Goal: Task Accomplishment & Management: Manage account settings

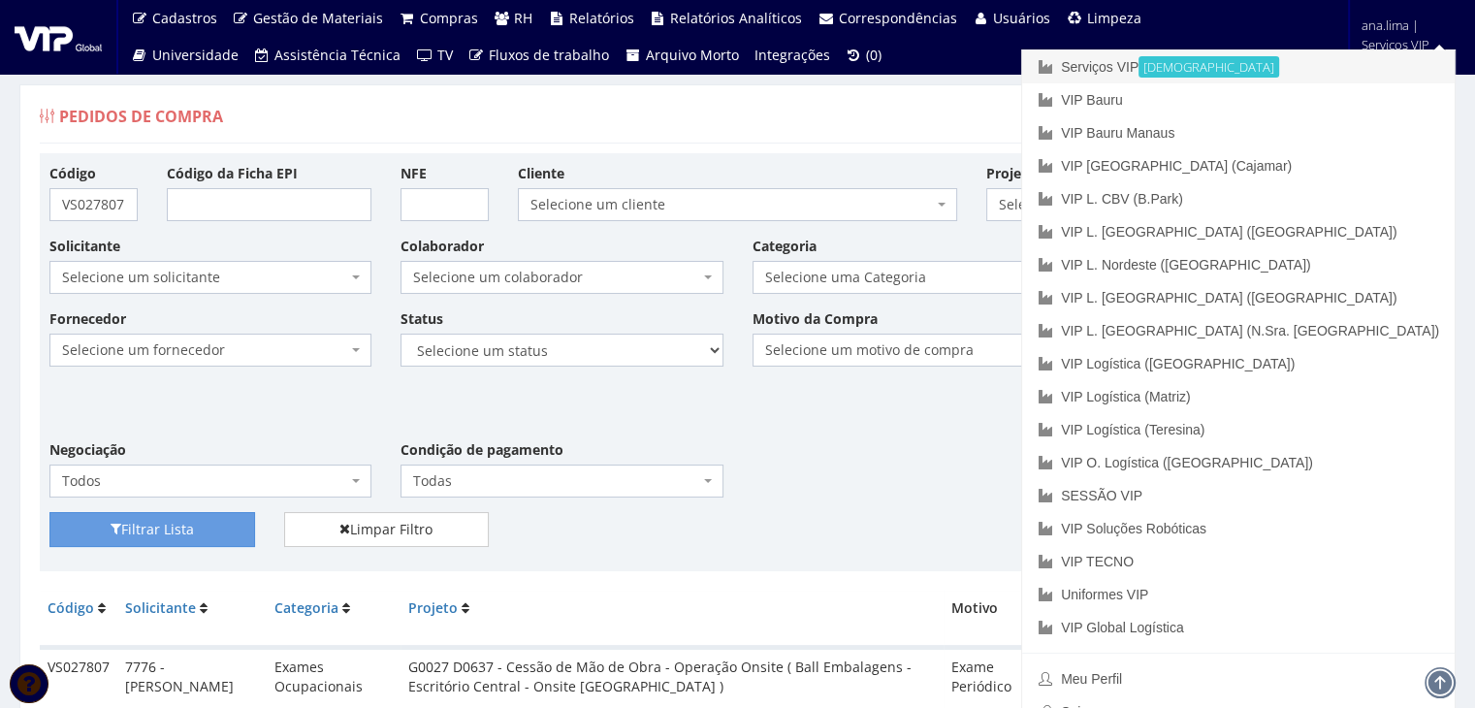
click at [1138, 67] on font "Serviços VIP" at bounding box center [1100, 67] width 78 height 16
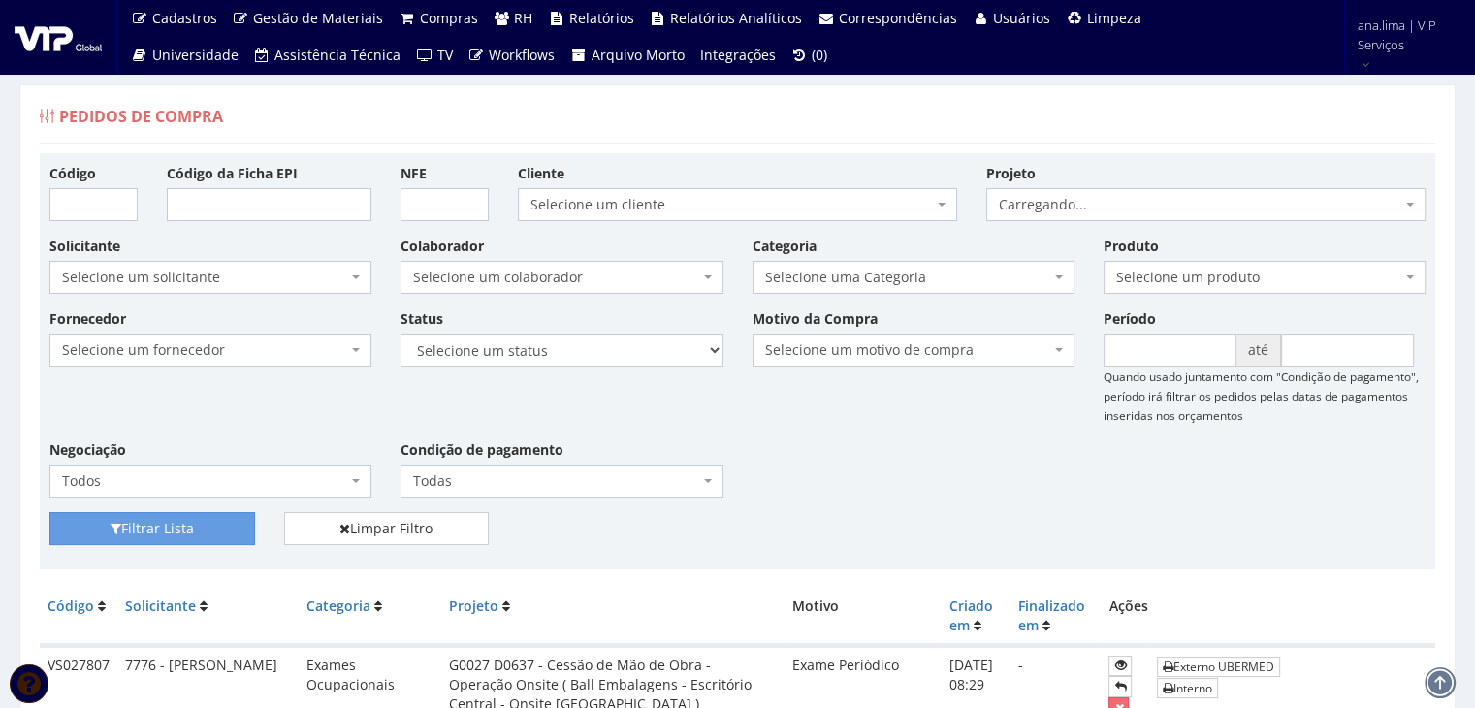
click at [578, 283] on span "Selecione um colaborador" at bounding box center [555, 277] width 285 height 19
click at [579, 350] on select "Selecione um status Cancelado Aguardando Aprovação Diretoria Pedido Aprovado Ag…" at bounding box center [561, 350] width 322 height 33
select select "1"
click at [400, 334] on select "Selecione um status Cancelado Aguardando Aprovação Diretoria Pedido Aprovado Ag…" at bounding box center [561, 350] width 322 height 33
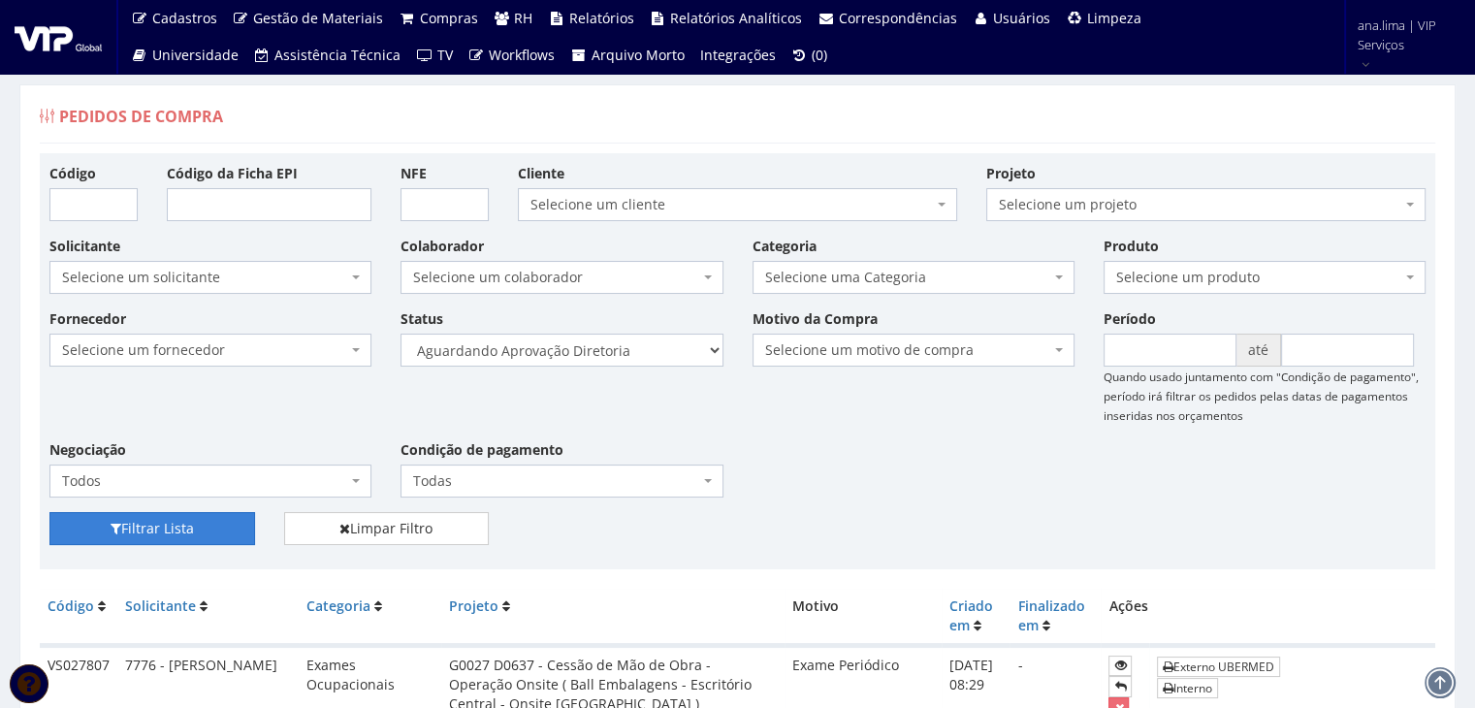
click at [181, 516] on button "Filtrar Lista" at bounding box center [152, 528] width 206 height 33
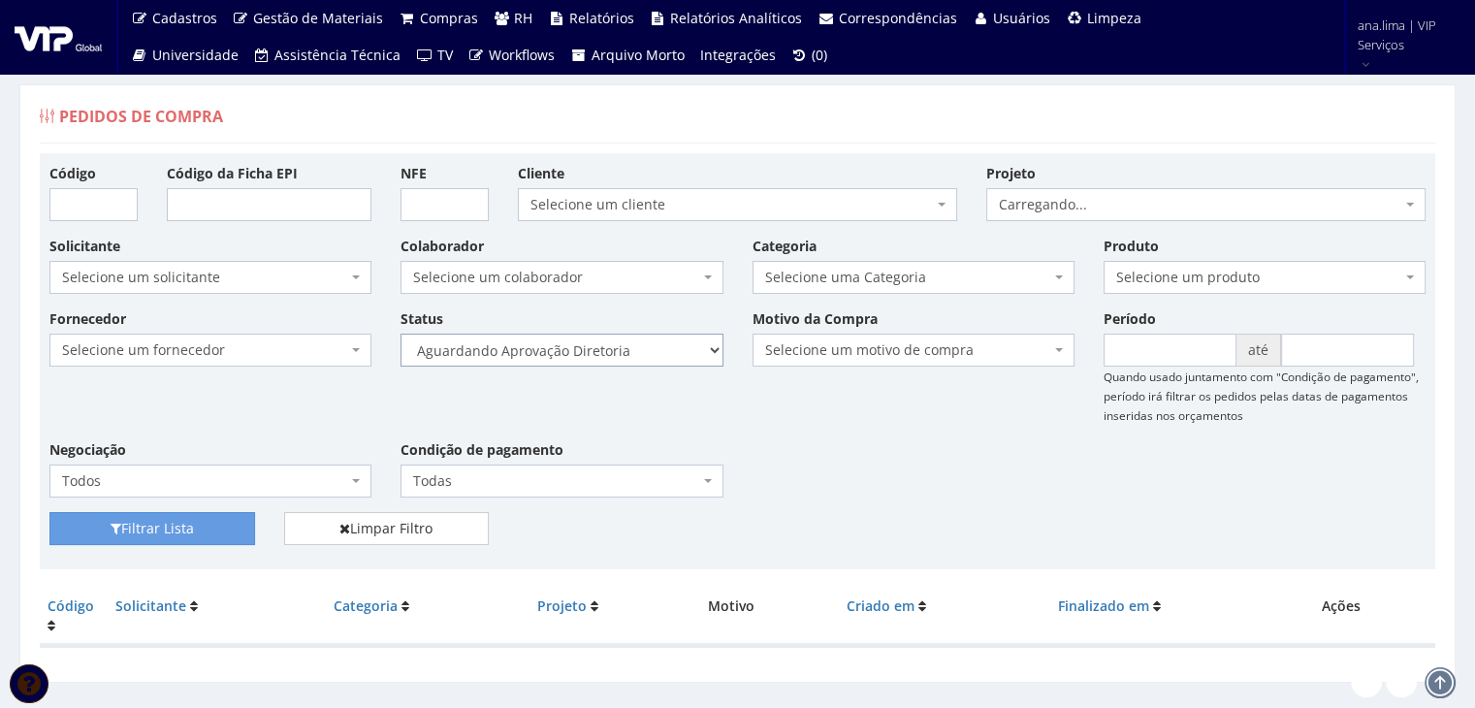
click at [566, 356] on select "Selecione um status Cancelado Aguardando Aprovação Diretoria Pedido Aprovado Ag…" at bounding box center [561, 350] width 322 height 33
select select "4"
click at [400, 334] on select "Selecione um status Cancelado Aguardando Aprovação Diretoria Pedido Aprovado Ag…" at bounding box center [561, 350] width 322 height 33
click at [186, 520] on button "Filtrar Lista" at bounding box center [152, 528] width 206 height 33
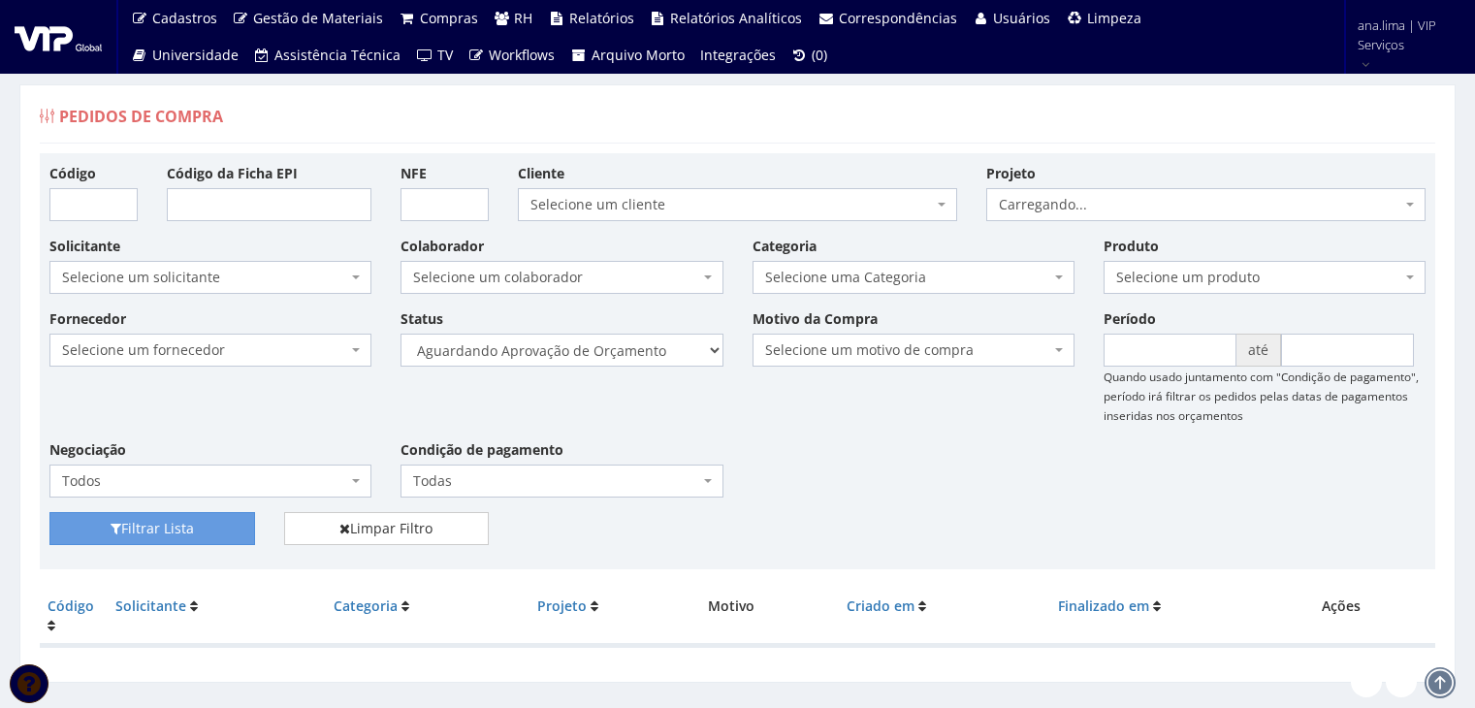
scroll to position [39, 0]
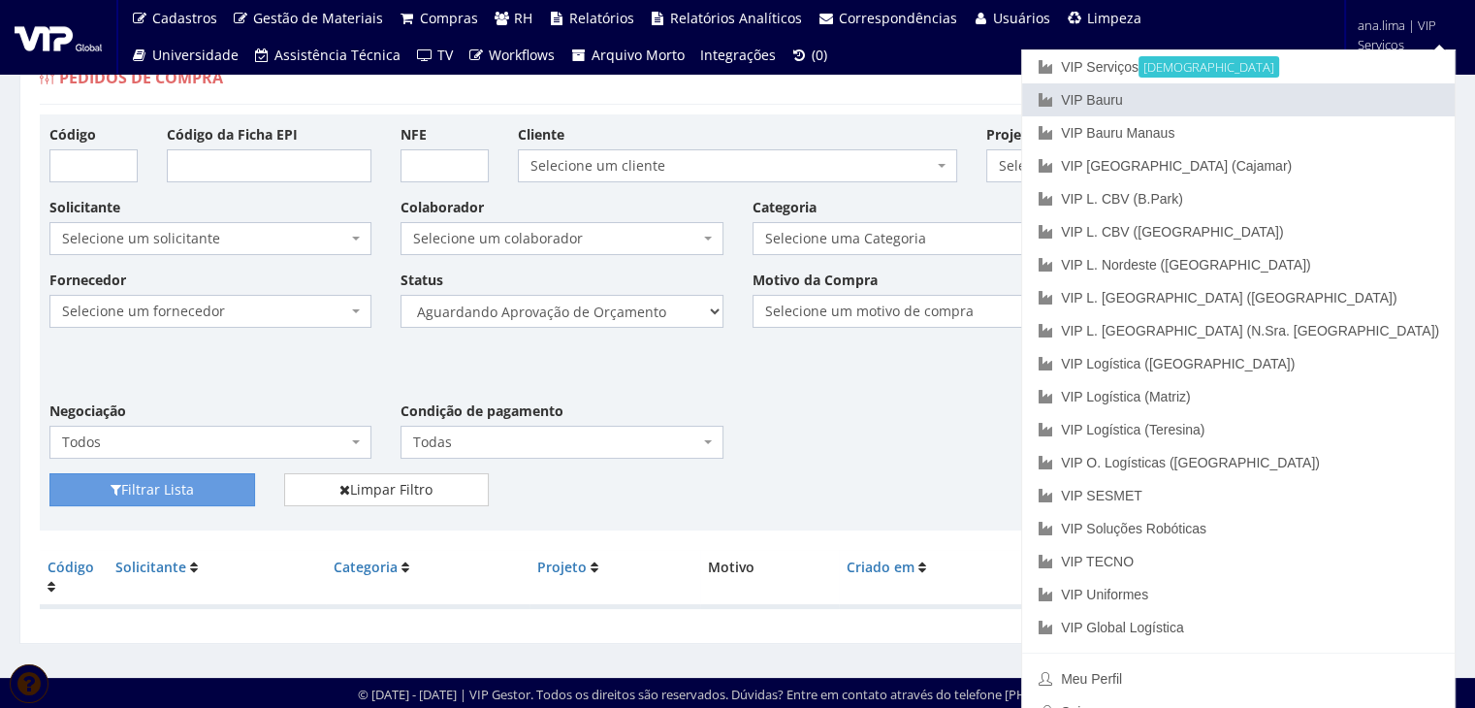
click at [1312, 95] on link "VIP Bauru" at bounding box center [1238, 99] width 432 height 33
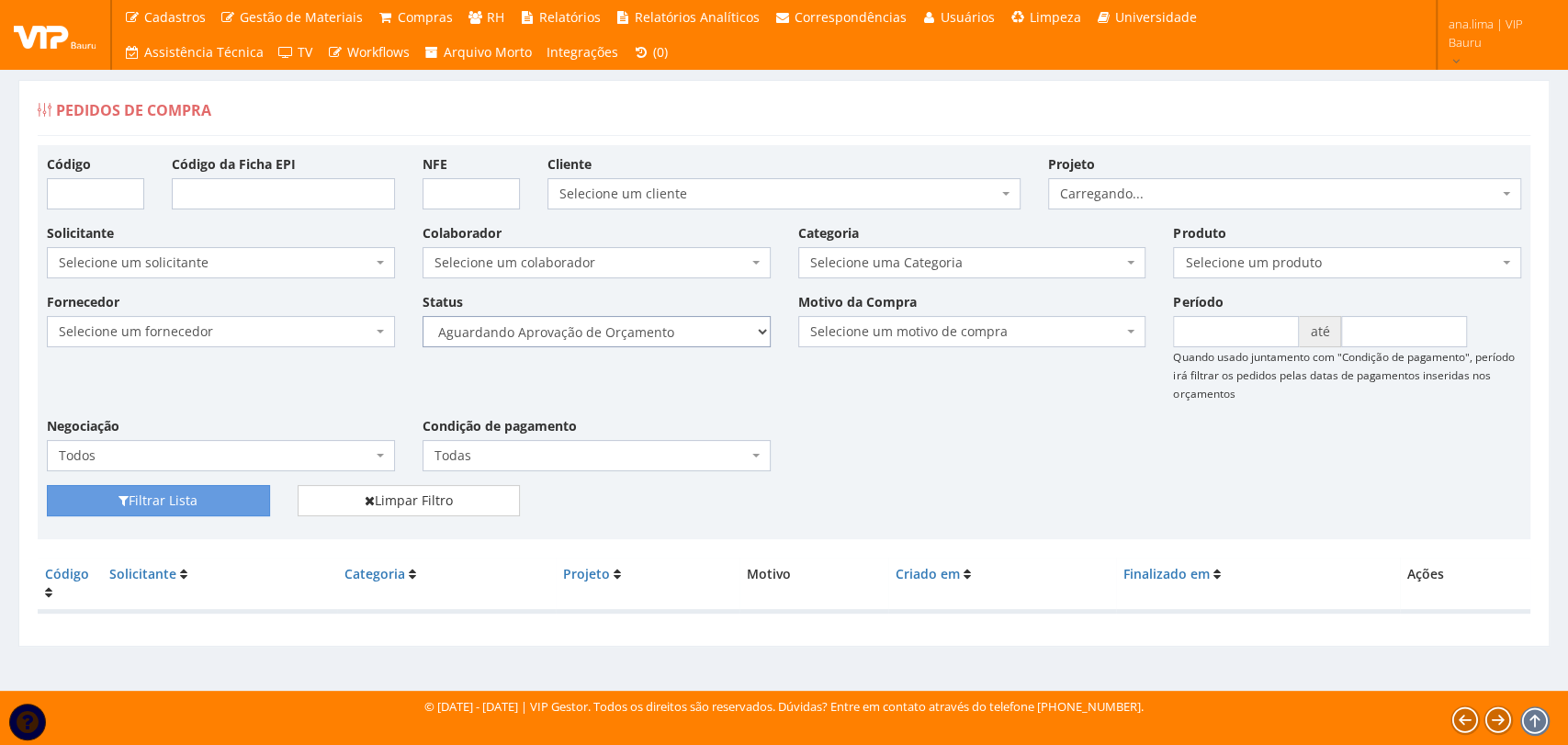
click at [669, 336] on select "Selecione um status Cancelado Aguardando Aprovação Diretoria Pedido Aprovado Ag…" at bounding box center [596, 332] width 348 height 31
select select "1"
click at [423, 317] on select "Selecione um status Cancelado Aguardando Aprovação Diretoria Pedido Aprovado Ag…" at bounding box center [596, 332] width 348 height 31
click at [128, 504] on button "Filtrar Lista" at bounding box center [158, 500] width 224 height 31
click at [669, 335] on select "Selecione um status Cancelado Aguardando Aprovação Diretoria Pedido Aprovado Ag…" at bounding box center [596, 332] width 348 height 31
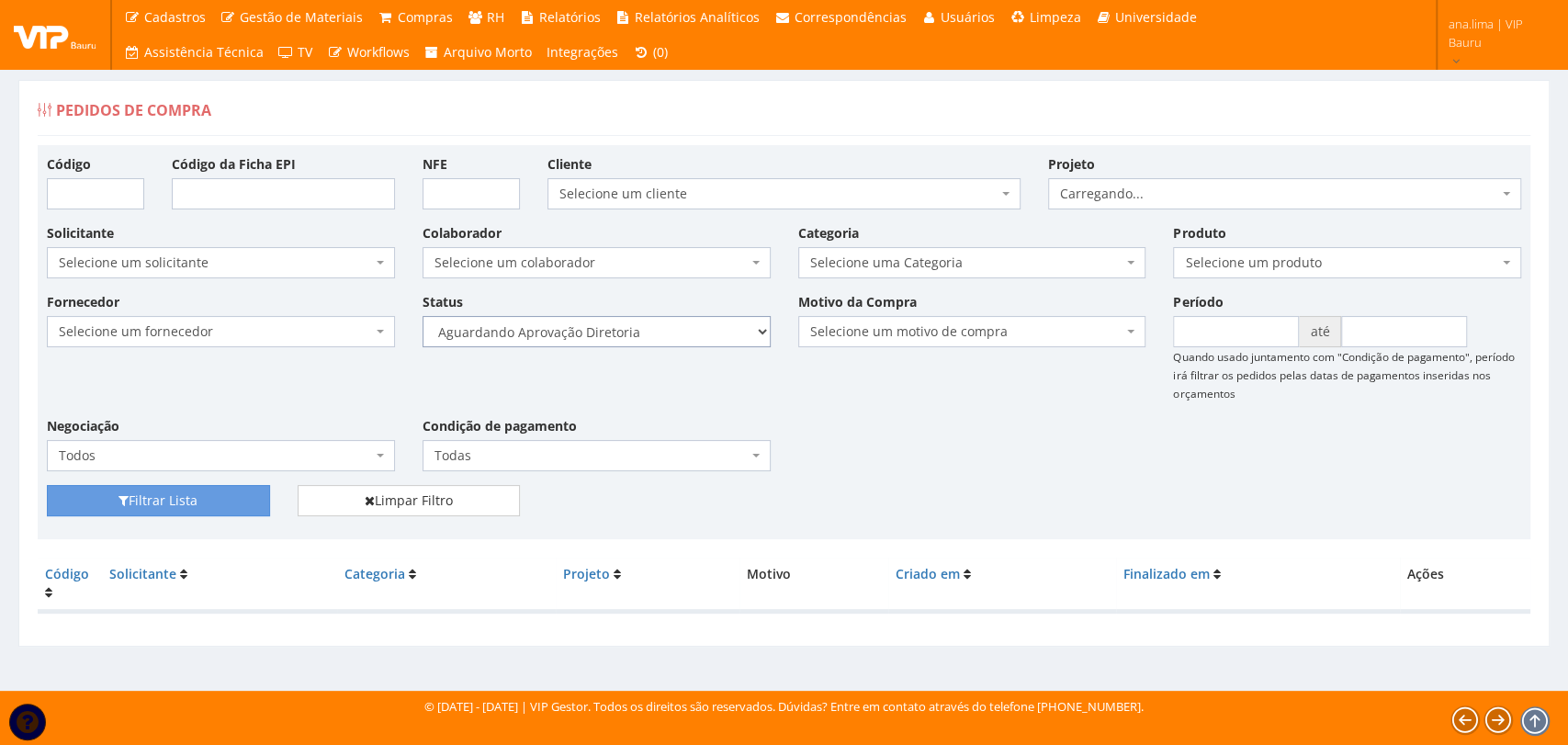
select select "4"
click at [423, 317] on select "Selecione um status Cancelado Aguardando Aprovação Diretoria Pedido Aprovado Ag…" at bounding box center [596, 332] width 348 height 31
click at [233, 497] on button "Filtrar Lista" at bounding box center [158, 500] width 224 height 31
click at [657, 332] on select "Selecione um status Cancelado Aguardando Aprovação Diretoria Pedido Aprovado Ag…" at bounding box center [596, 332] width 348 height 31
select select "1"
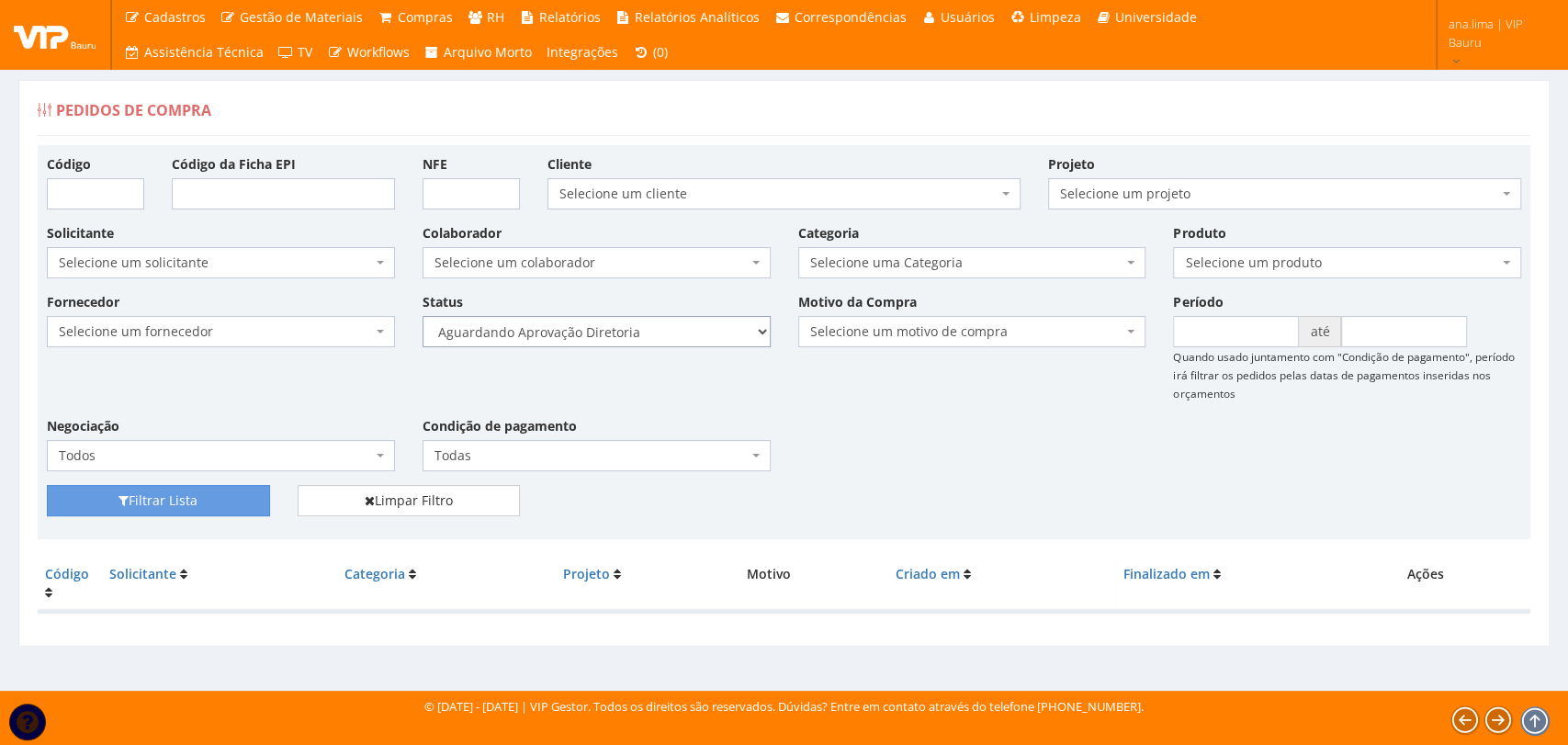
click at [423, 317] on select "Selecione um status Cancelado Aguardando Aprovação Diretoria Pedido Aprovado Ag…" at bounding box center [596, 332] width 348 height 31
click at [216, 495] on button "Filtrar Lista" at bounding box center [158, 500] width 224 height 31
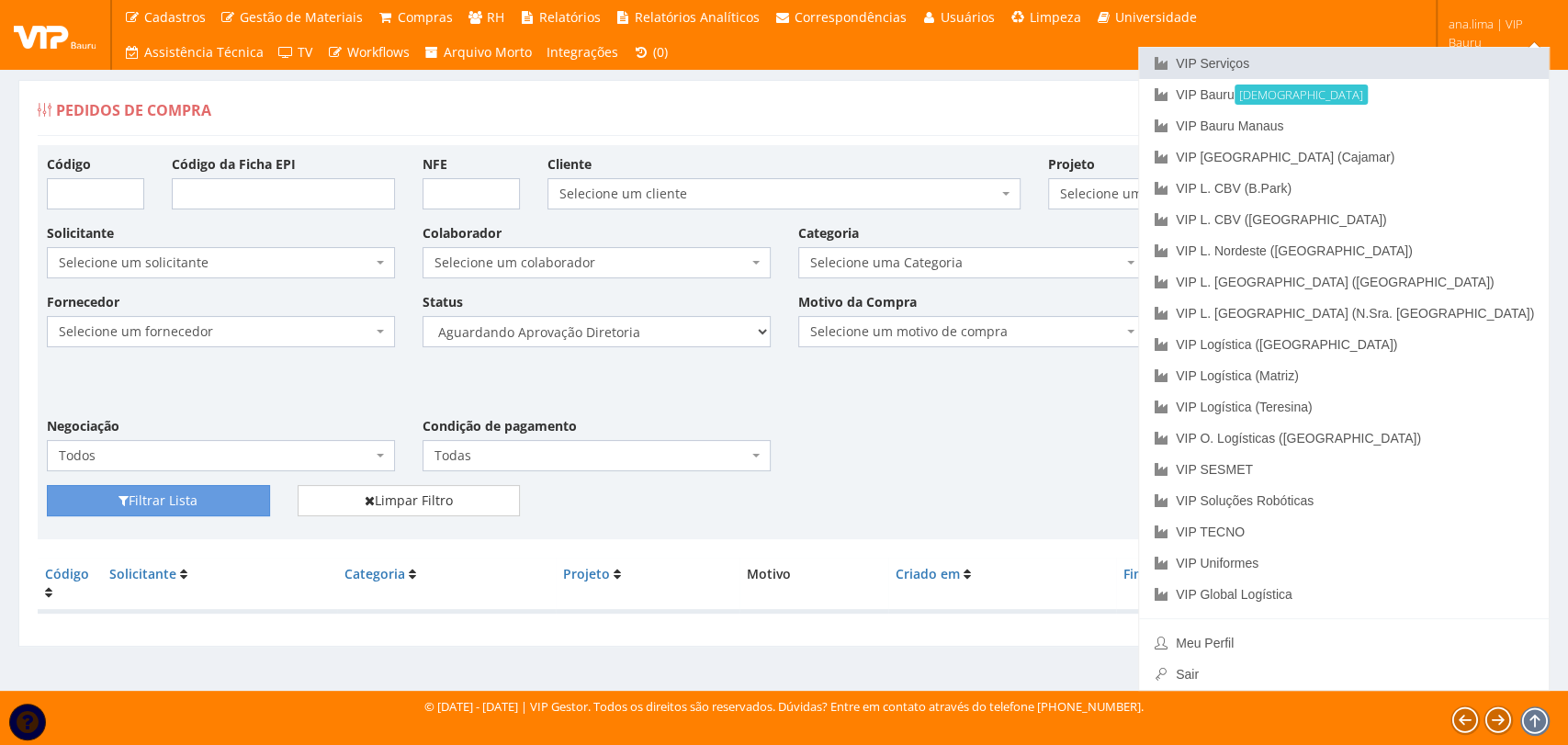
drag, startPoint x: 1400, startPoint y: 60, endPoint x: 1373, endPoint y: 82, distance: 34.8
click at [1400, 60] on link "VIP Serviços" at bounding box center [1343, 63] width 409 height 31
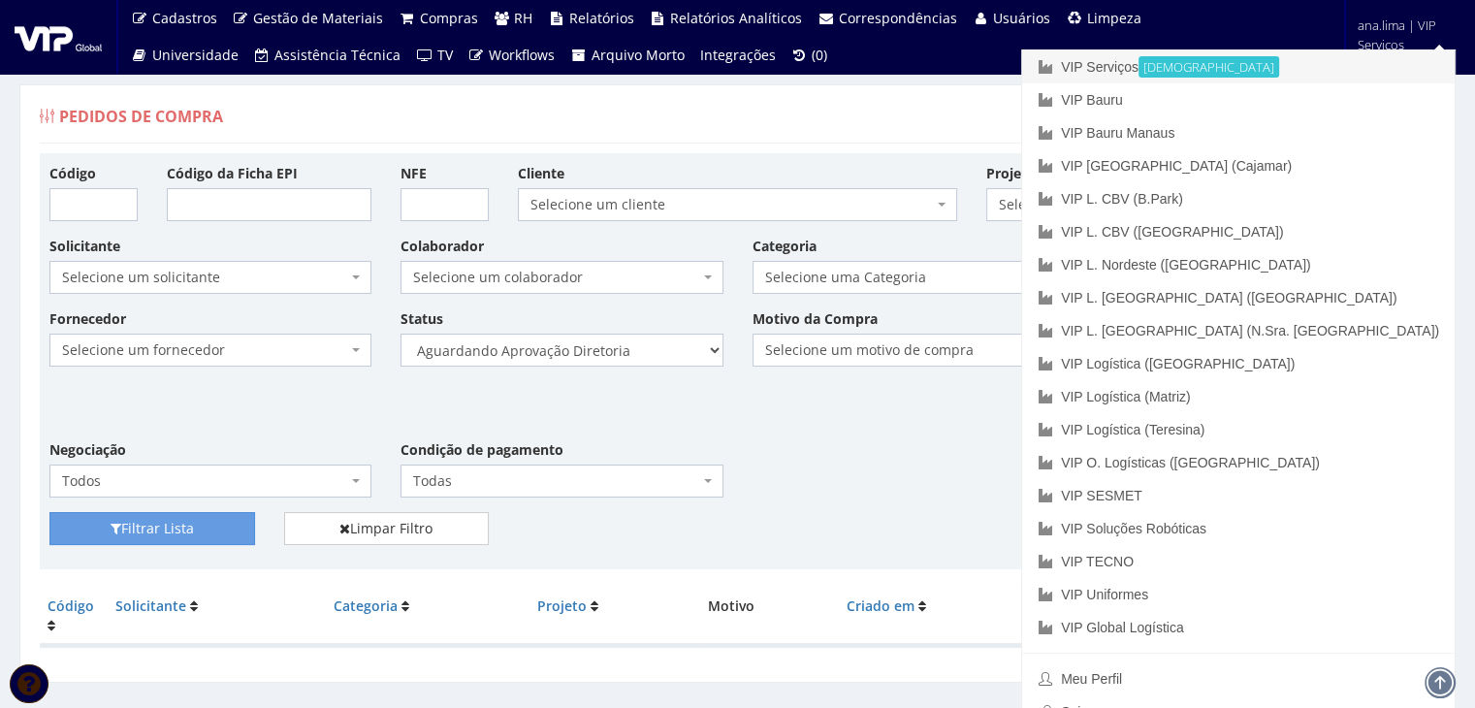
click at [1322, 63] on link "VIP Serviços Ativa" at bounding box center [1238, 66] width 432 height 33
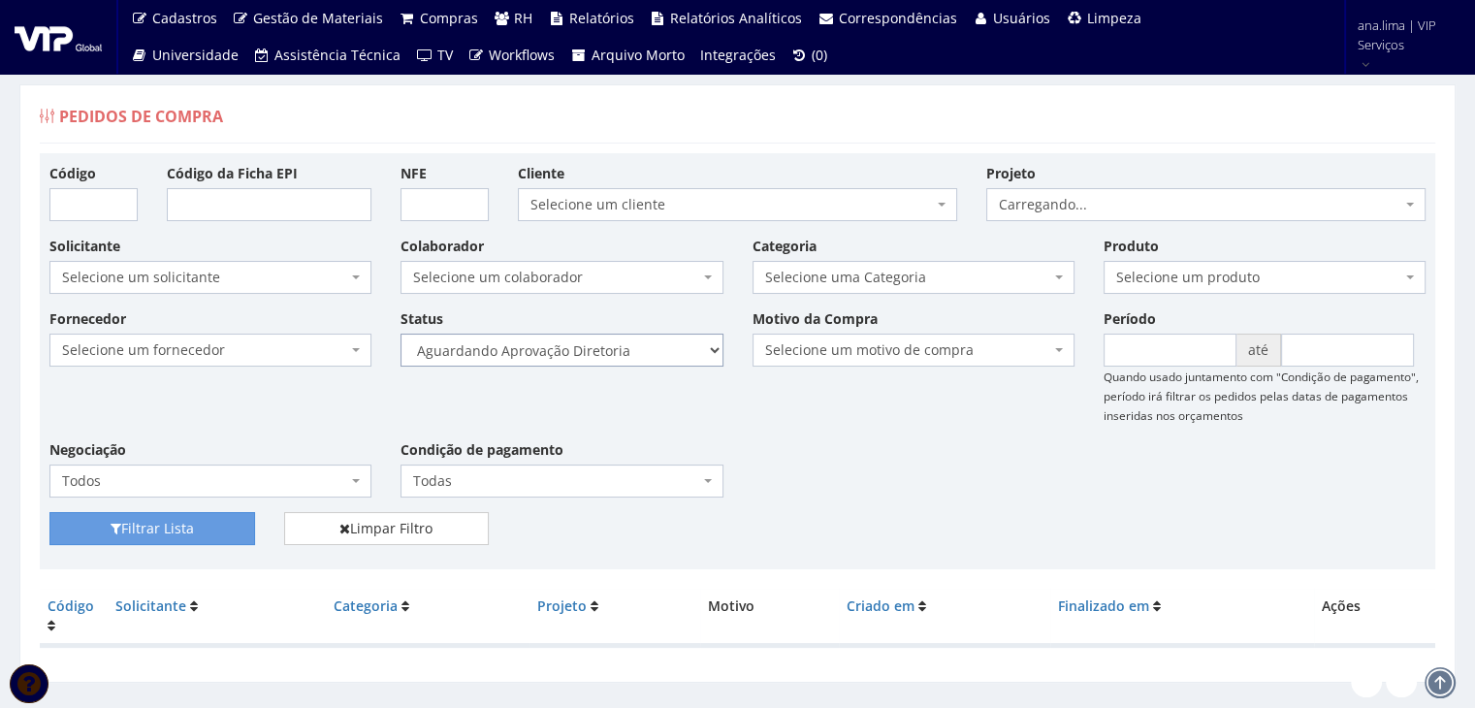
click at [679, 341] on select "Selecione um status Cancelado Aguardando Aprovação Diretoria Pedido Aprovado Ag…" at bounding box center [561, 350] width 322 height 33
click at [400, 334] on select "Selecione um status Cancelado Aguardando Aprovação Diretoria Pedido Aprovado Ag…" at bounding box center [561, 350] width 322 height 33
drag, startPoint x: 212, startPoint y: 525, endPoint x: 280, endPoint y: 502, distance: 71.4
click at [212, 525] on button "Filtrar Lista" at bounding box center [152, 528] width 206 height 33
click at [604, 344] on select "Selecione um status Cancelado Aguardando Aprovação Diretoria Pedido Aprovado Ag…" at bounding box center [561, 350] width 322 height 33
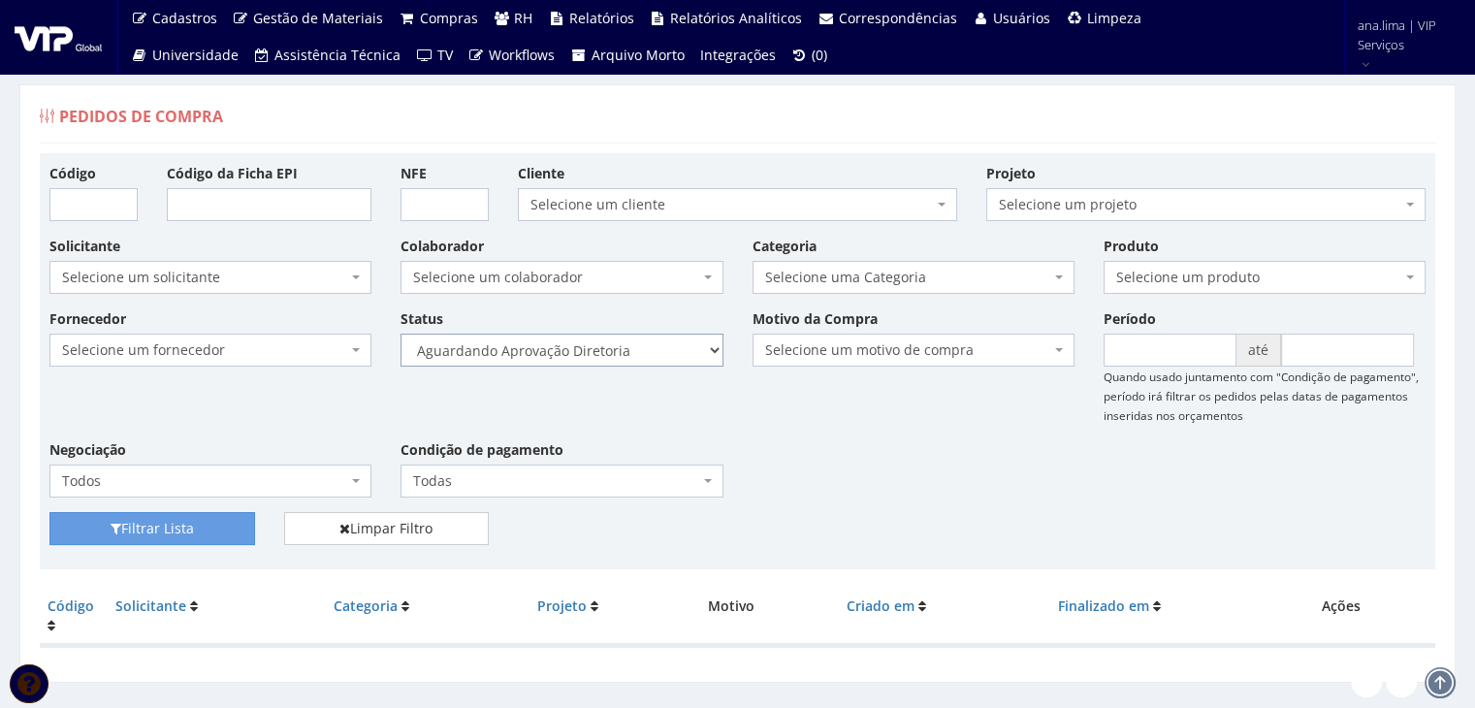
select select "4"
click at [400, 334] on select "Selecione um status Cancelado Aguardando Aprovação Diretoria Pedido Aprovado Ag…" at bounding box center [561, 350] width 322 height 33
click at [222, 521] on button "Filtrar Lista" at bounding box center [152, 528] width 206 height 33
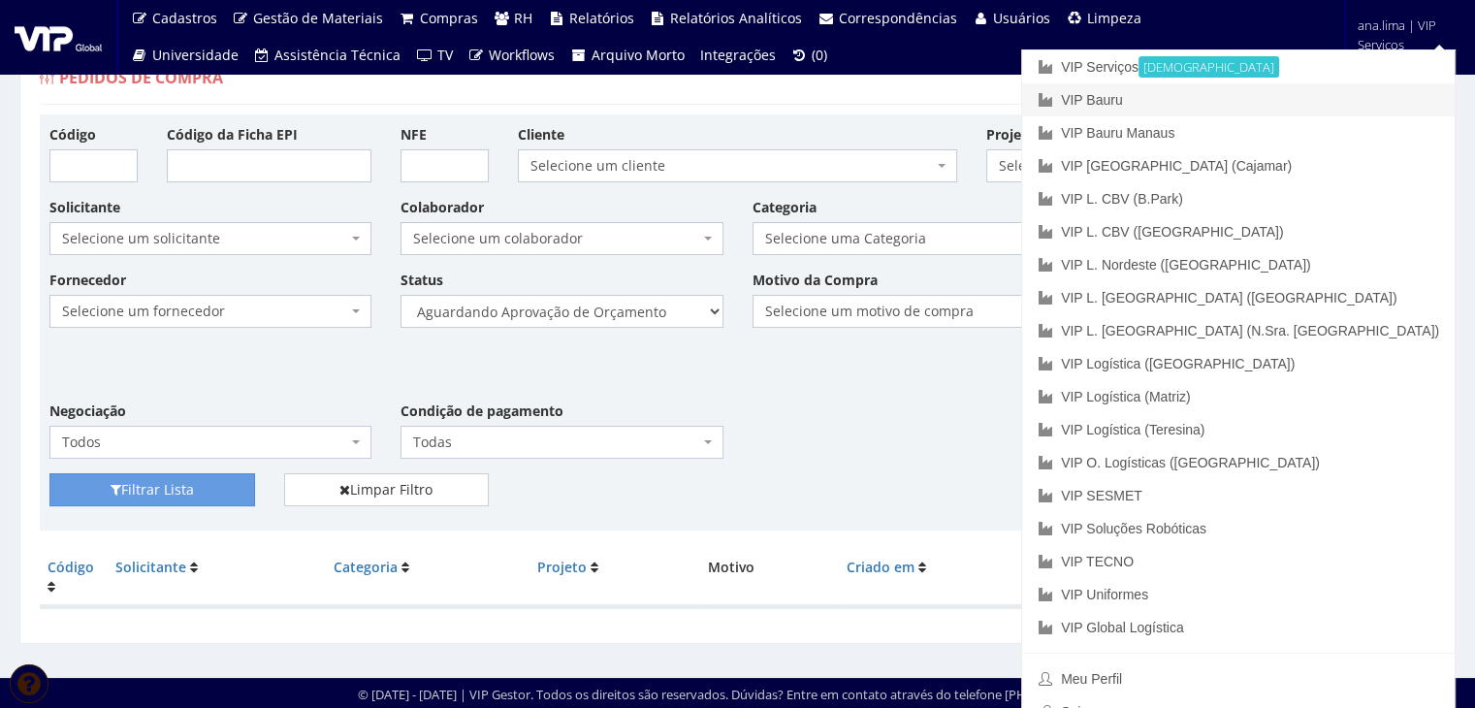
click at [1312, 107] on link "VIP Bauru" at bounding box center [1238, 99] width 432 height 33
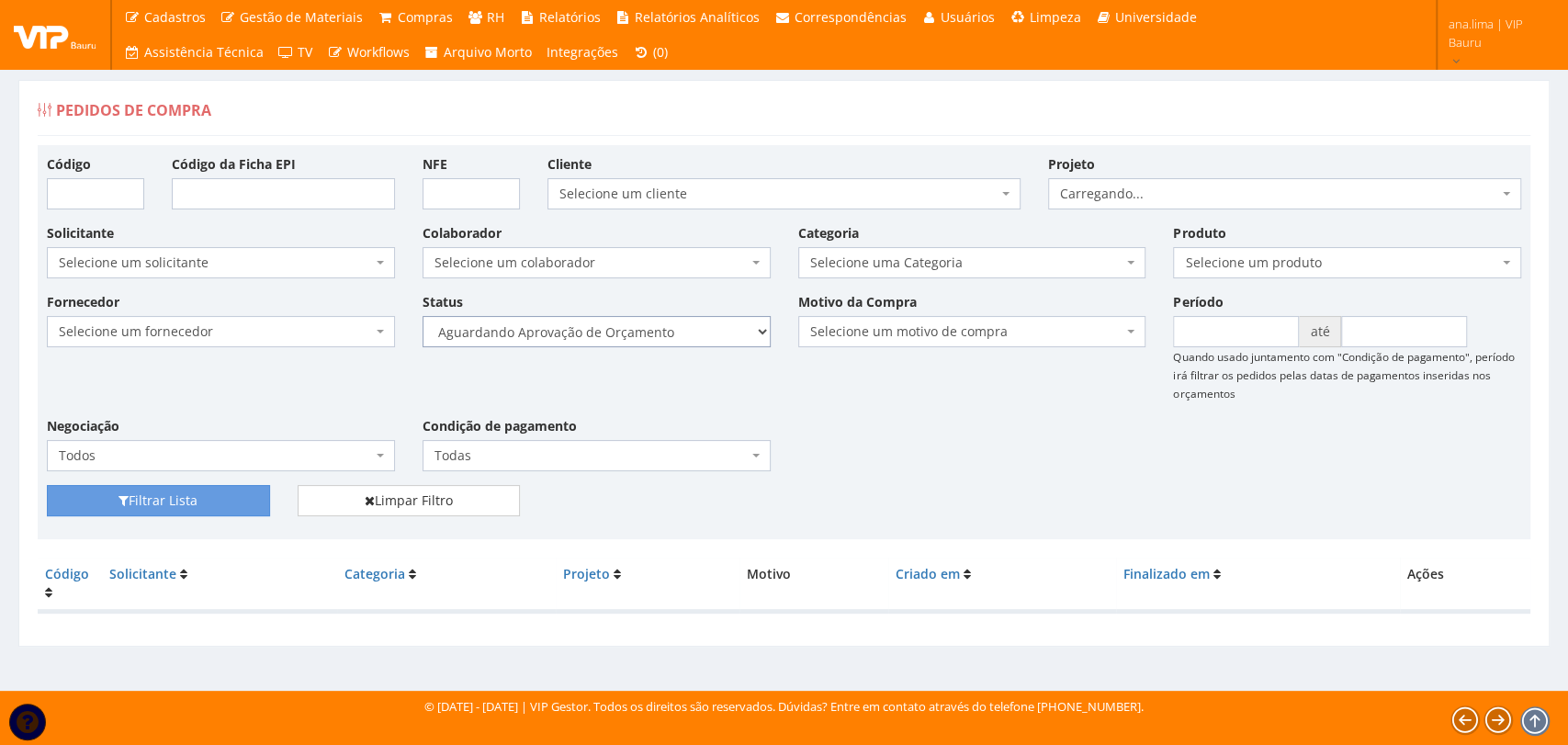
click at [635, 328] on select "Selecione um status Cancelado Aguardando Aprovação Diretoria Pedido Aprovado Ag…" at bounding box center [596, 332] width 348 height 31
click at [423, 317] on select "Selecione um status Cancelado Aguardando Aprovação Diretoria Pedido Aprovado Ag…" at bounding box center [596, 332] width 348 height 31
click at [635, 336] on select "Selecione um status Cancelado Aguardando Aprovação Diretoria Pedido Aprovado Ag…" at bounding box center [596, 332] width 348 height 31
select select "1"
click at [423, 317] on select "Selecione um status Cancelado Aguardando Aprovação Diretoria Pedido Aprovado Ag…" at bounding box center [596, 332] width 348 height 31
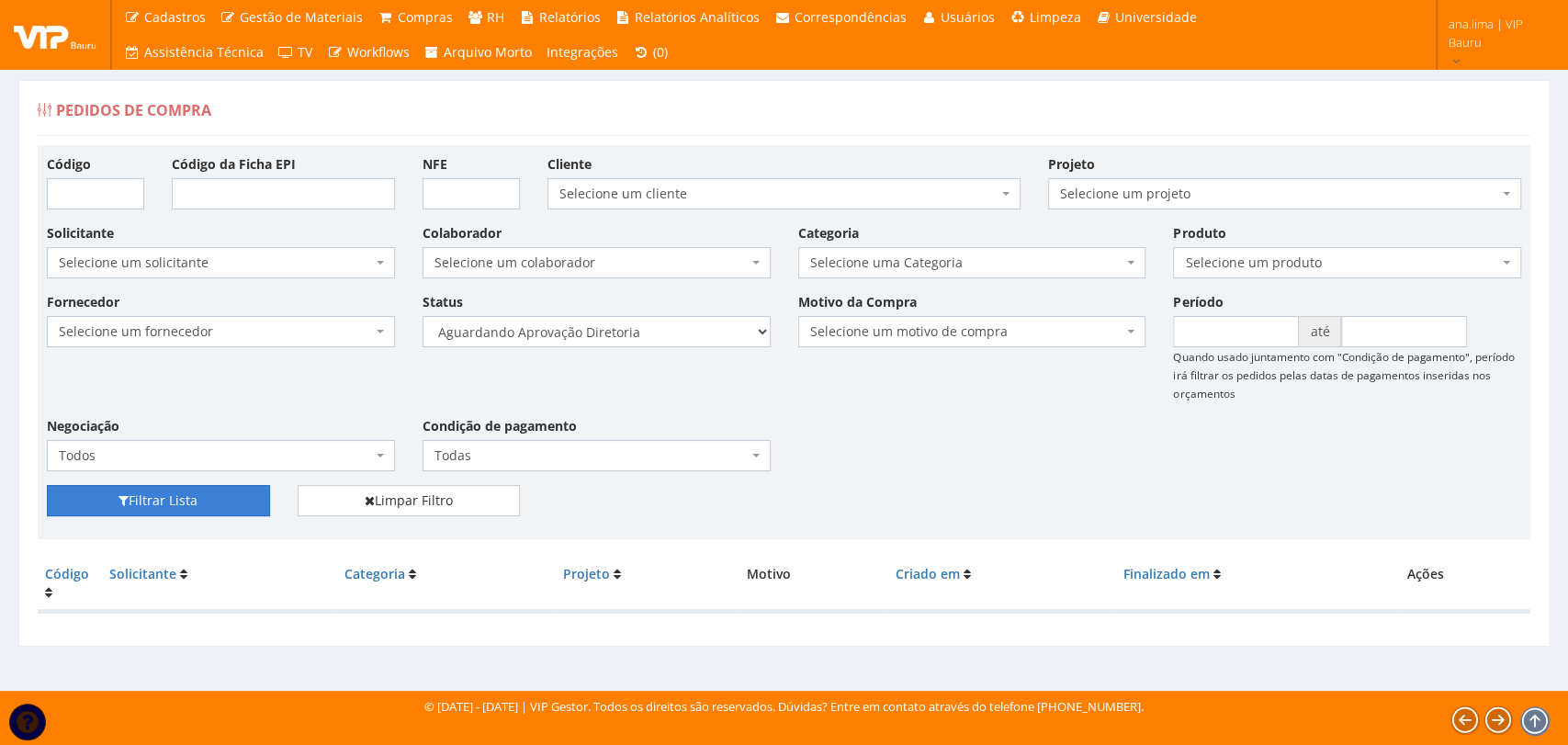
click at [204, 499] on button "Filtrar Lista" at bounding box center [158, 500] width 224 height 31
drag, startPoint x: 0, startPoint y: 0, endPoint x: 604, endPoint y: 336, distance: 691.2
click at [604, 335] on select "Selecione um status Cancelado Aguardando Aprovação Diretoria Pedido Aprovado Ag…" at bounding box center [596, 332] width 348 height 31
select select "4"
click at [423, 317] on select "Selecione um status Cancelado Aguardando Aprovação Diretoria Pedido Aprovado Ag…" at bounding box center [596, 332] width 348 height 31
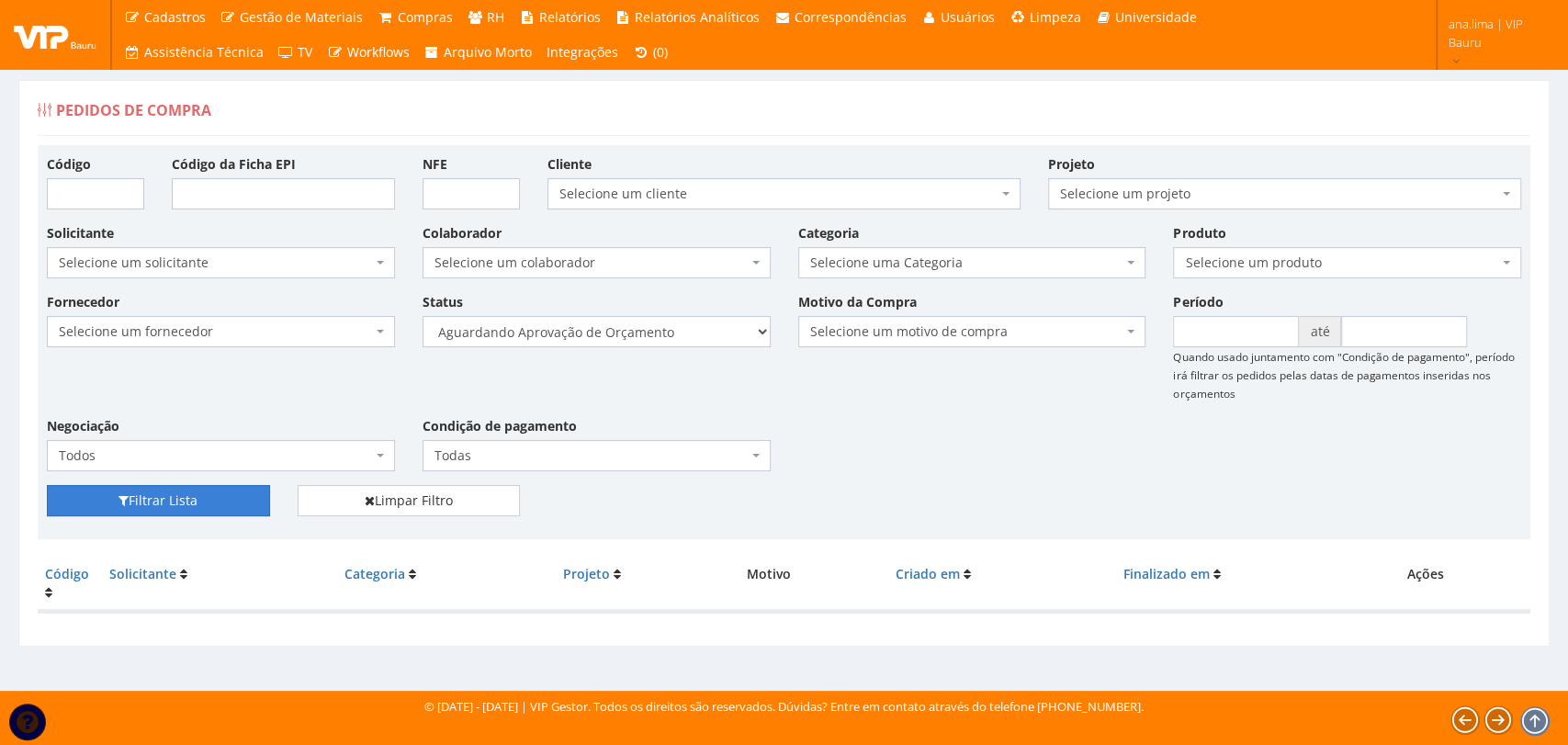
click at [189, 501] on button "Filtrar Lista" at bounding box center [158, 500] width 224 height 31
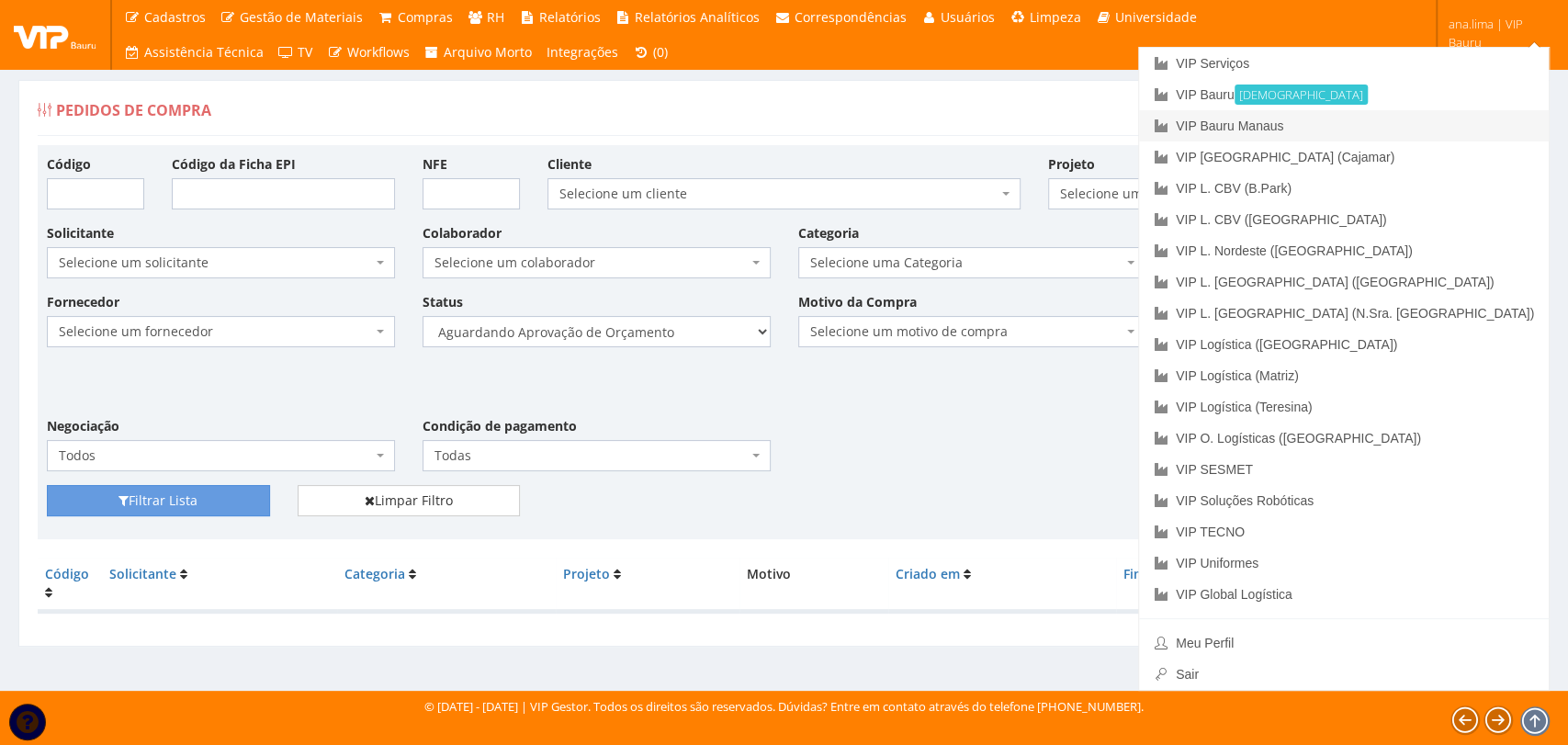
click at [1453, 119] on link "VIP Bauru Manaus" at bounding box center [1343, 125] width 409 height 31
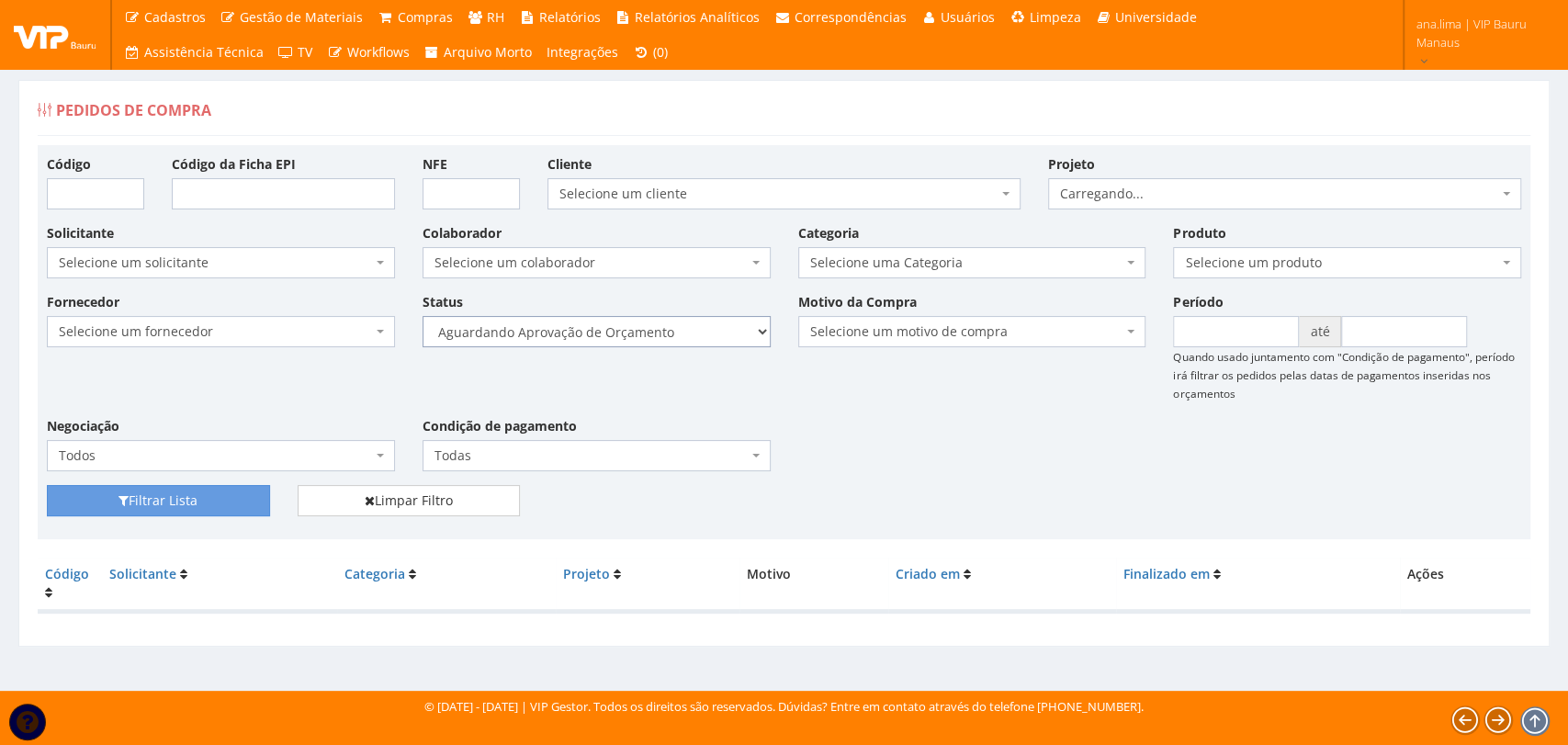
drag, startPoint x: 0, startPoint y: 0, endPoint x: 654, endPoint y: 339, distance: 736.6
click at [654, 339] on select "Selecione um status Cancelado Aguardando Aprovação Diretoria Pedido Aprovado Ag…" at bounding box center [596, 332] width 348 height 31
select select "1"
click at [423, 317] on select "Selecione um status Cancelado Aguardando Aprovação Diretoria Pedido Aprovado Ag…" at bounding box center [596, 332] width 348 height 31
click at [215, 501] on button "Filtrar Lista" at bounding box center [158, 500] width 224 height 31
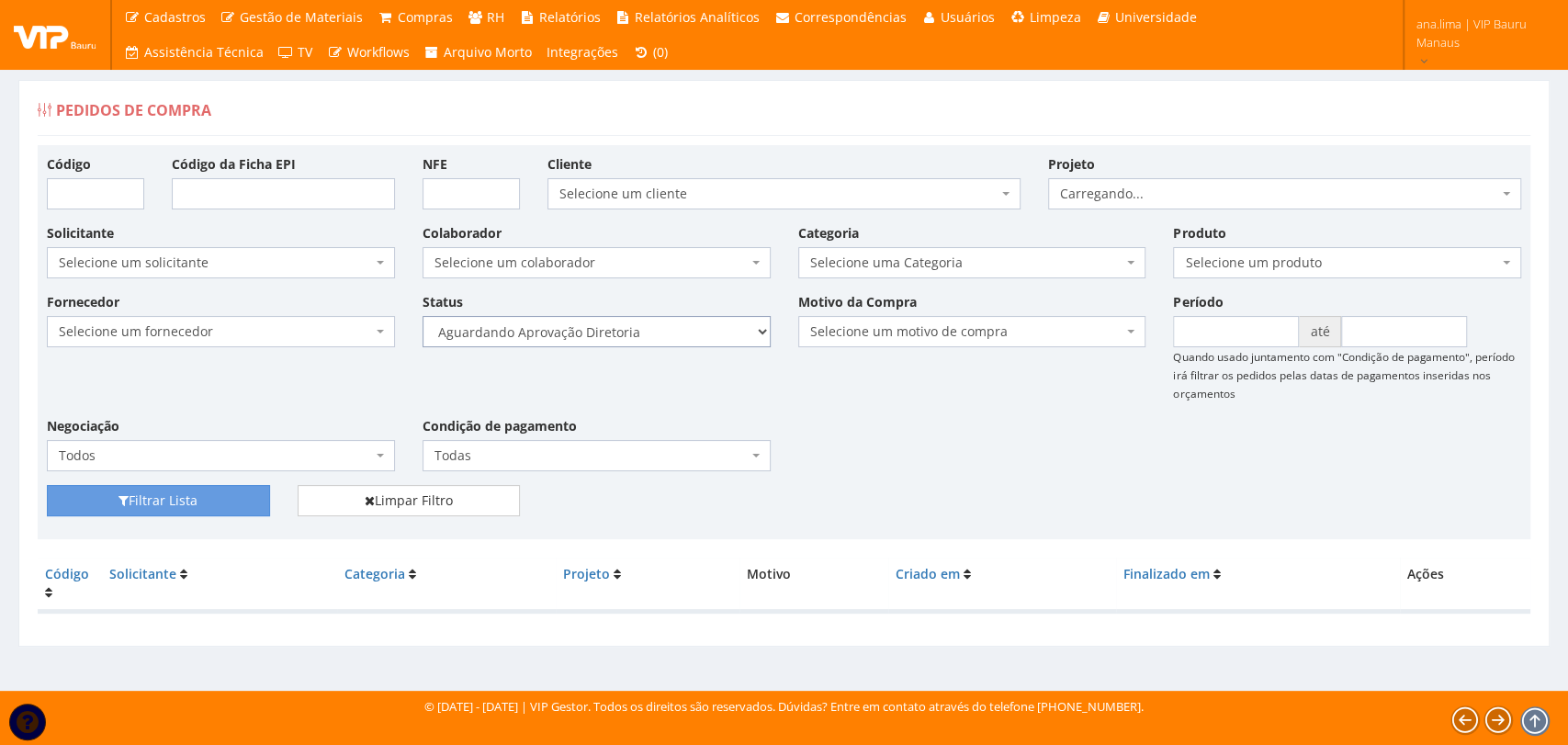
drag, startPoint x: 0, startPoint y: 0, endPoint x: 671, endPoint y: 341, distance: 752.7
click at [673, 335] on select "Selecione um status Cancelado Aguardando Aprovação Diretoria Pedido Aprovado Ag…" at bounding box center [596, 332] width 348 height 31
select select "4"
click at [423, 317] on select "Selecione um status Cancelado Aguardando Aprovação Diretoria Pedido Aprovado Ag…" at bounding box center [596, 332] width 348 height 31
click at [239, 506] on button "Filtrar Lista" at bounding box center [158, 500] width 224 height 31
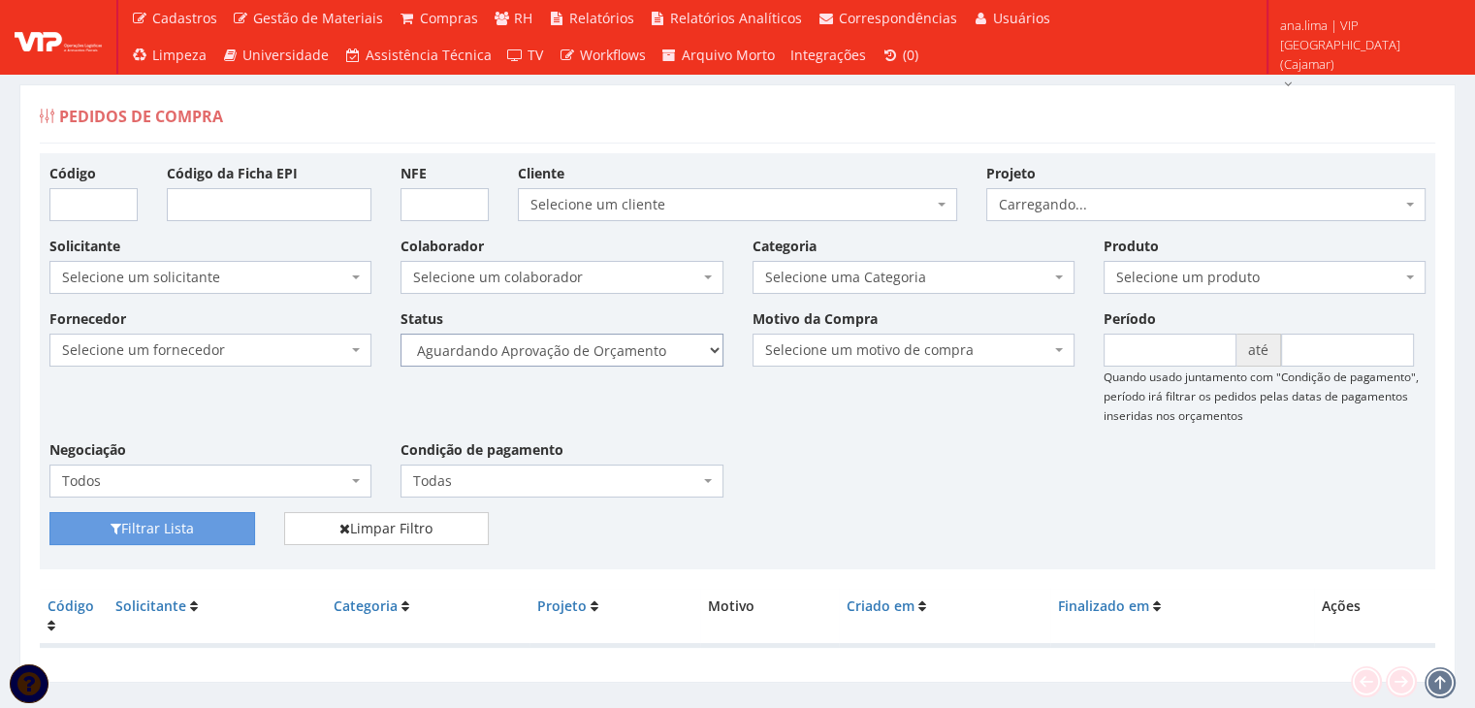
click at [636, 351] on select "Selecione um status Cancelado Aguardando Aprovação Diretoria Pedido Aprovado Ag…" at bounding box center [561, 350] width 322 height 33
select select "1"
click at [400, 334] on select "Selecione um status Cancelado Aguardando Aprovação Diretoria Pedido Aprovado Ag…" at bounding box center [561, 350] width 322 height 33
click at [235, 517] on button "Filtrar Lista" at bounding box center [152, 528] width 206 height 33
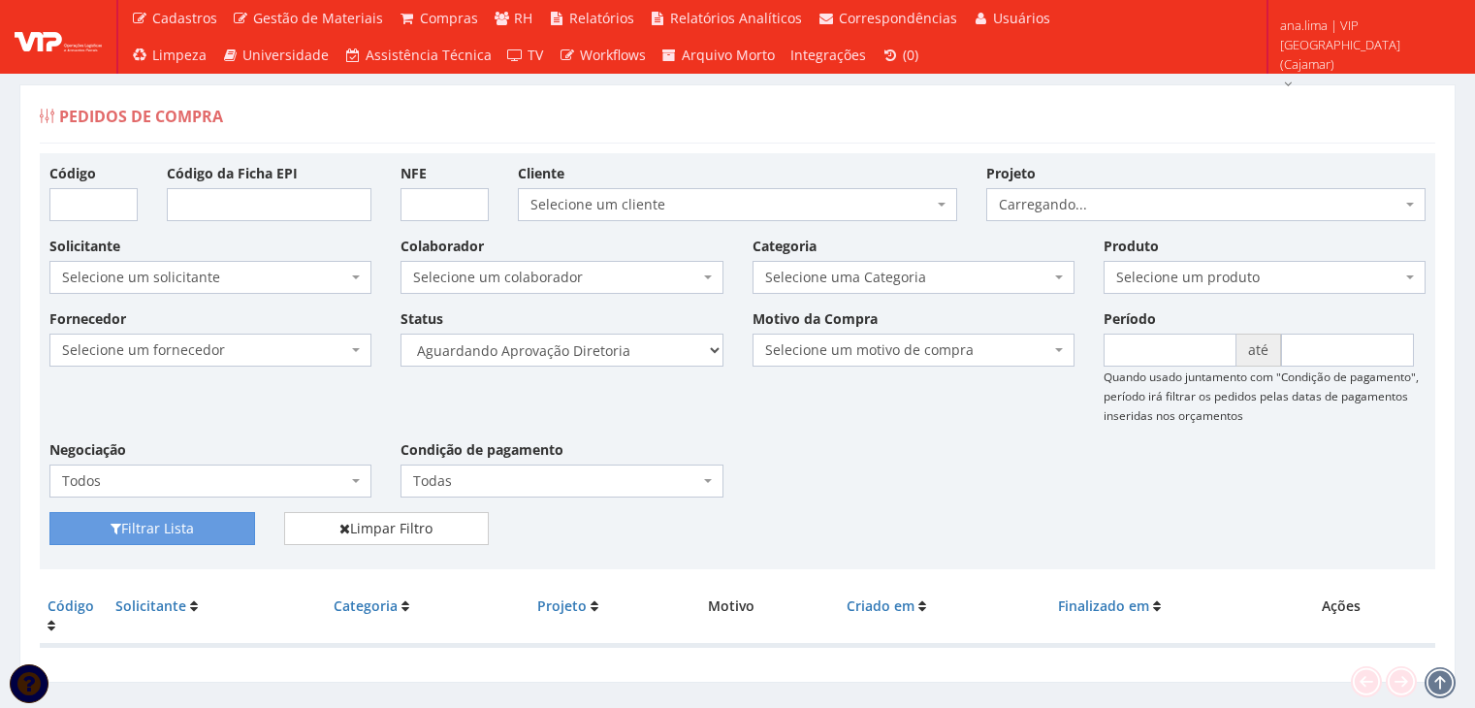
click at [594, 350] on select "Selecione um status Cancelado Aguardando Aprovação Diretoria Pedido Aprovado Ag…" at bounding box center [561, 350] width 322 height 33
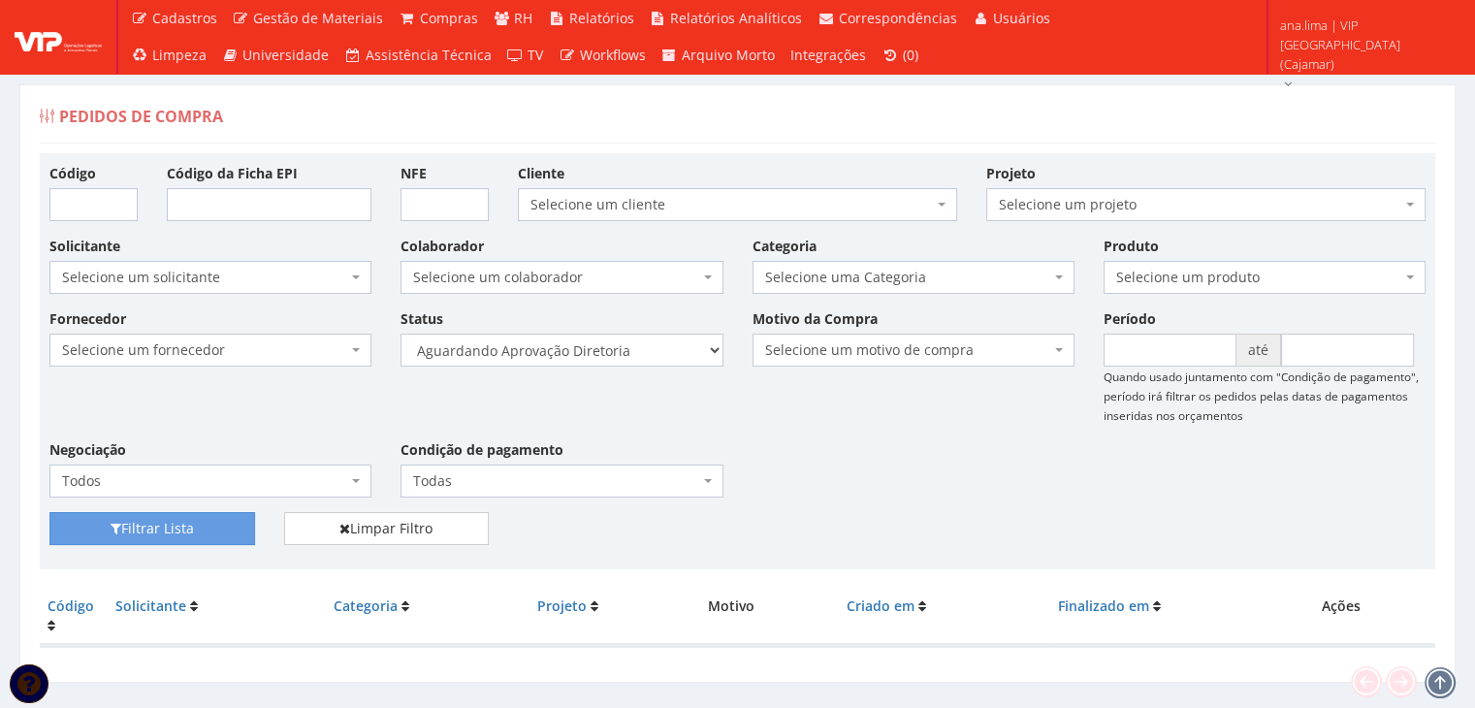
select select "4"
click at [400, 334] on select "Selecione um status Cancelado Aguardando Aprovação Diretoria Pedido Aprovado Ag…" at bounding box center [561, 350] width 322 height 33
click at [186, 526] on button "Filtrar Lista" at bounding box center [152, 528] width 206 height 33
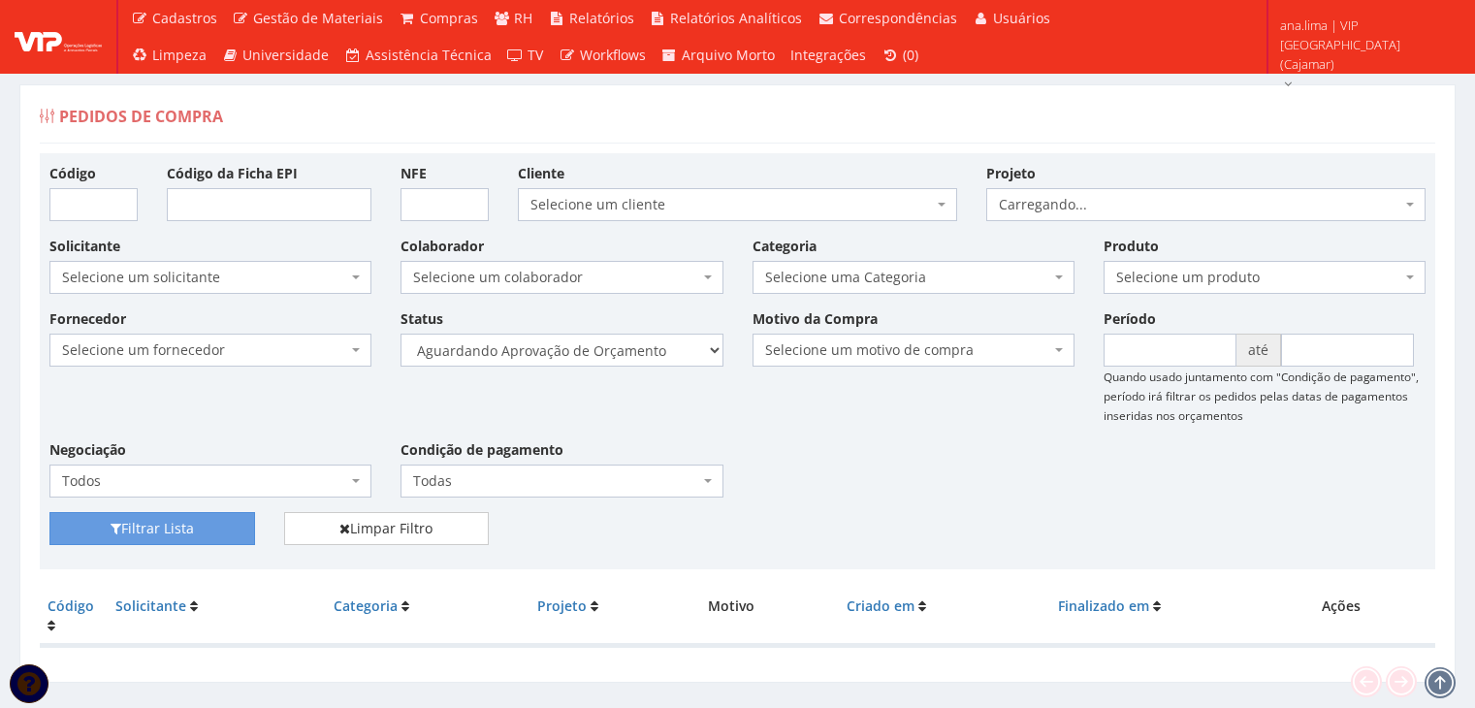
scroll to position [39, 0]
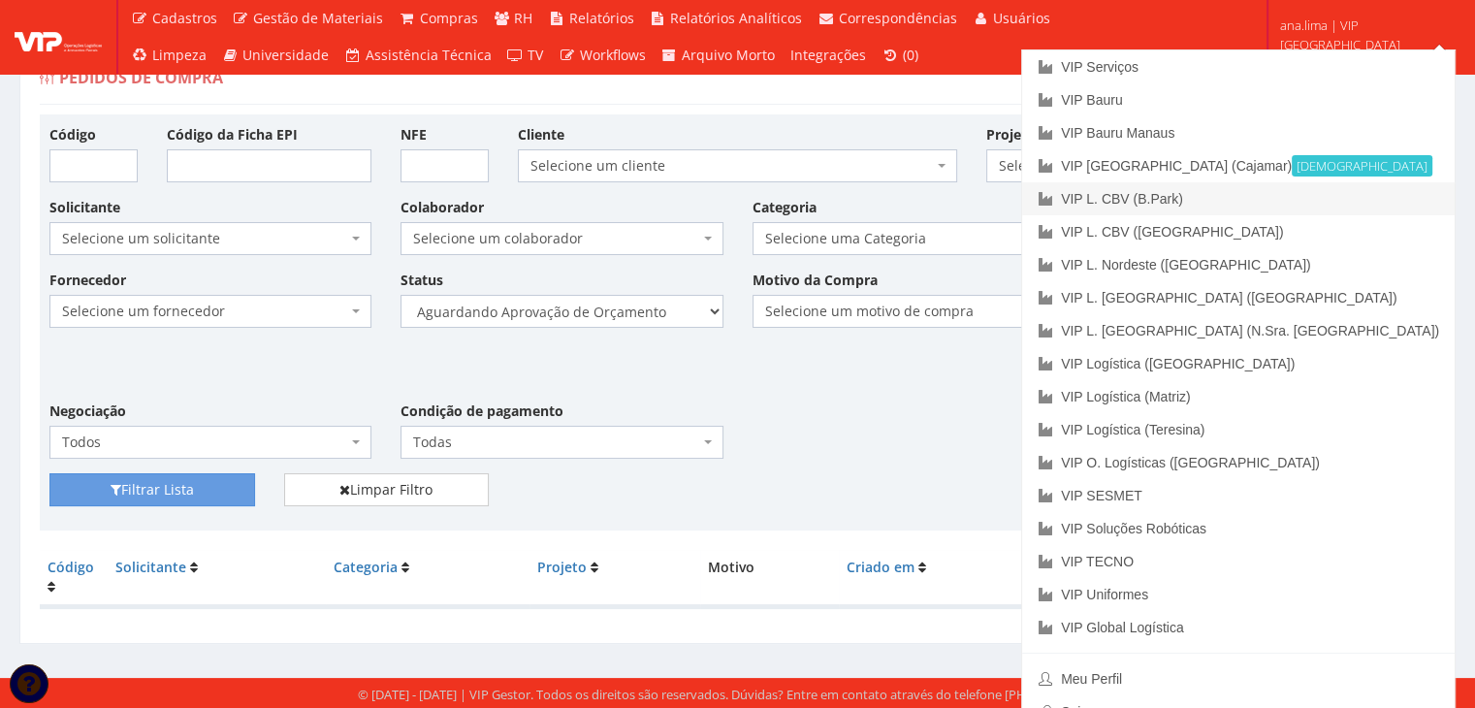
click at [1330, 192] on link "VIP L. CBV (B.Park)" at bounding box center [1238, 198] width 432 height 33
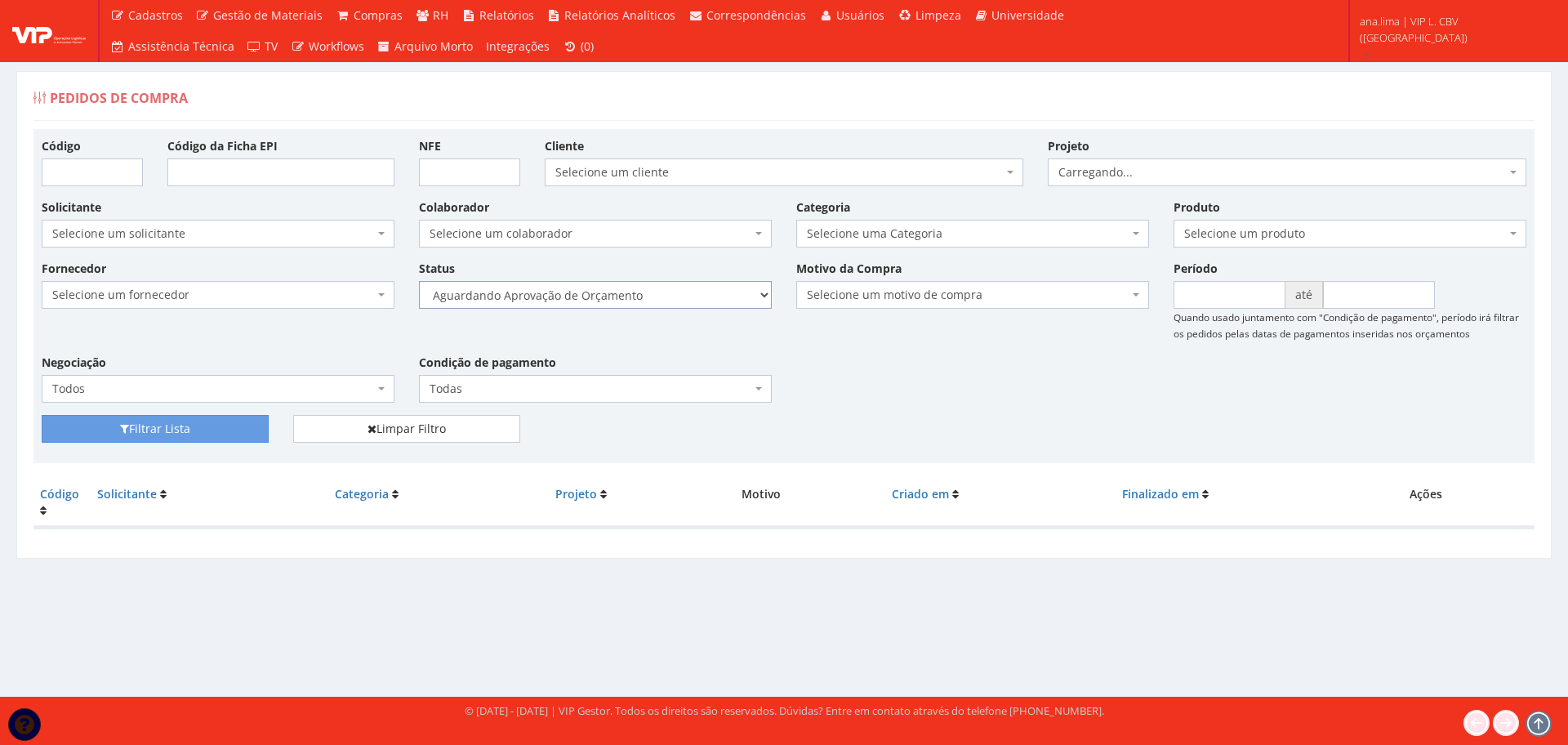
click at [667, 300] on select "Selecione um status Cancelado Aguardando Aprovação Diretoria Pedido Aprovado Ag…" at bounding box center [595, 295] width 353 height 28
select select "1"
click at [419, 281] on select "Selecione um status Cancelado Aguardando Aprovação Diretoria Pedido Aprovado Ag…" at bounding box center [595, 295] width 353 height 28
click at [128, 445] on div "Filtrar Lista Limpar Filtro" at bounding box center [784, 436] width 1510 height 40
drag, startPoint x: 139, startPoint y: 432, endPoint x: 510, endPoint y: 392, distance: 373.2
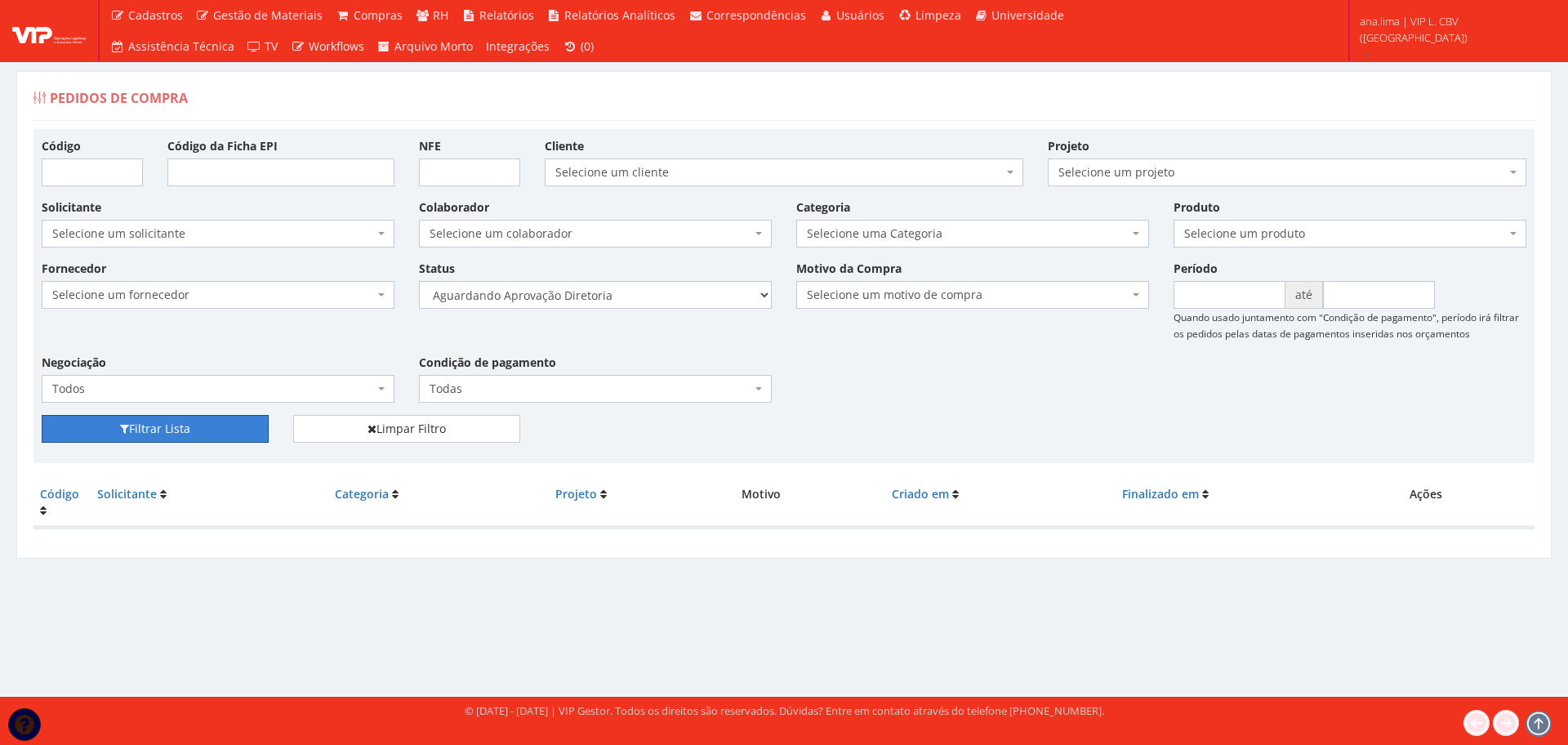
click at [142, 432] on button "Filtrar Lista" at bounding box center [155, 429] width 227 height 28
click at [677, 297] on select "Selecione um status Cancelado Aguardando Aprovação Diretoria Pedido Aprovado Ag…" at bounding box center [595, 295] width 353 height 28
select select "4"
click at [419, 281] on select "Selecione um status Cancelado Aguardando Aprovação Diretoria Pedido Aprovado Ag…" at bounding box center [595, 295] width 353 height 28
click at [174, 435] on button "Filtrar Lista" at bounding box center [155, 429] width 227 height 28
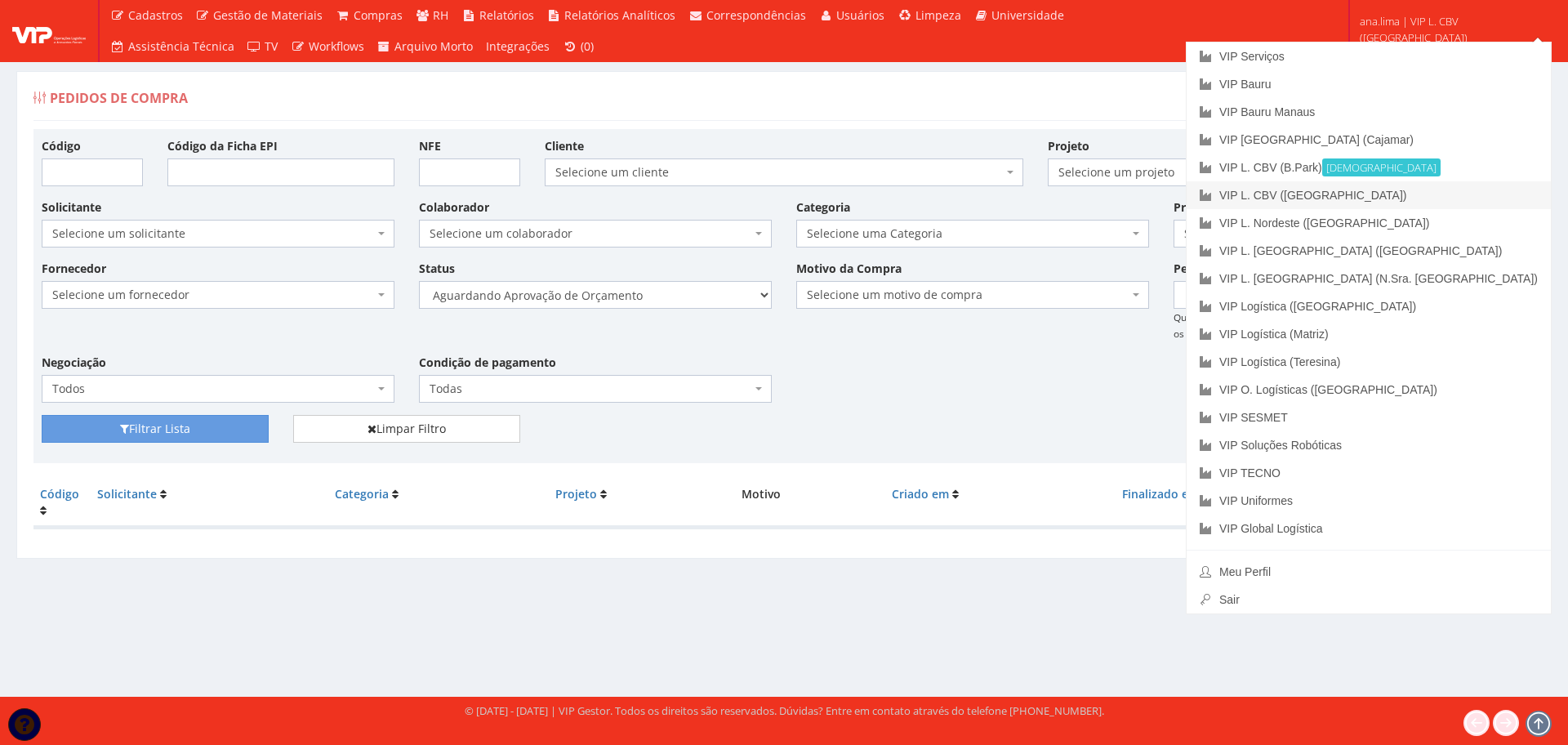
click at [1460, 203] on link "VIP L. CBV ([GEOGRAPHIC_DATA])" at bounding box center [1369, 195] width 364 height 28
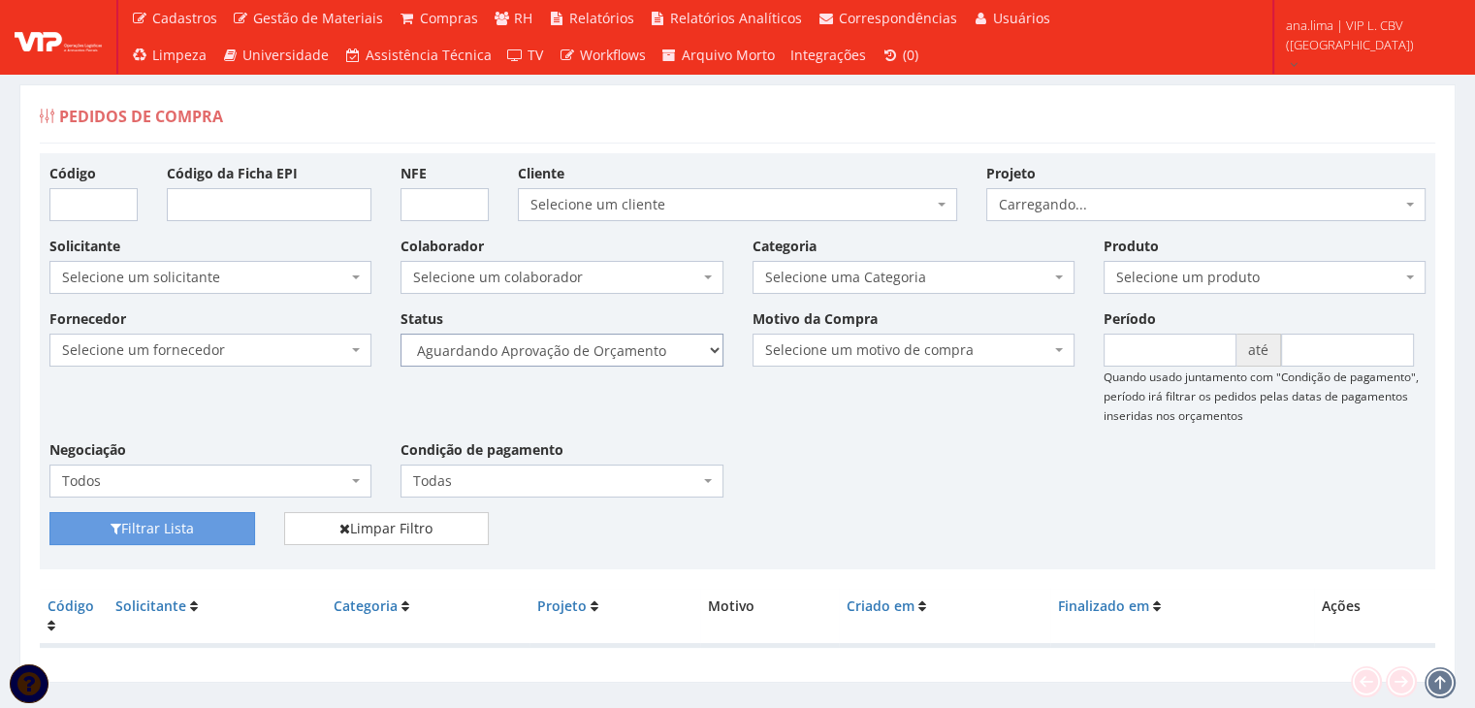
click at [615, 363] on select "Selecione um status Cancelado Aguardando Aprovação Diretoria Pedido Aprovado Ag…" at bounding box center [561, 350] width 322 height 33
select select "1"
click at [400, 334] on select "Selecione um status Cancelado Aguardando Aprovação Diretoria Pedido Aprovado Ag…" at bounding box center [561, 350] width 322 height 33
drag, startPoint x: 175, startPoint y: 529, endPoint x: 288, endPoint y: 482, distance: 123.0
click at [175, 530] on button "Filtrar Lista" at bounding box center [152, 528] width 206 height 33
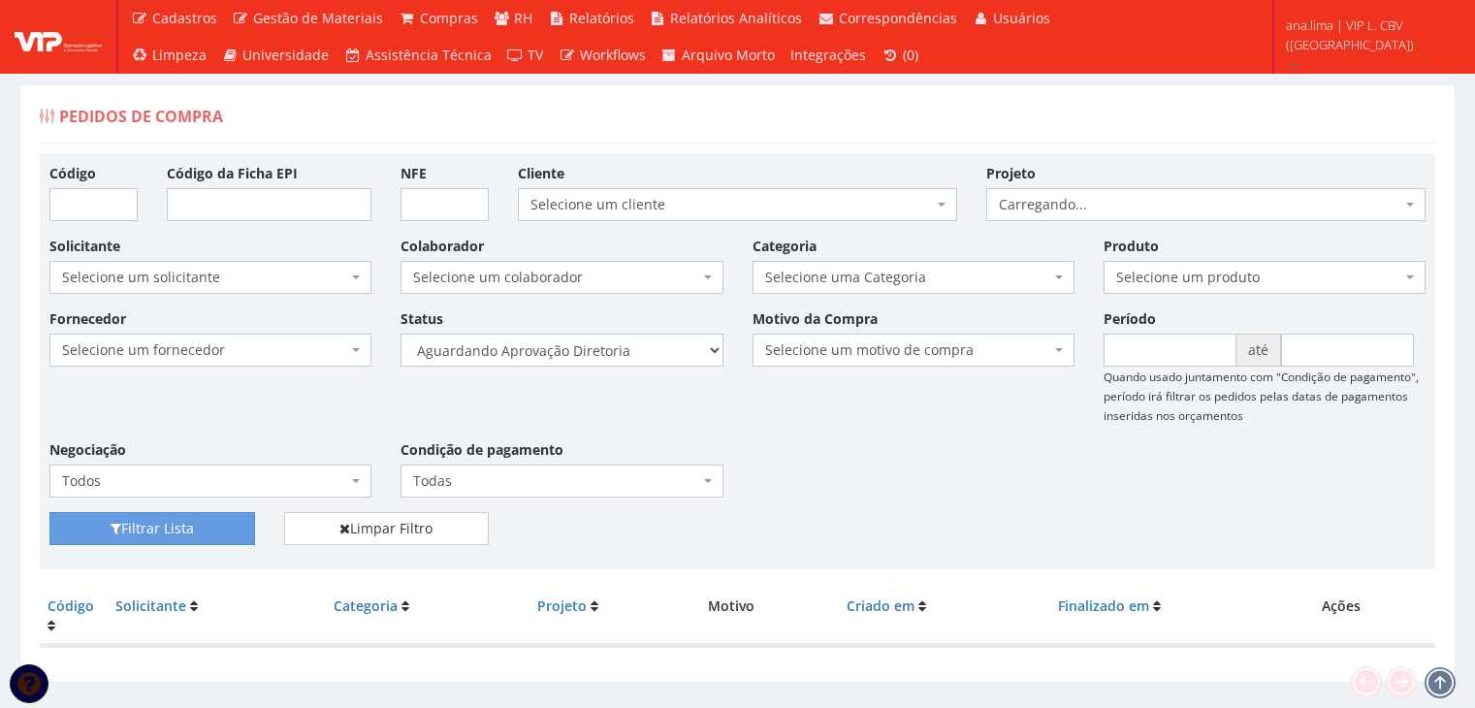
click at [631, 358] on select "Selecione um status Cancelado Aguardando Aprovação Diretoria Pedido Aprovado Ag…" at bounding box center [561, 350] width 322 height 33
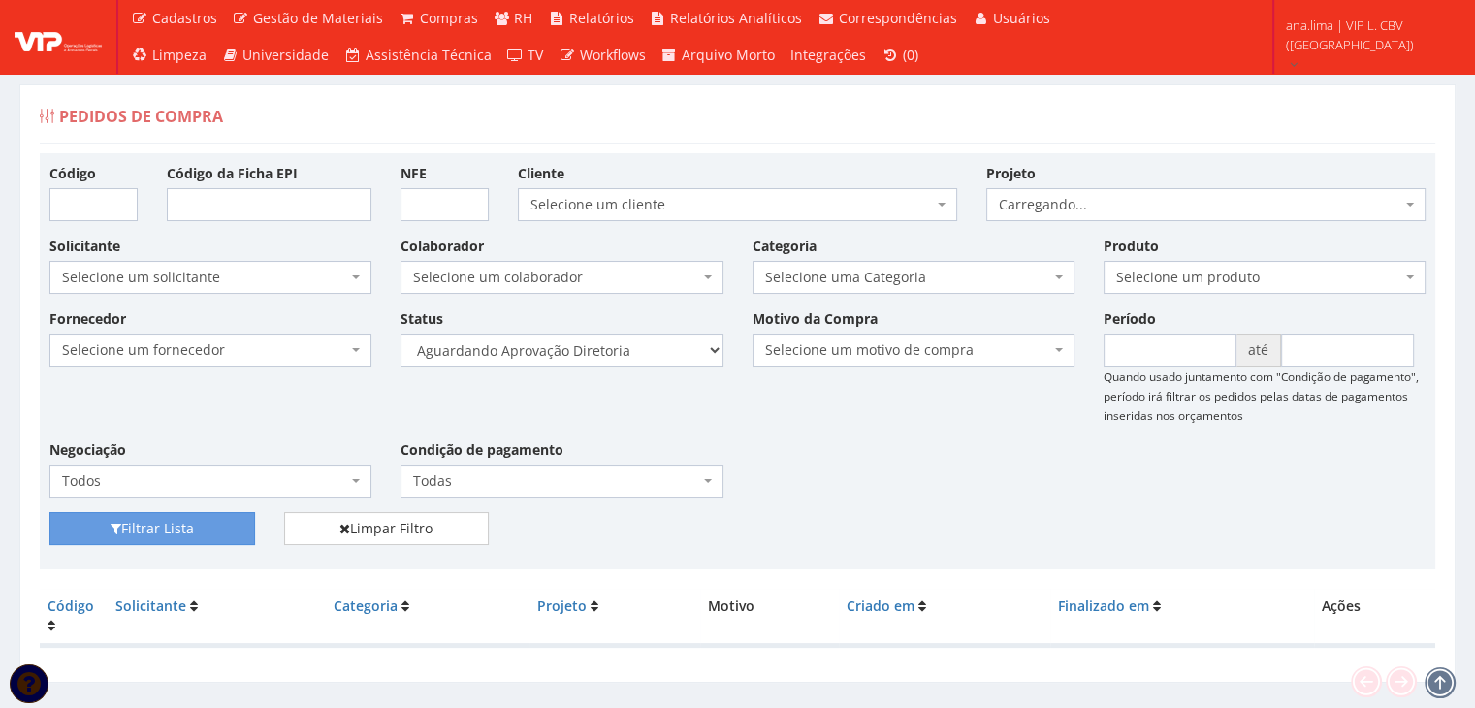
select select "4"
click at [400, 334] on select "Selecione um status Cancelado Aguardando Aprovação Diretoria Pedido Aprovado Ag…" at bounding box center [561, 350] width 322 height 33
click at [190, 535] on button "Filtrar Lista" at bounding box center [152, 528] width 206 height 33
click at [631, 350] on select "Selecione um status Cancelado Aguardando Aprovação Diretoria Pedido Aprovado Ag…" at bounding box center [561, 350] width 322 height 33
select select "1"
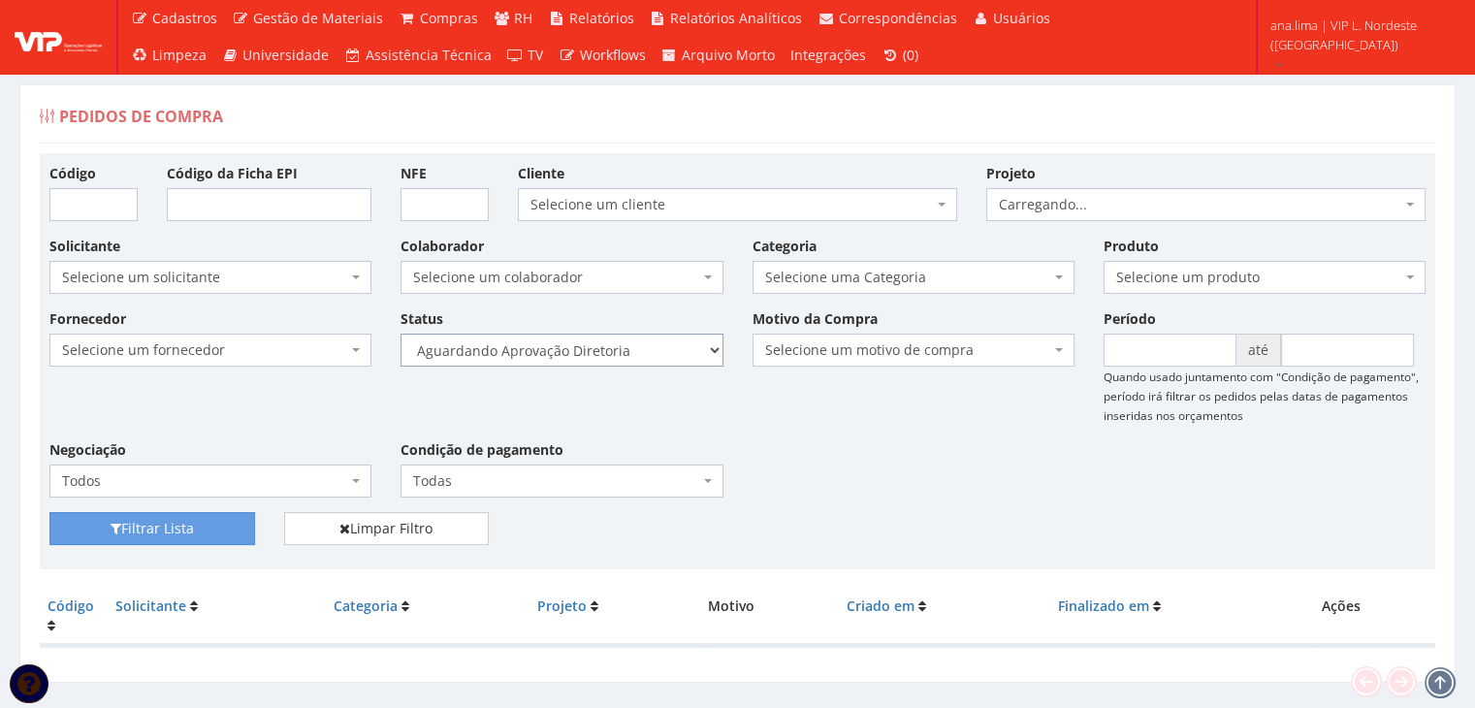
click at [400, 334] on select "Selecione um status Cancelado Aguardando Aprovação Diretoria Pedido Aprovado Ag…" at bounding box center [561, 350] width 322 height 33
click at [211, 526] on button "Filtrar Lista" at bounding box center [152, 528] width 206 height 33
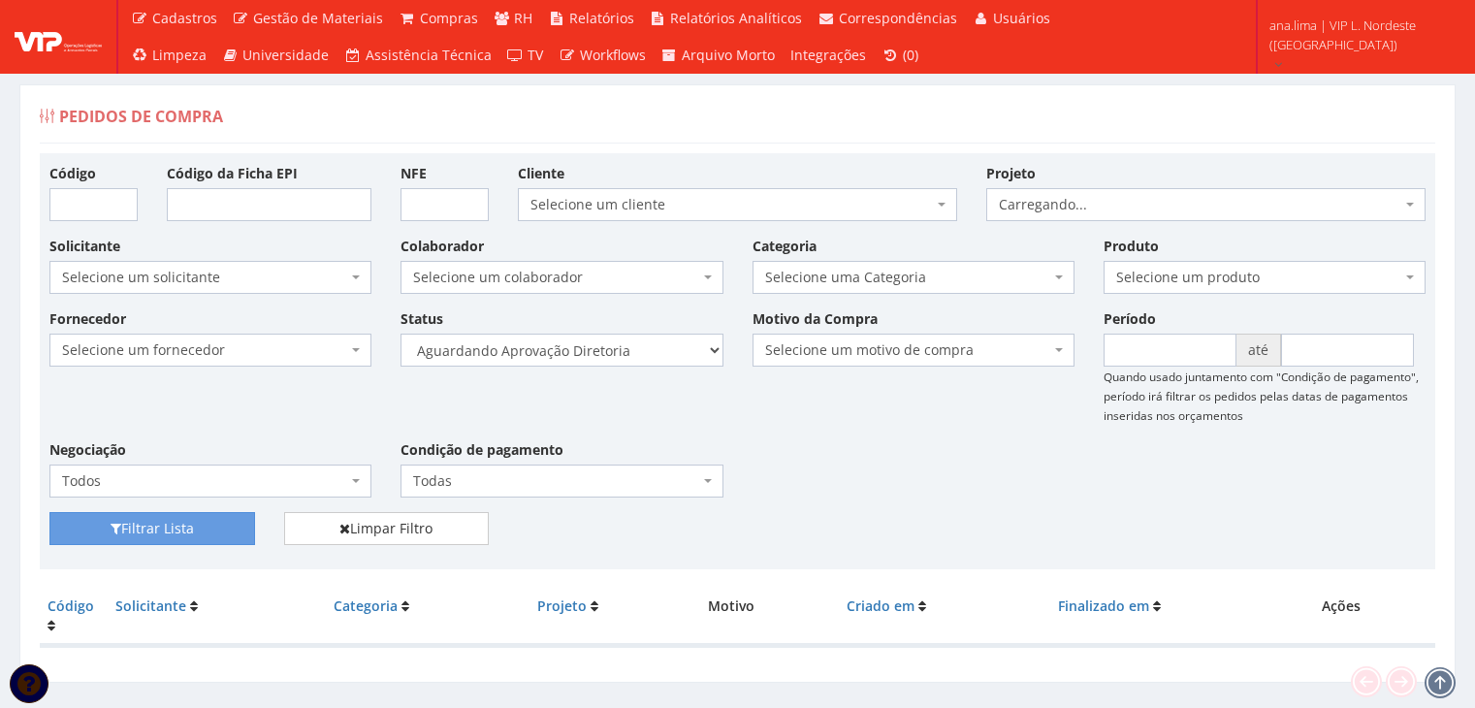
click at [624, 359] on select "Selecione um status Cancelado Aguardando Aprovação Diretoria Pedido Aprovado Ag…" at bounding box center [561, 350] width 322 height 33
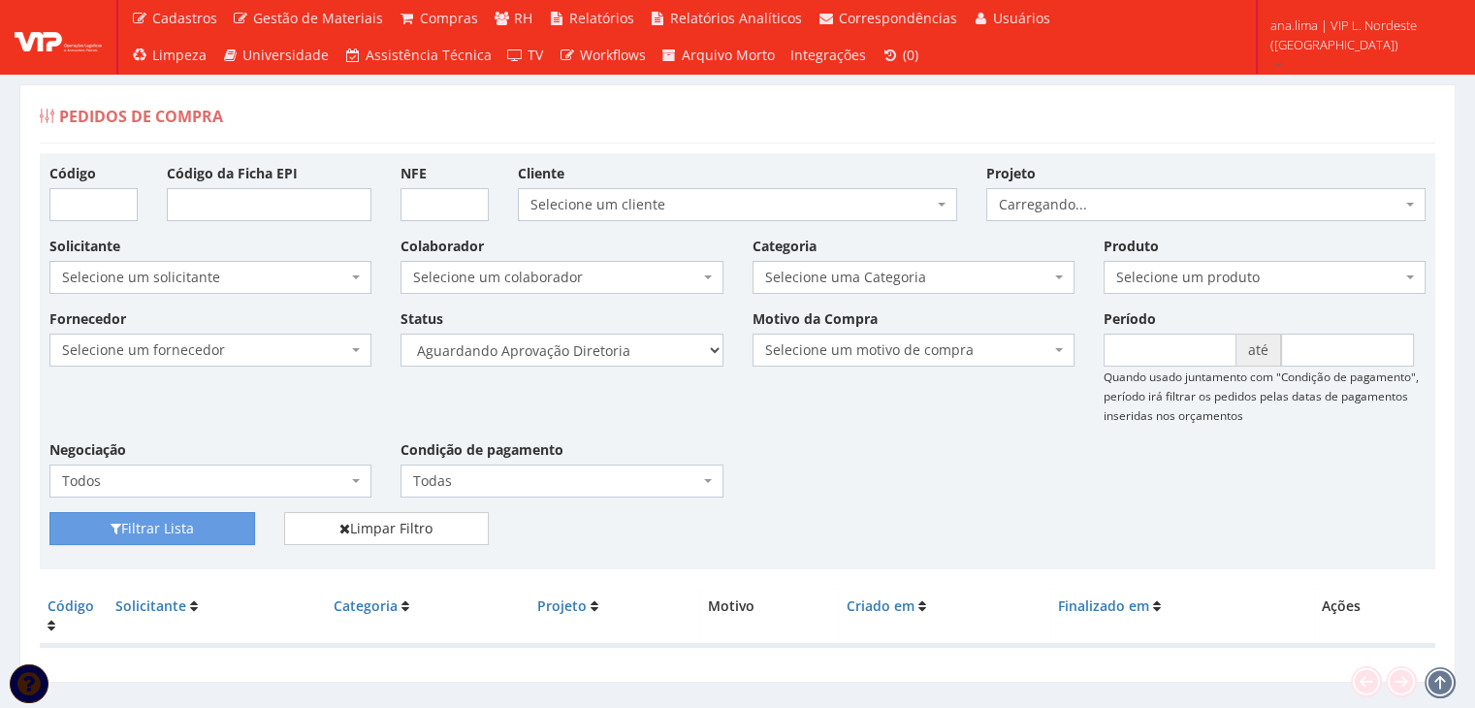
select select "4"
click at [400, 334] on select "Selecione um status Cancelado Aguardando Aprovação Diretoria Pedido Aprovado Ag…" at bounding box center [561, 350] width 322 height 33
click at [217, 527] on button "Filtrar Lista" at bounding box center [152, 528] width 206 height 33
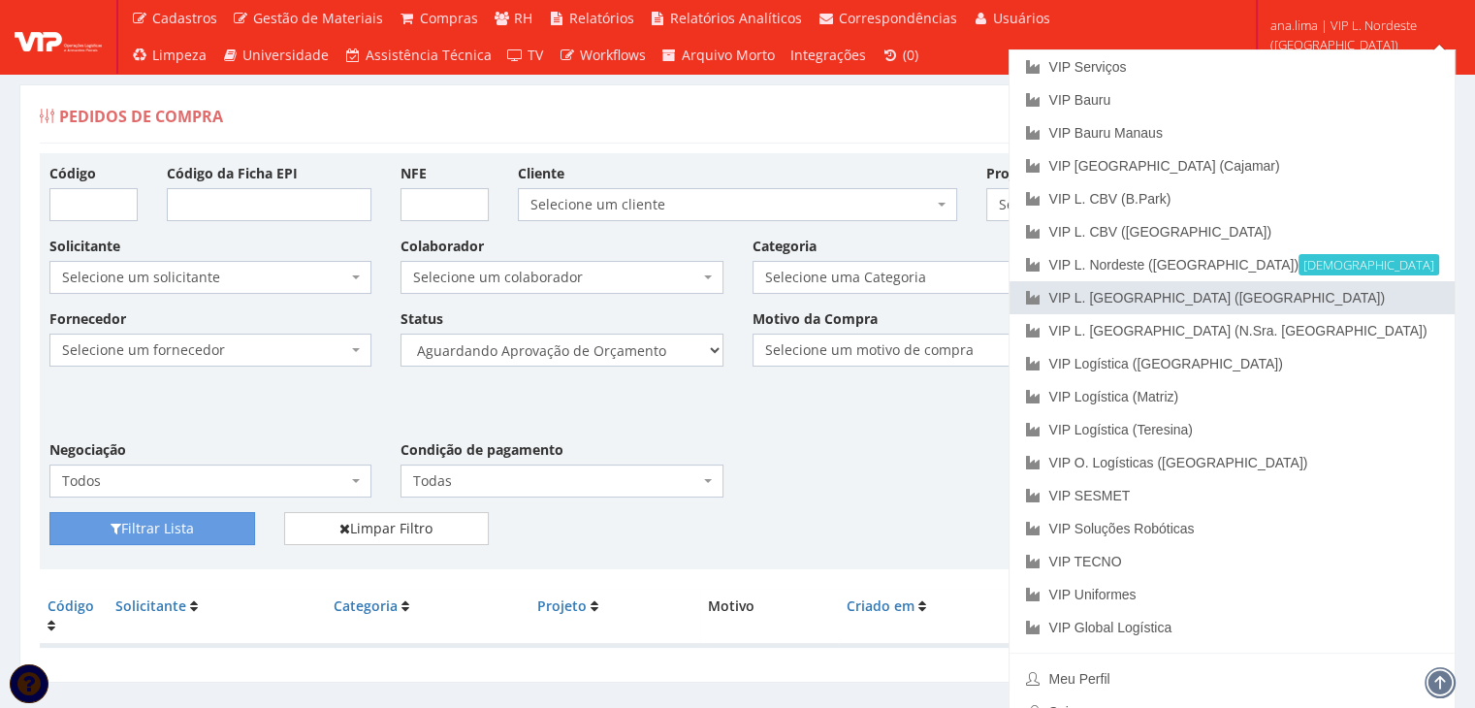
drag, startPoint x: 1359, startPoint y: 297, endPoint x: 899, endPoint y: 237, distance: 464.4
click at [1357, 297] on link "VIP L. [GEOGRAPHIC_DATA] ([GEOGRAPHIC_DATA])" at bounding box center [1231, 297] width 445 height 33
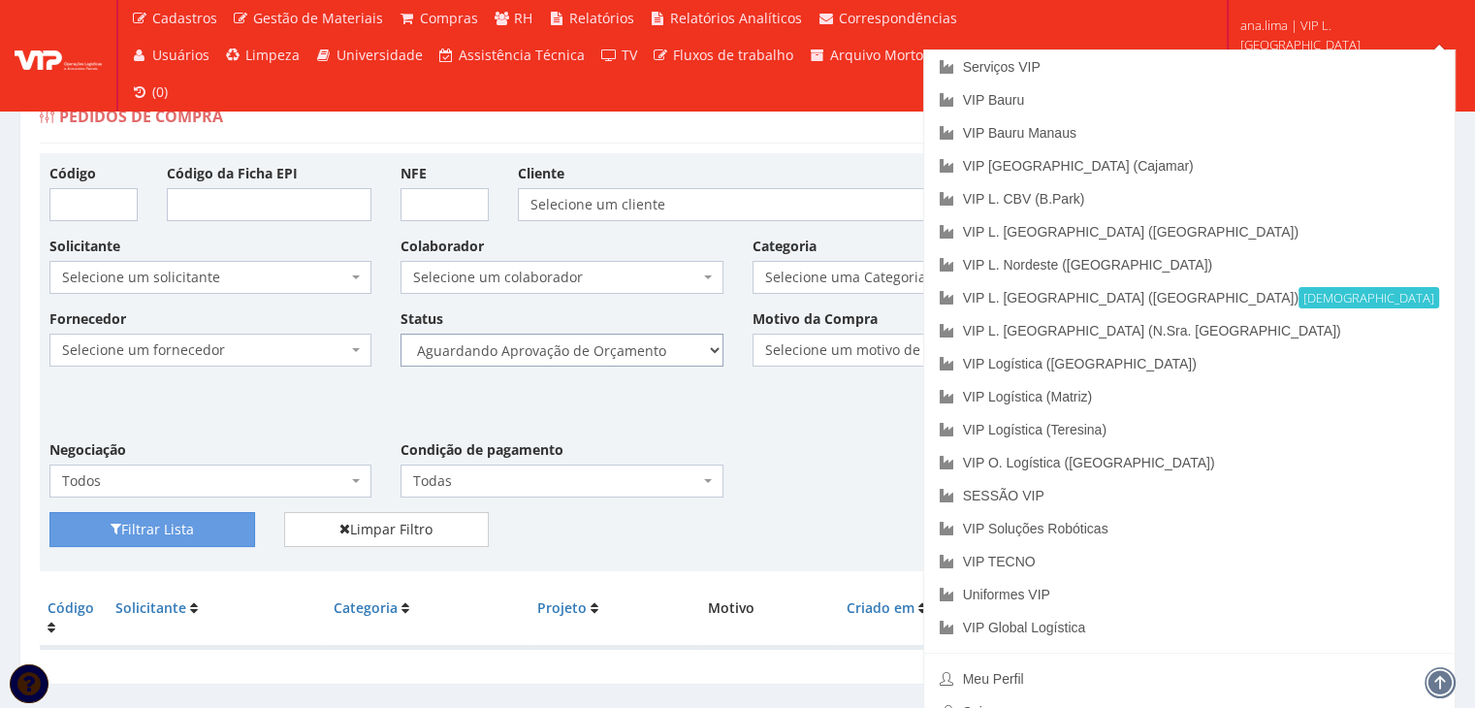
click at [619, 354] on select "Selecione um status Cancelado Aguardando Aprovação Diretoria Pedido Aprovado Ag…" at bounding box center [561, 350] width 322 height 33
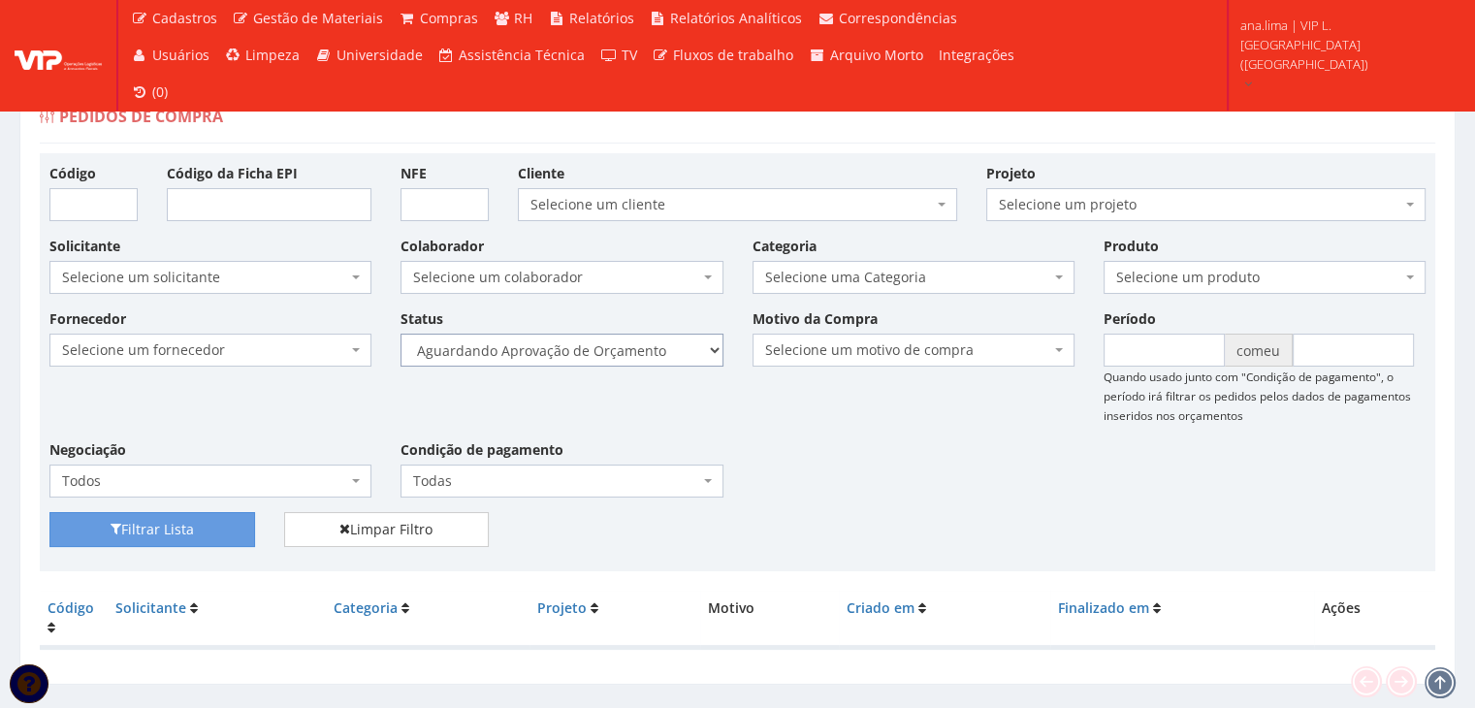
select select "1"
click at [400, 334] on select "Selecione um status Cancelado Aguardando Aprovação Diretoria Pedido Aprovado Ag…" at bounding box center [561, 350] width 322 height 33
click at [144, 521] on font "Filtrar Lista" at bounding box center [157, 530] width 73 height 18
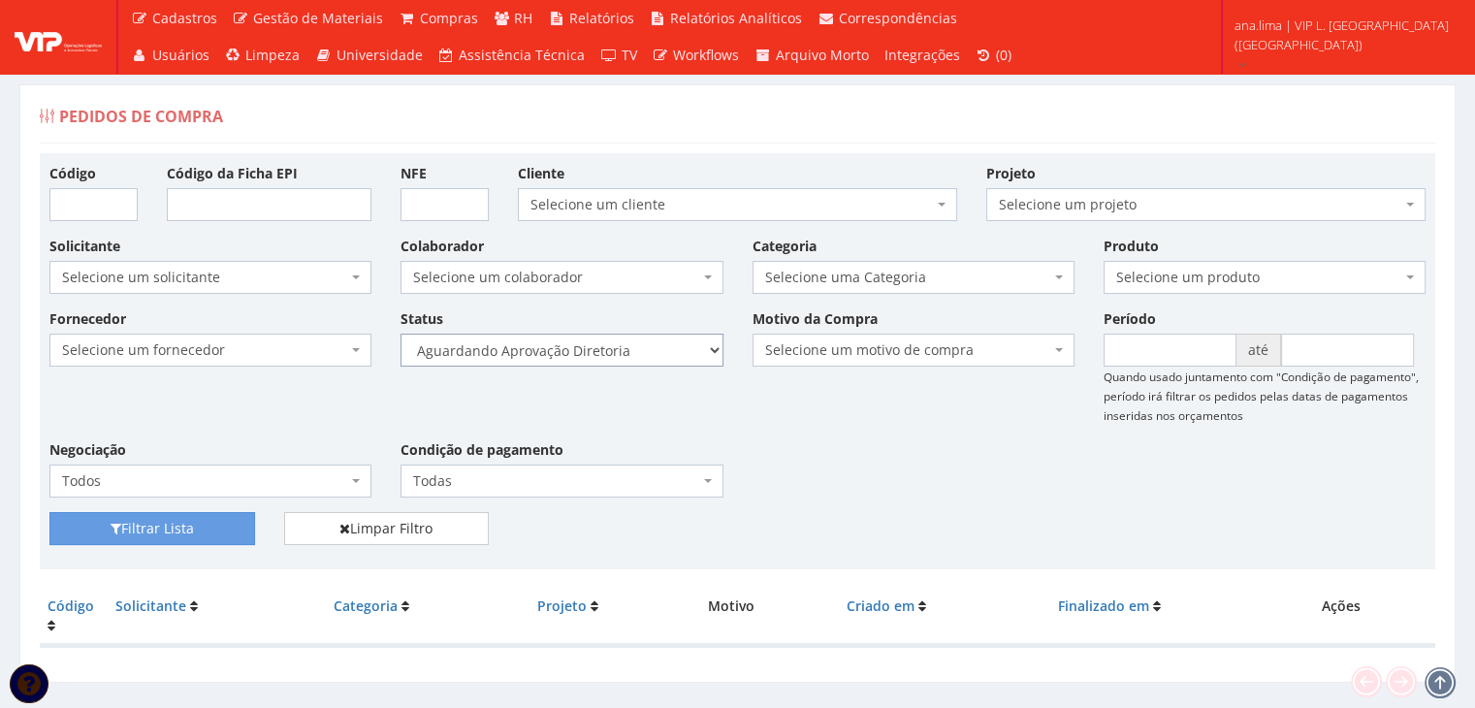
click at [581, 356] on select "Selecione um status Cancelado Aguardando Aprovação Diretoria Pedido Aprovado Ag…" at bounding box center [561, 350] width 322 height 33
click at [400, 334] on select "Selecione um status Cancelado Aguardando Aprovação Diretoria Pedido Aprovado Ag…" at bounding box center [561, 350] width 322 height 33
click at [203, 517] on button "Filtrar Lista" at bounding box center [152, 528] width 206 height 33
drag, startPoint x: 0, startPoint y: 0, endPoint x: 611, endPoint y: 353, distance: 705.4
click at [611, 353] on select "Selecione um status Cancelado Aguardando Aprovação Diretoria Pedido Aprovado Ag…" at bounding box center [561, 350] width 322 height 33
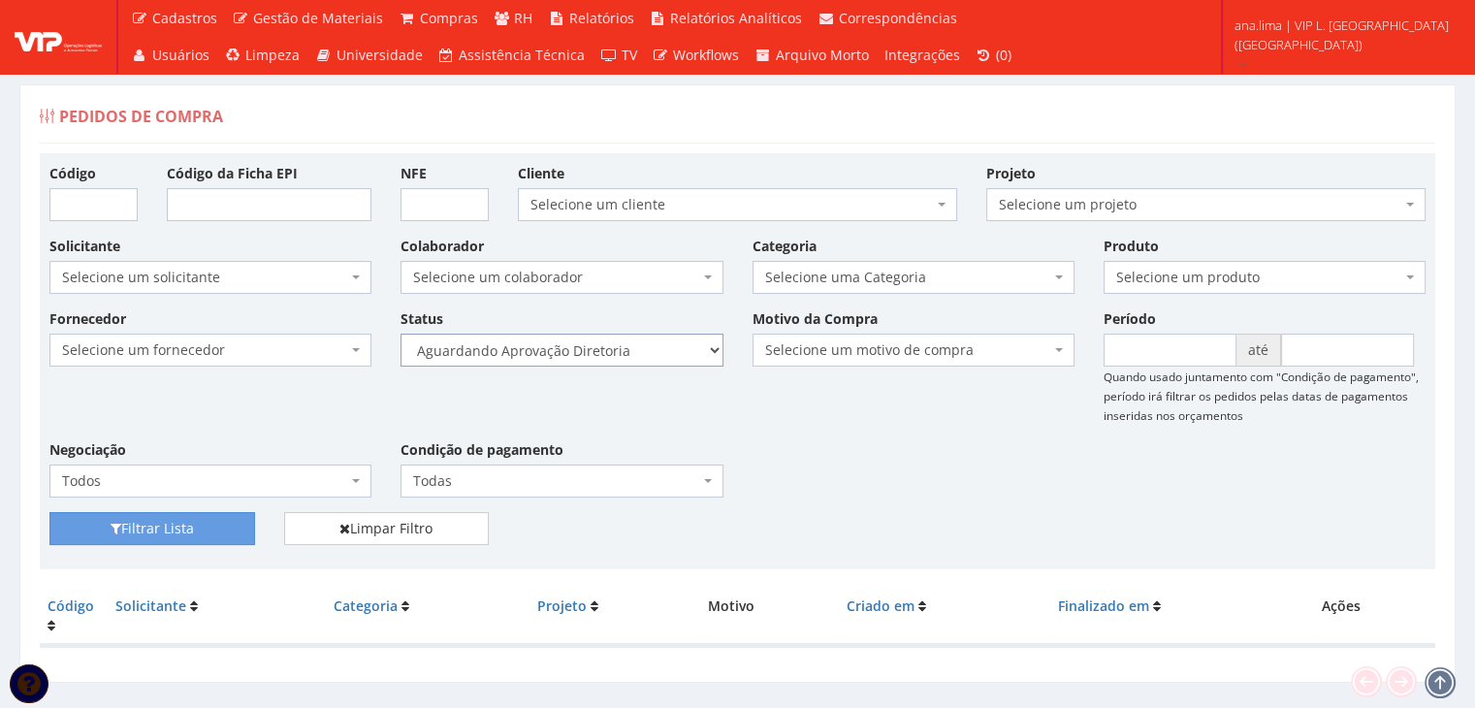
select select "4"
click at [400, 334] on select "Selecione um status Cancelado Aguardando Aprovação Diretoria Pedido Aprovado Ag…" at bounding box center [561, 350] width 322 height 33
click at [228, 523] on button "Filtrar Lista" at bounding box center [152, 528] width 206 height 33
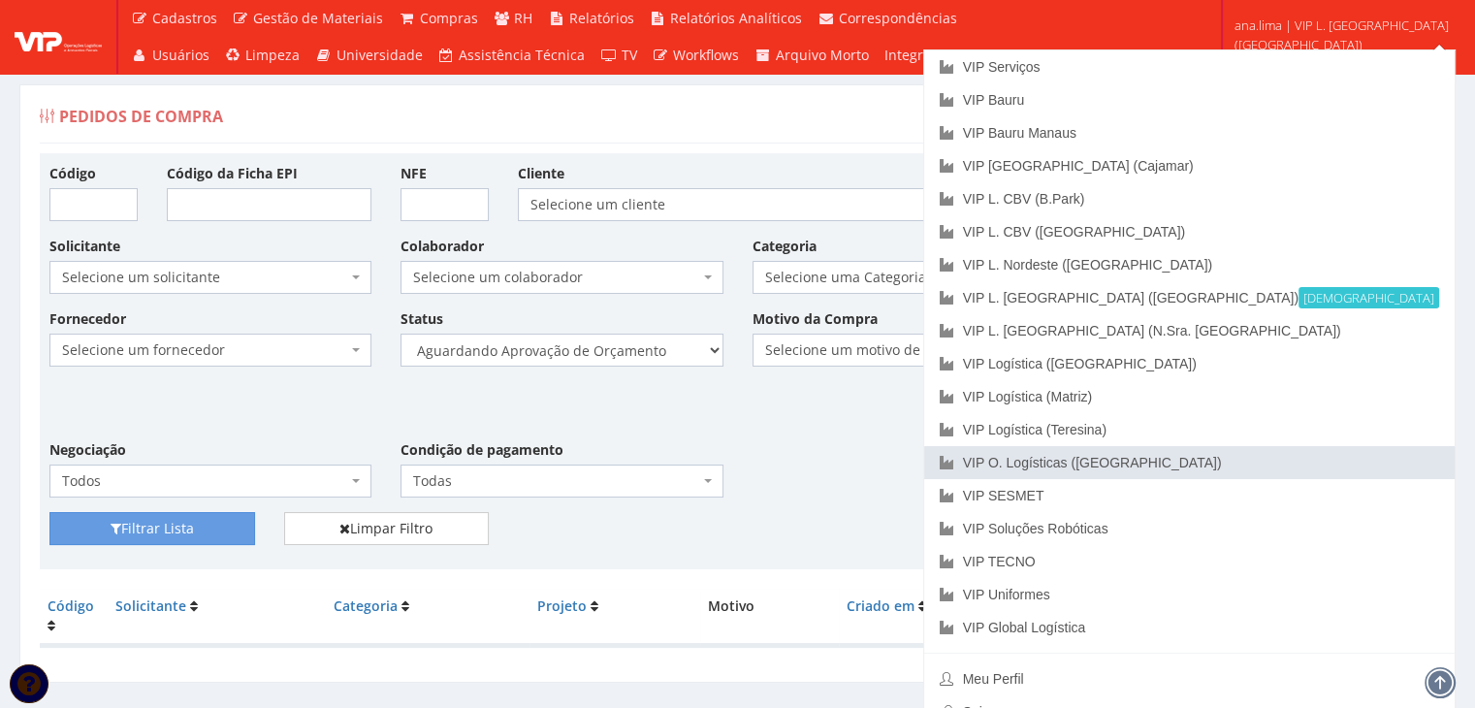
click at [1340, 466] on link "VIP O. Logísticas ([GEOGRAPHIC_DATA])" at bounding box center [1189, 462] width 530 height 33
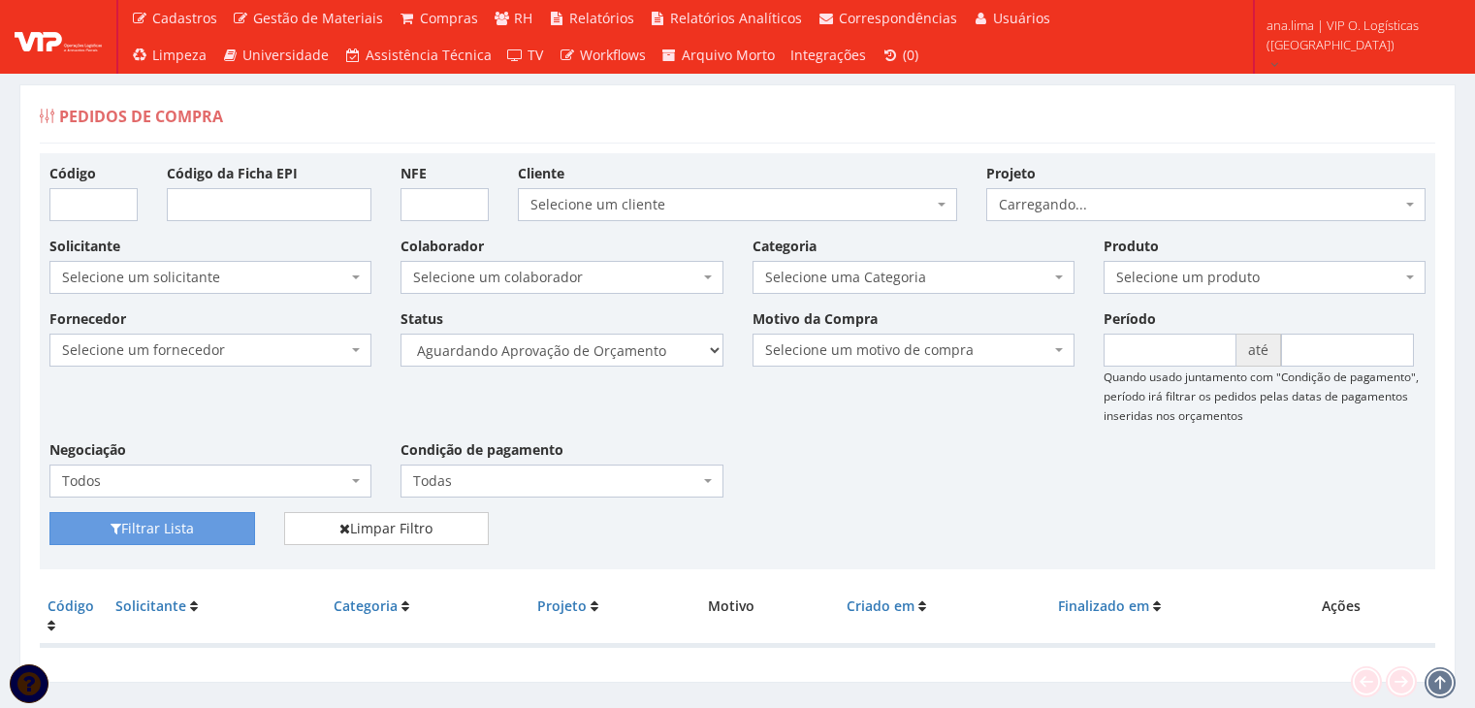
click at [620, 354] on select "Selecione um status Cancelado Aguardando Aprovação Diretoria Pedido Aprovado Ag…" at bounding box center [561, 350] width 322 height 33
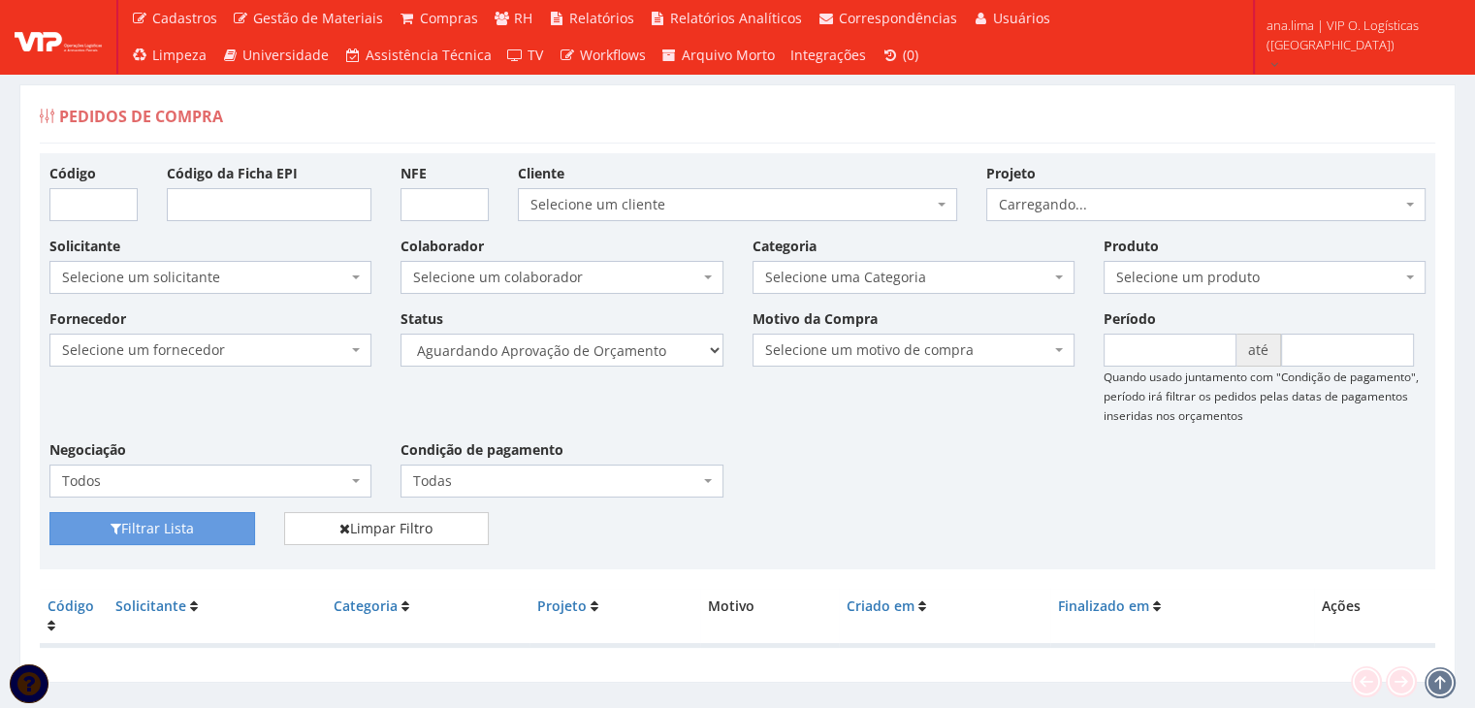
select select "1"
click at [400, 334] on select "Selecione um status Cancelado Aguardando Aprovação Diretoria Pedido Aprovado Ag…" at bounding box center [561, 350] width 322 height 33
drag, startPoint x: 231, startPoint y: 525, endPoint x: 591, endPoint y: 382, distance: 387.8
click at [231, 527] on button "Filtrar Lista" at bounding box center [152, 528] width 206 height 33
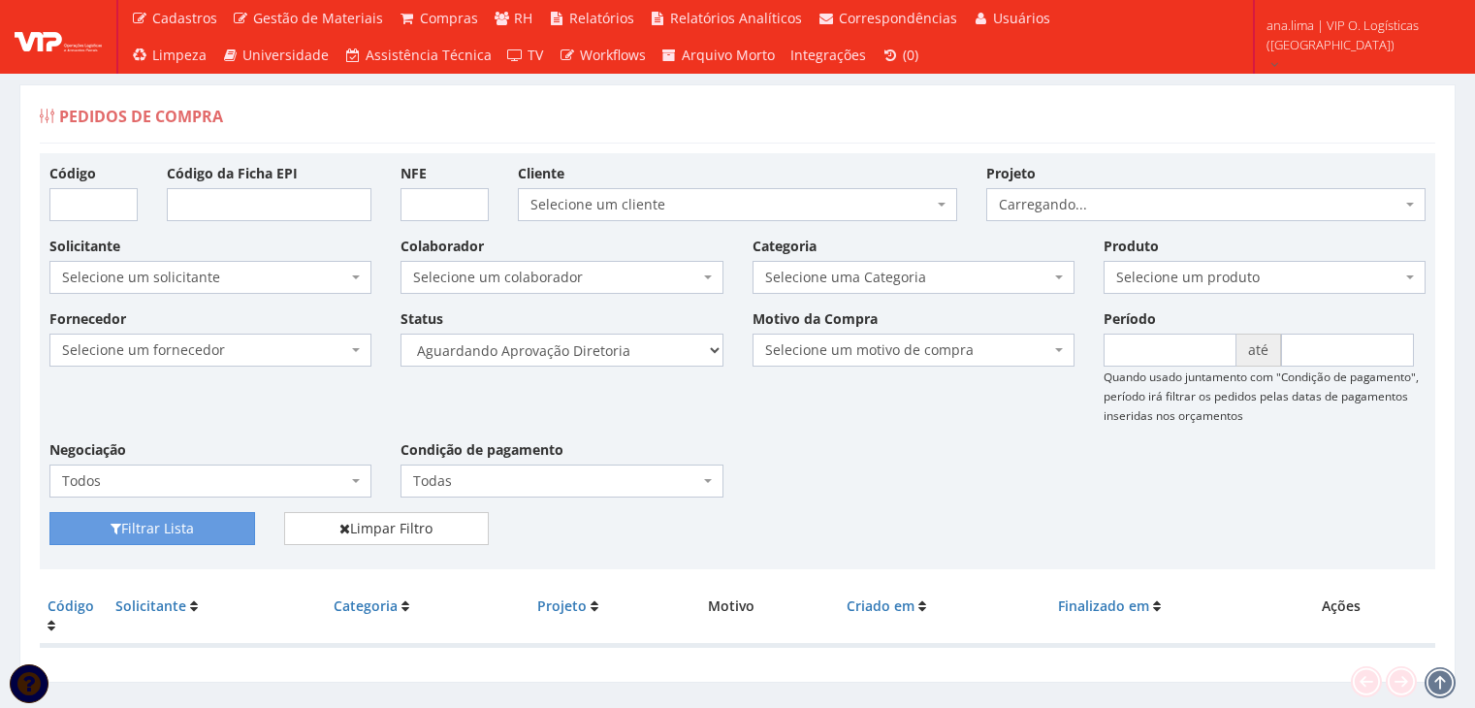
click at [576, 354] on select "Selecione um status Cancelado Aguardando Aprovação Diretoria Pedido Aprovado Ag…" at bounding box center [561, 350] width 322 height 33
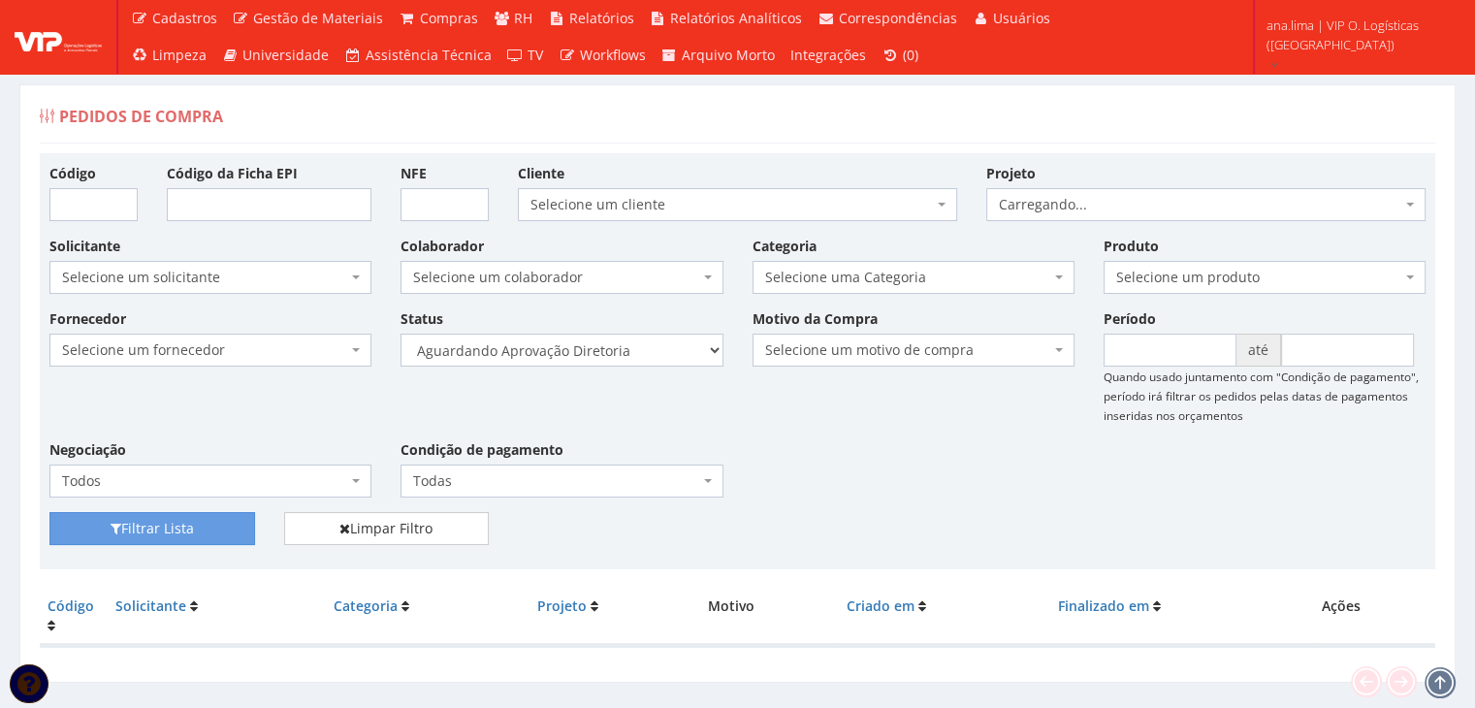
select select "4"
click at [400, 334] on select "Selecione um status Cancelado Aguardando Aprovação Diretoria Pedido Aprovado Ag…" at bounding box center [561, 350] width 322 height 33
click at [241, 525] on button "Filtrar Lista" at bounding box center [152, 528] width 206 height 33
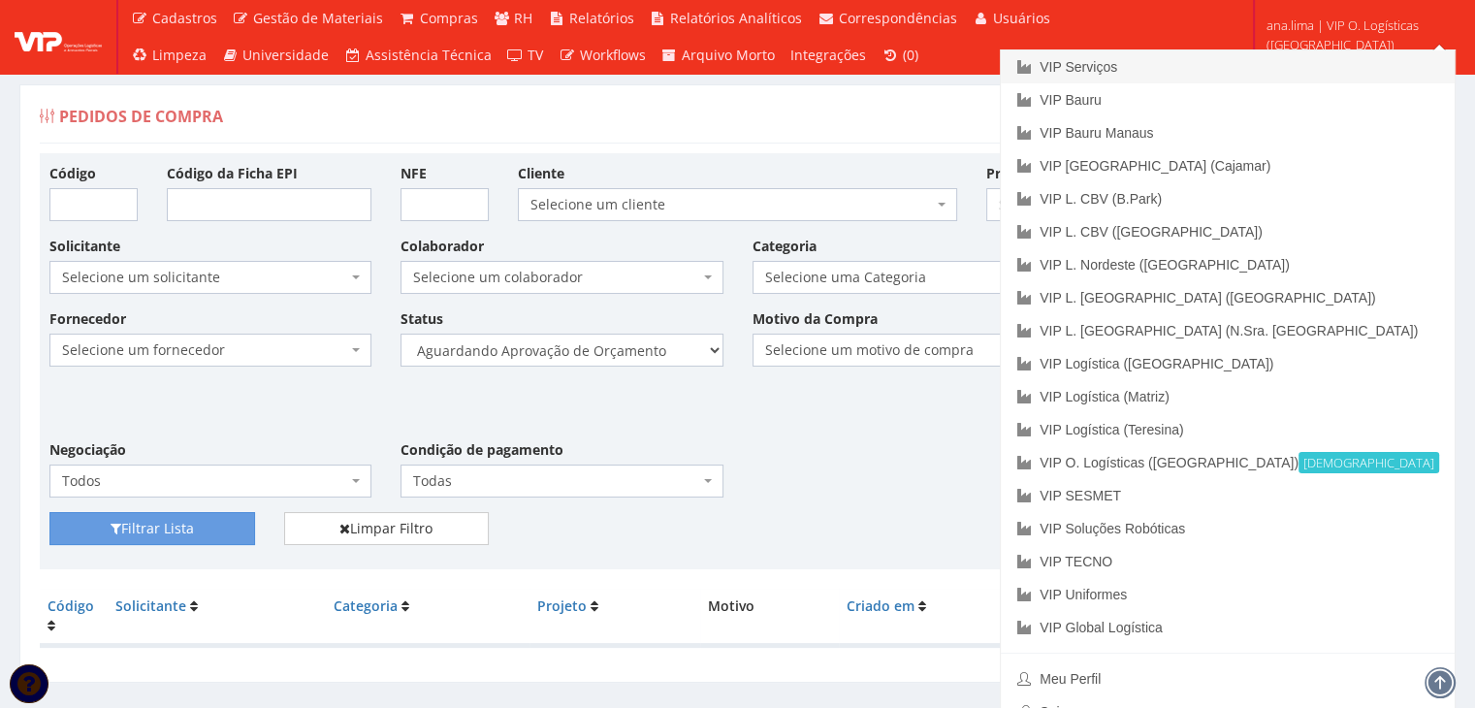
click at [1274, 70] on link "VIP Serviços" at bounding box center [1228, 66] width 454 height 33
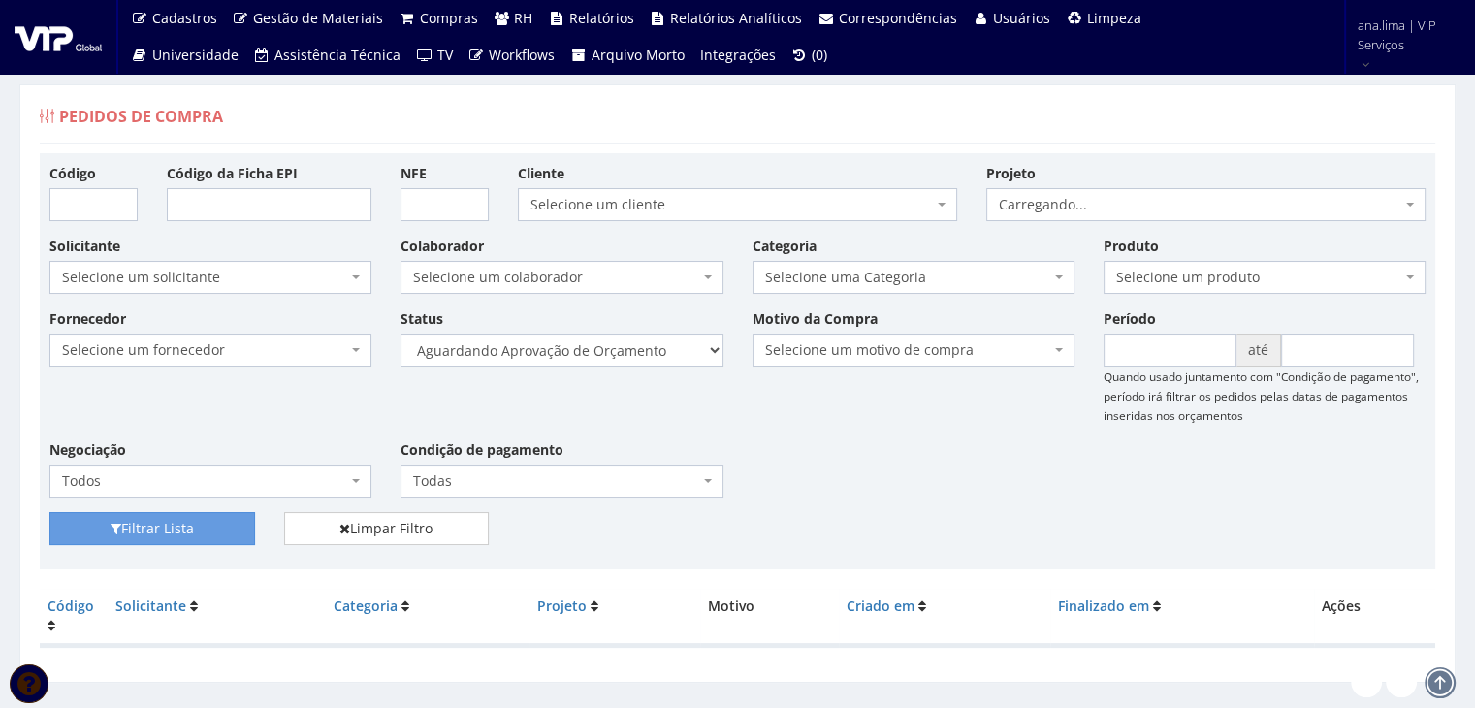
select select "1"
click at [400, 334] on select "Selecione um status Cancelado Aguardando Aprovação Diretoria Pedido Aprovado Ag…" at bounding box center [561, 350] width 322 height 33
click at [191, 525] on button "Filtrar Lista" at bounding box center [152, 528] width 206 height 33
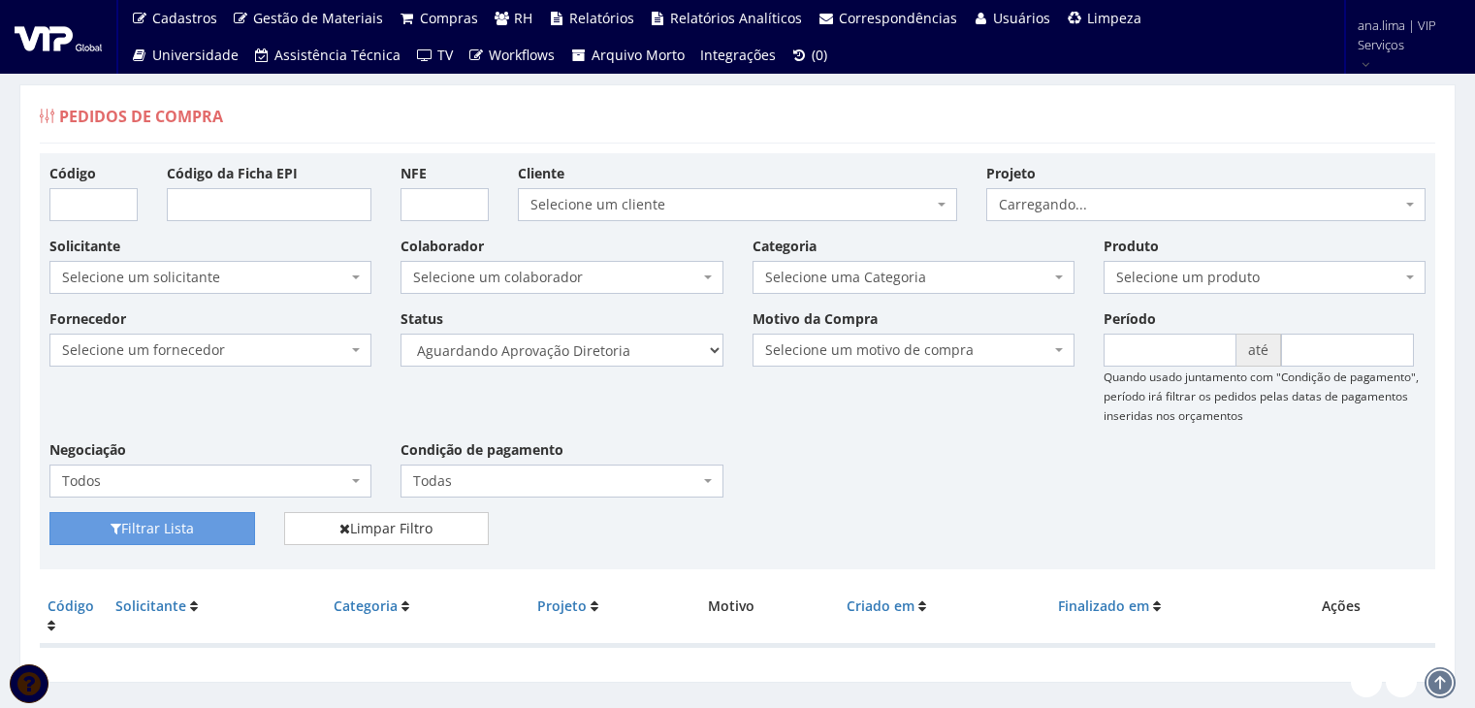
click at [593, 355] on select "Selecione um status Cancelado Aguardando Aprovação Diretoria Pedido Aprovado Ag…" at bounding box center [561, 350] width 322 height 33
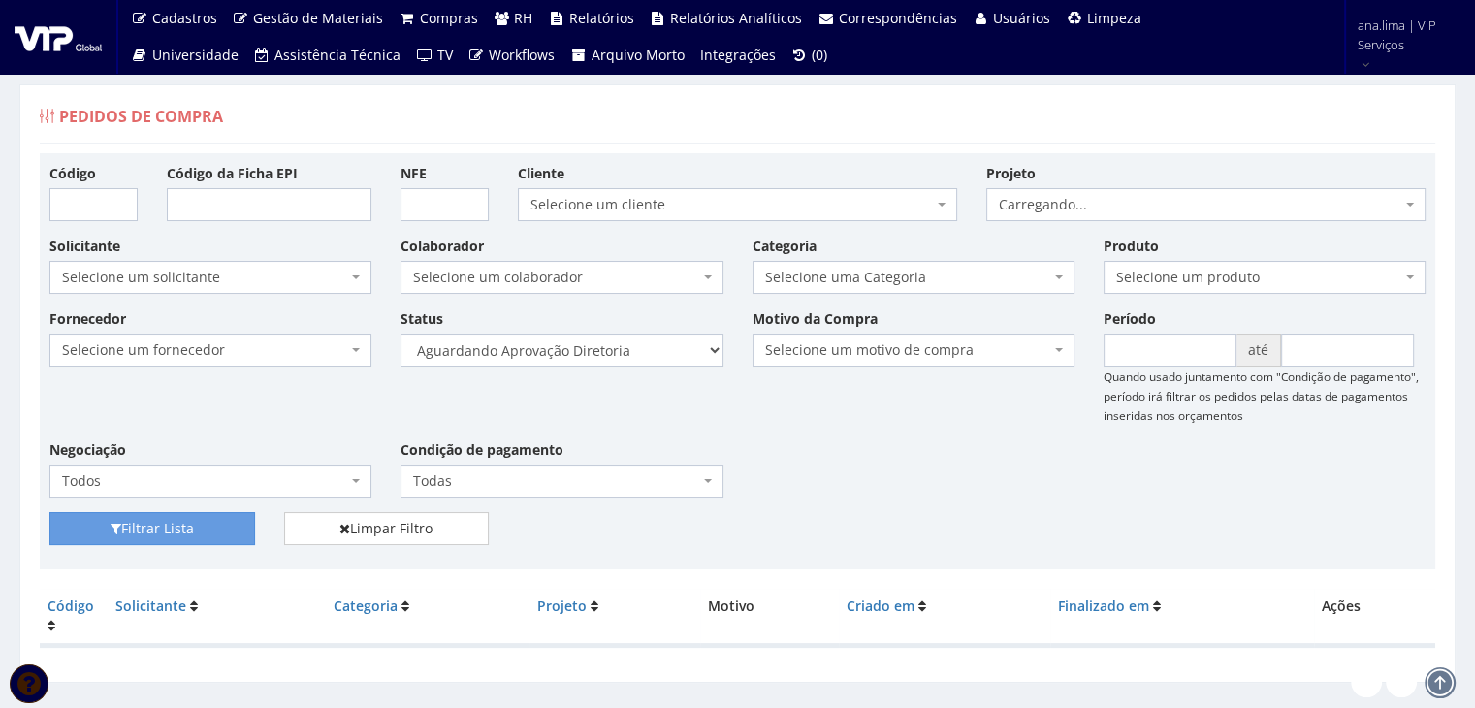
select select "4"
click at [400, 334] on select "Selecione um status Cancelado Aguardando Aprovação Diretoria Pedido Aprovado Ag…" at bounding box center [561, 350] width 322 height 33
click at [210, 521] on button "Filtrar Lista" at bounding box center [152, 528] width 206 height 33
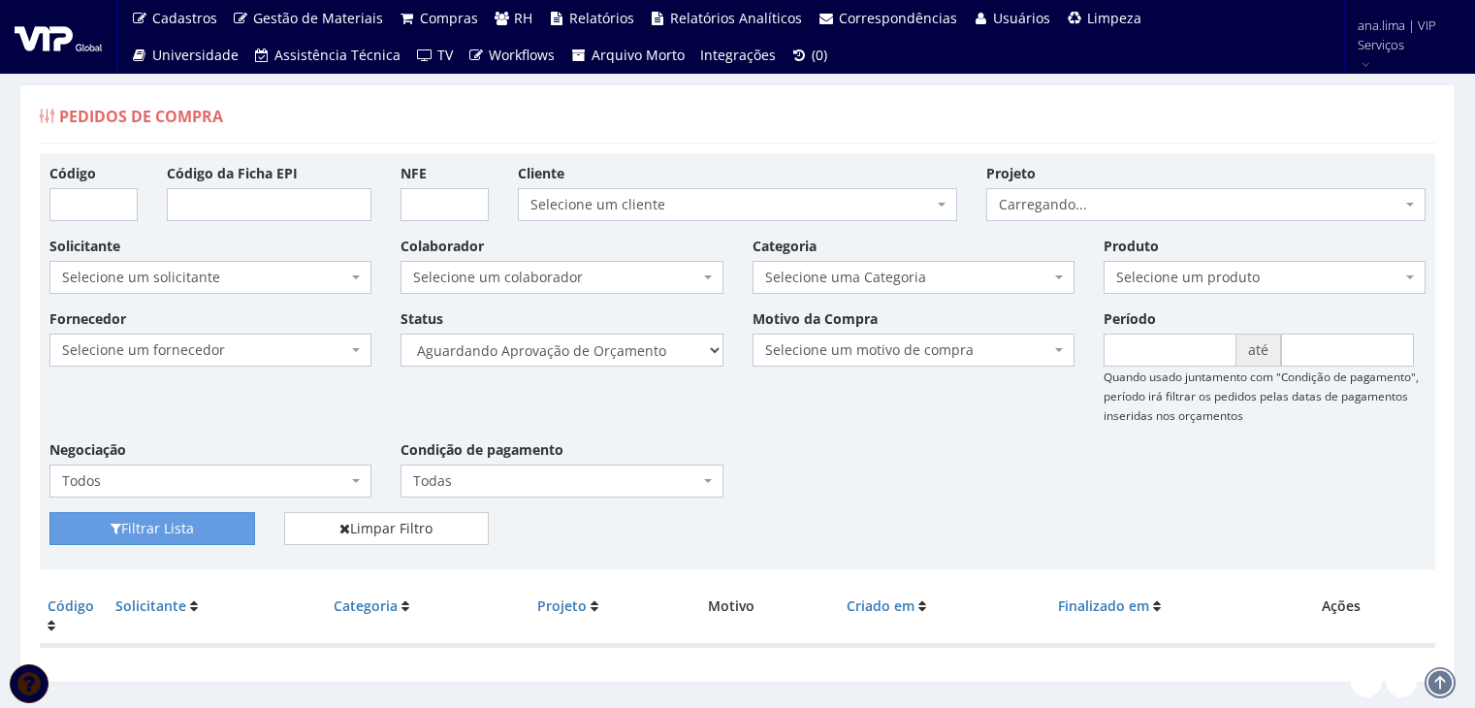
scroll to position [39, 0]
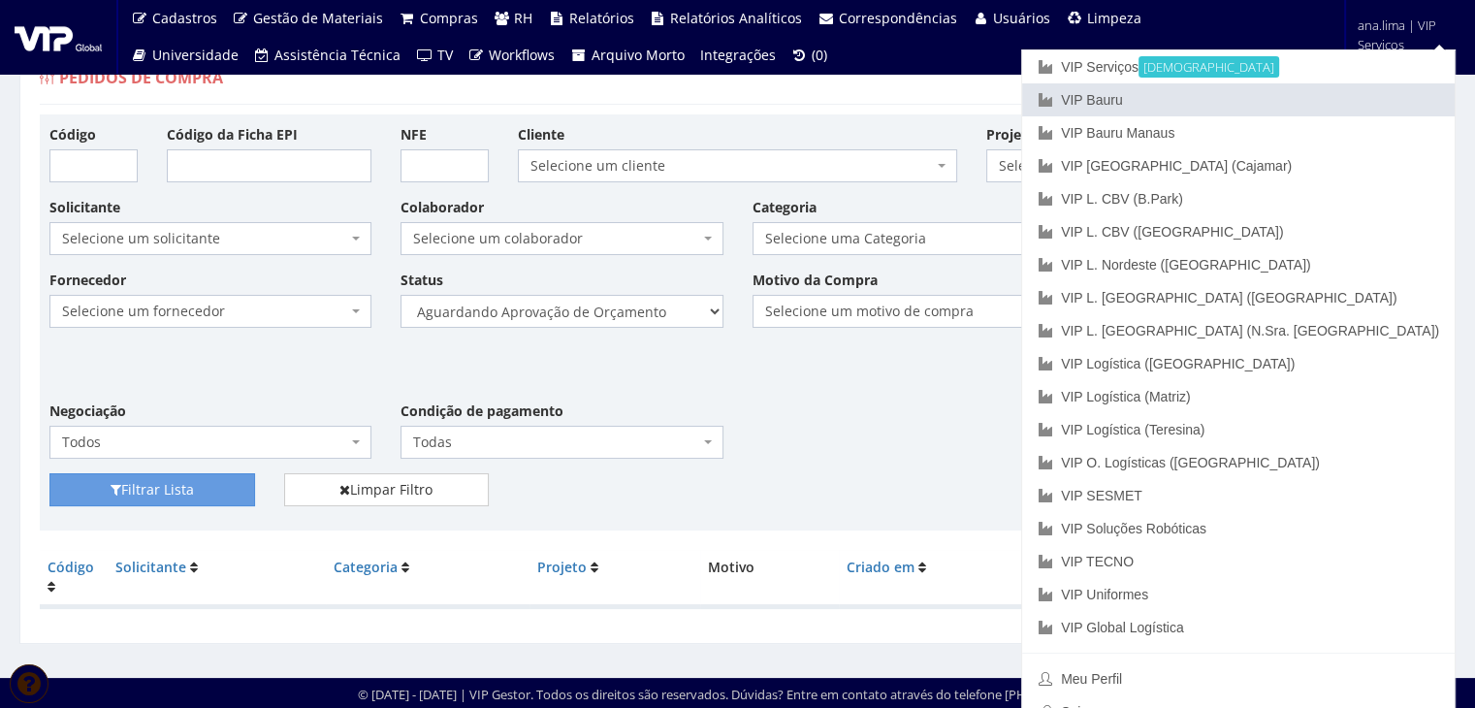
drag, startPoint x: 1307, startPoint y: 99, endPoint x: 1132, endPoint y: 178, distance: 191.8
click at [1304, 101] on link "VIP Bauru" at bounding box center [1238, 99] width 432 height 33
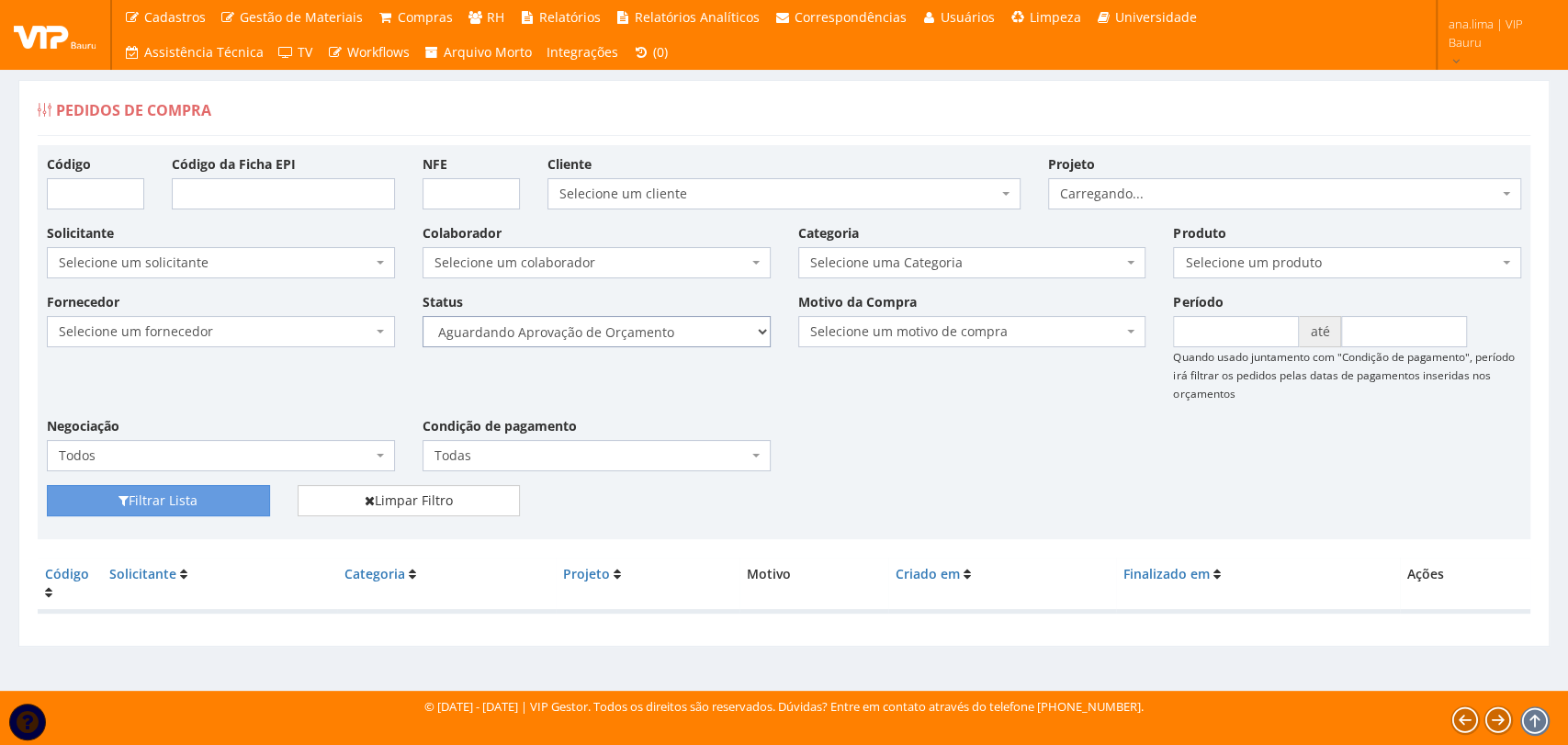
click at [641, 335] on select "Selecione um status Cancelado Aguardando Aprovação Diretoria Pedido Aprovado Ag…" at bounding box center [596, 332] width 348 height 31
select select "1"
click at [423, 317] on select "Selecione um status Cancelado Aguardando Aprovação Diretoria Pedido Aprovado Ag…" at bounding box center [596, 332] width 348 height 31
click at [243, 490] on button "Filtrar Lista" at bounding box center [158, 500] width 224 height 31
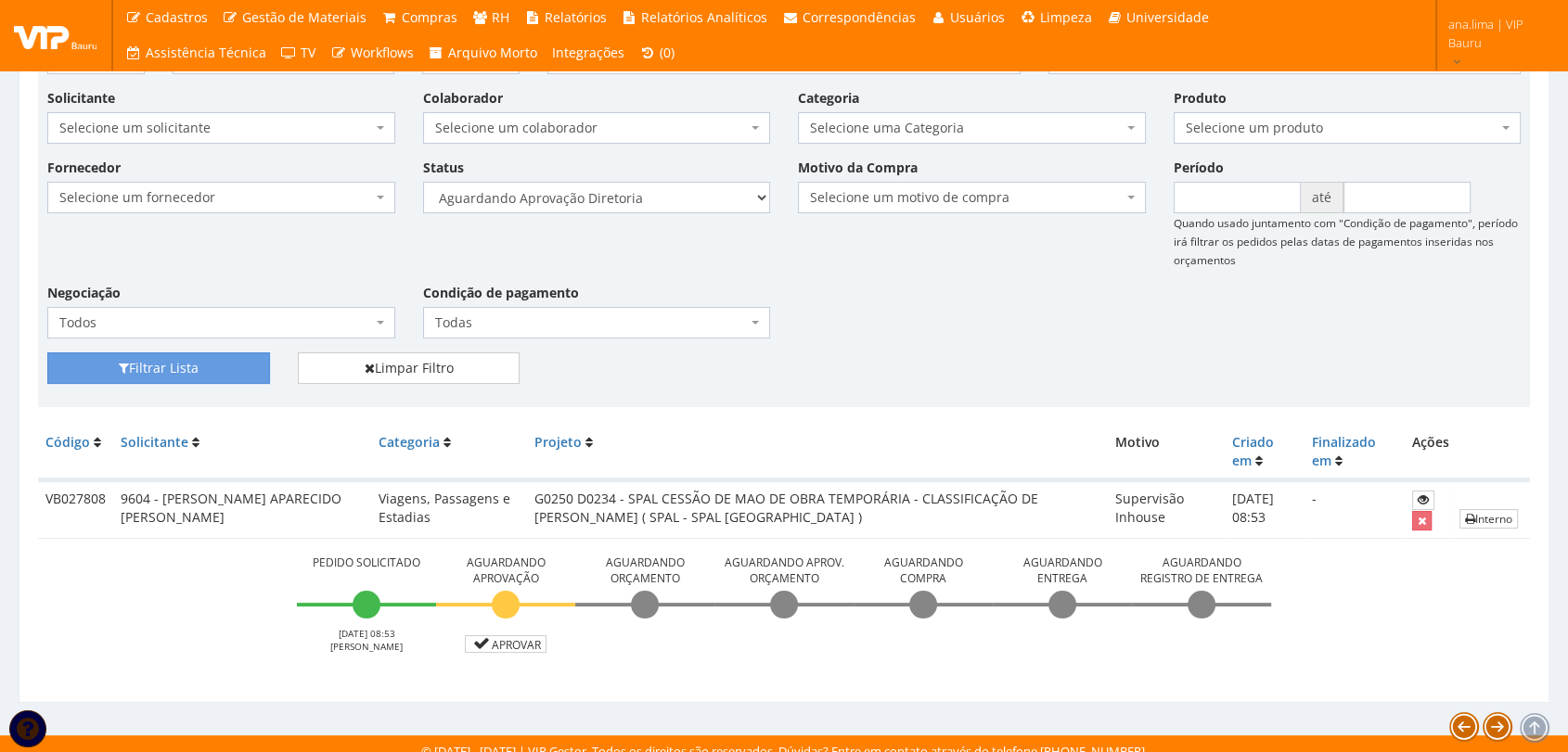
scroll to position [149, 0]
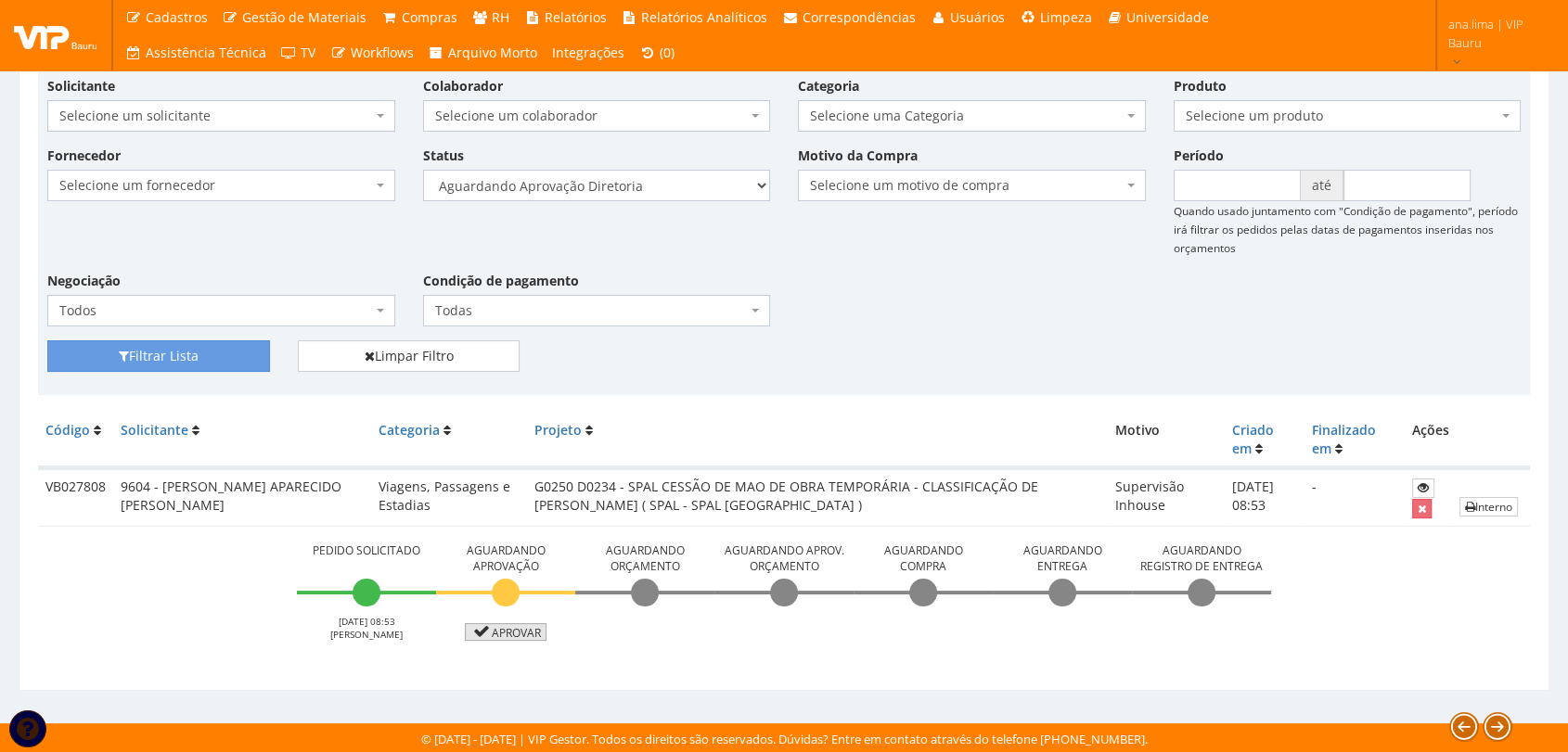
click at [502, 629] on link "Aprovar" at bounding box center [505, 632] width 81 height 17
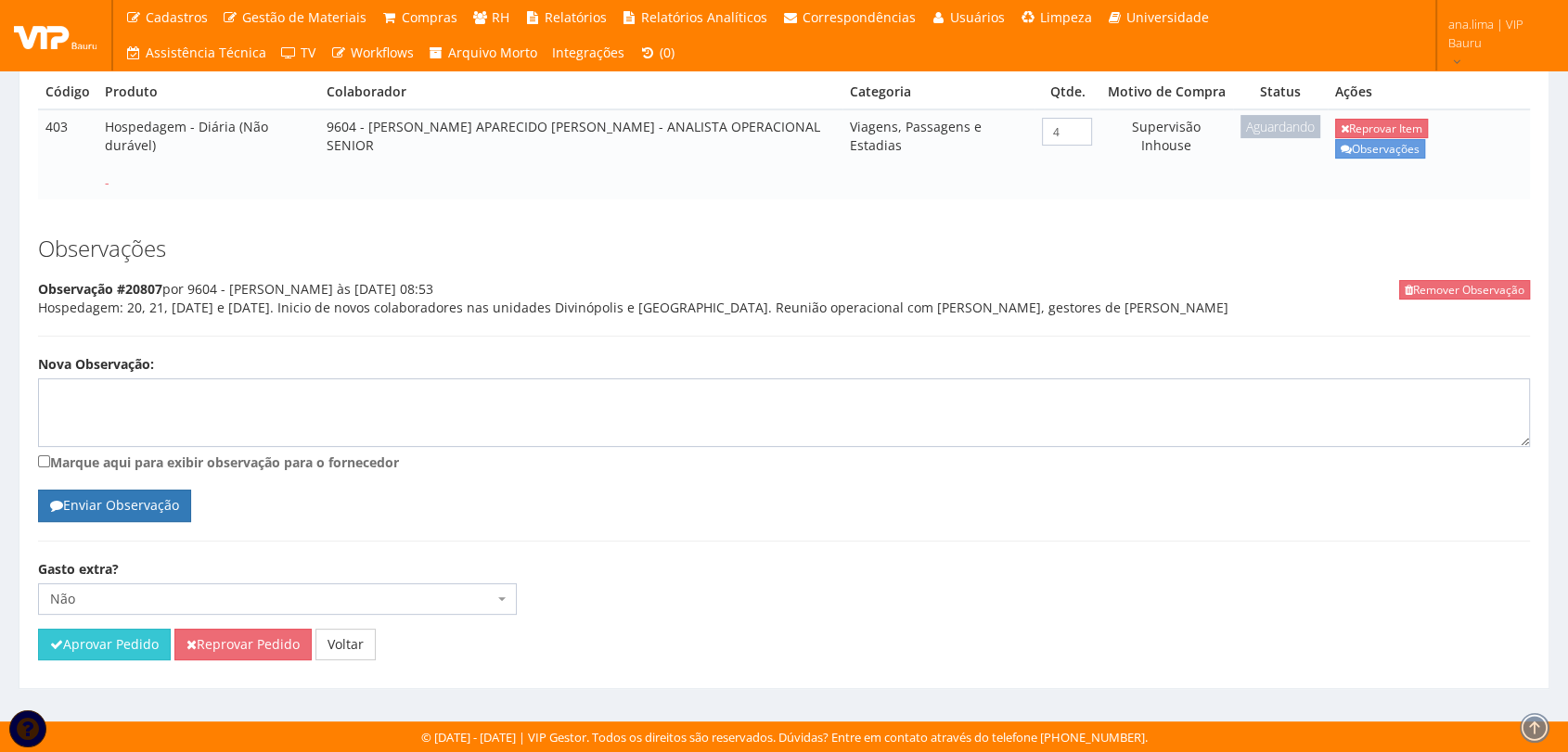
scroll to position [364, 0]
click at [119, 646] on button "Aprovar Pedido" at bounding box center [104, 644] width 133 height 32
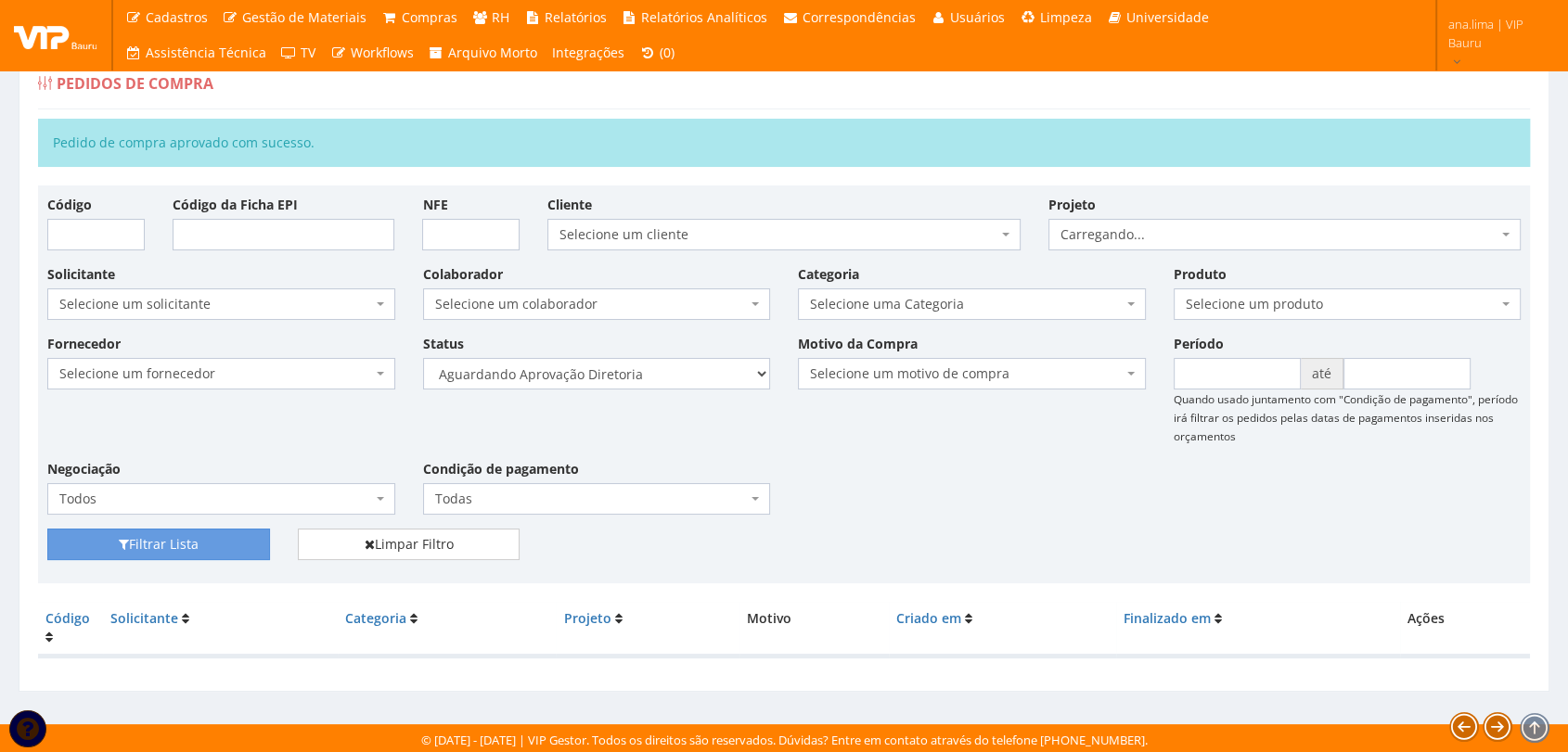
scroll to position [30, 0]
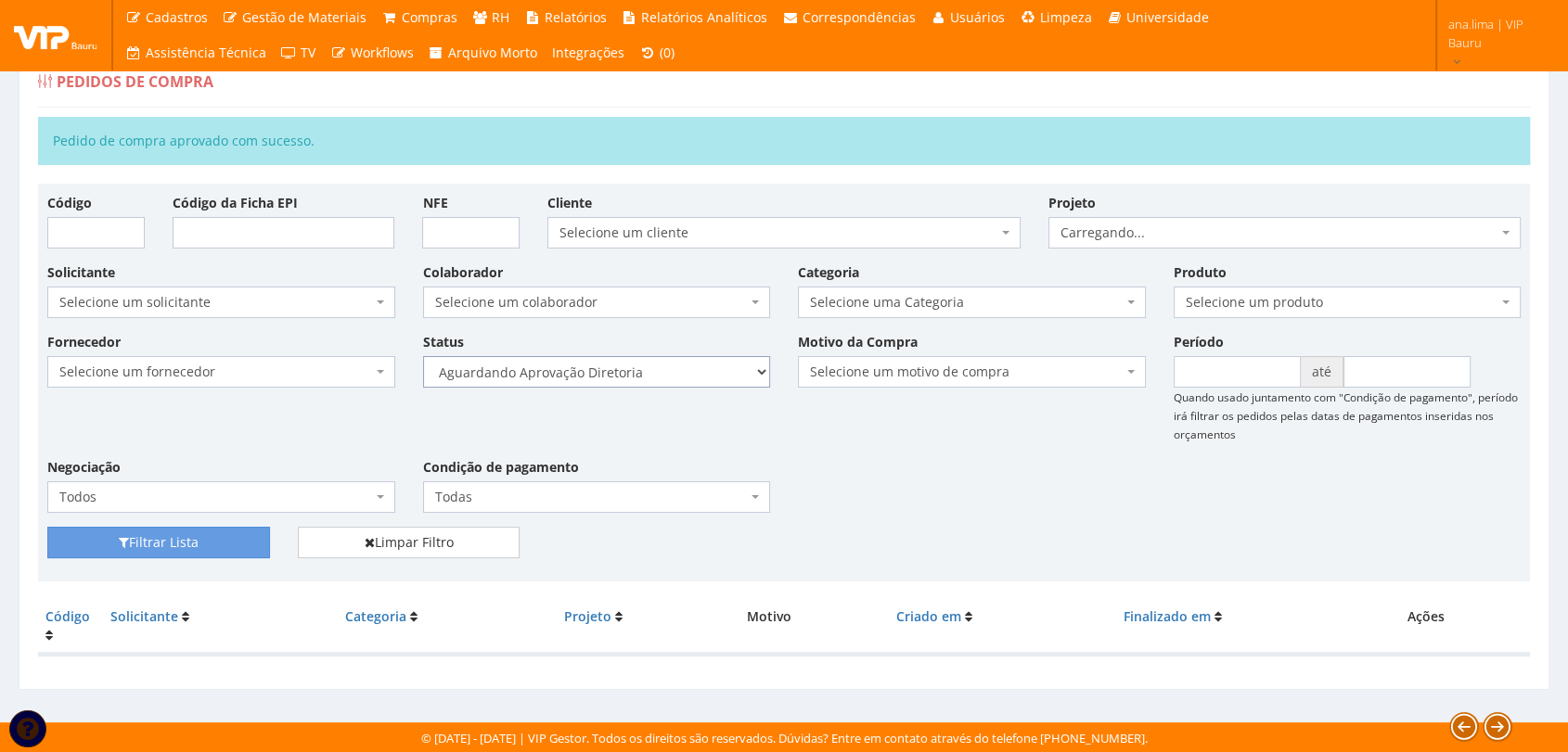
drag, startPoint x: 644, startPoint y: 366, endPoint x: 632, endPoint y: 433, distance: 68.1
click at [643, 367] on select "Selecione um status Cancelado Aguardando Aprovação Diretoria Pedido Aprovado Ag…" at bounding box center [597, 371] width 348 height 32
click at [638, 375] on select "Selecione um status Cancelado Aguardando Aprovação Diretoria Pedido Aprovado Ag…" at bounding box center [597, 371] width 348 height 32
click at [423, 356] on select "Selecione um status Cancelado Aguardando Aprovação Diretoria Pedido Aprovado Ag…" at bounding box center [597, 371] width 348 height 32
click at [217, 539] on button "Filtrar Lista" at bounding box center [158, 542] width 223 height 32
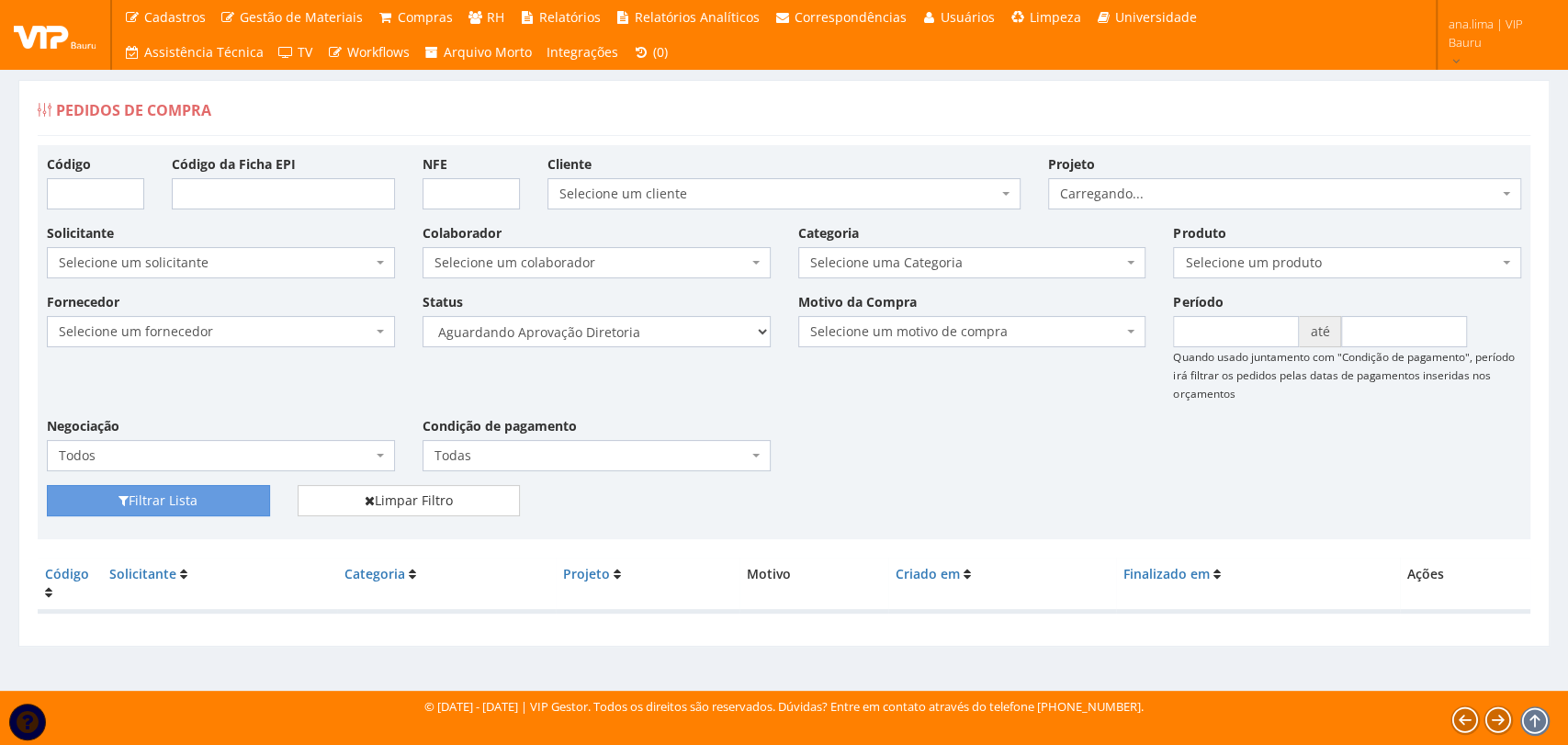
click at [665, 348] on div "Fornecedor Selecione um fornecedor ******** ******** 1000 MARCAS [GEOGRAPHIC_DA…" at bounding box center [784, 389] width 1502 height 193
drag, startPoint x: 658, startPoint y: 334, endPoint x: 657, endPoint y: 344, distance: 10.0
click at [658, 334] on select "Selecione um status Cancelado Aguardando Aprovação Diretoria Pedido Aprovado Ag…" at bounding box center [596, 332] width 348 height 31
select select "4"
click at [423, 317] on select "Selecione um status Cancelado Aguardando Aprovação Diretoria Pedido Aprovado Ag…" at bounding box center [596, 332] width 348 height 31
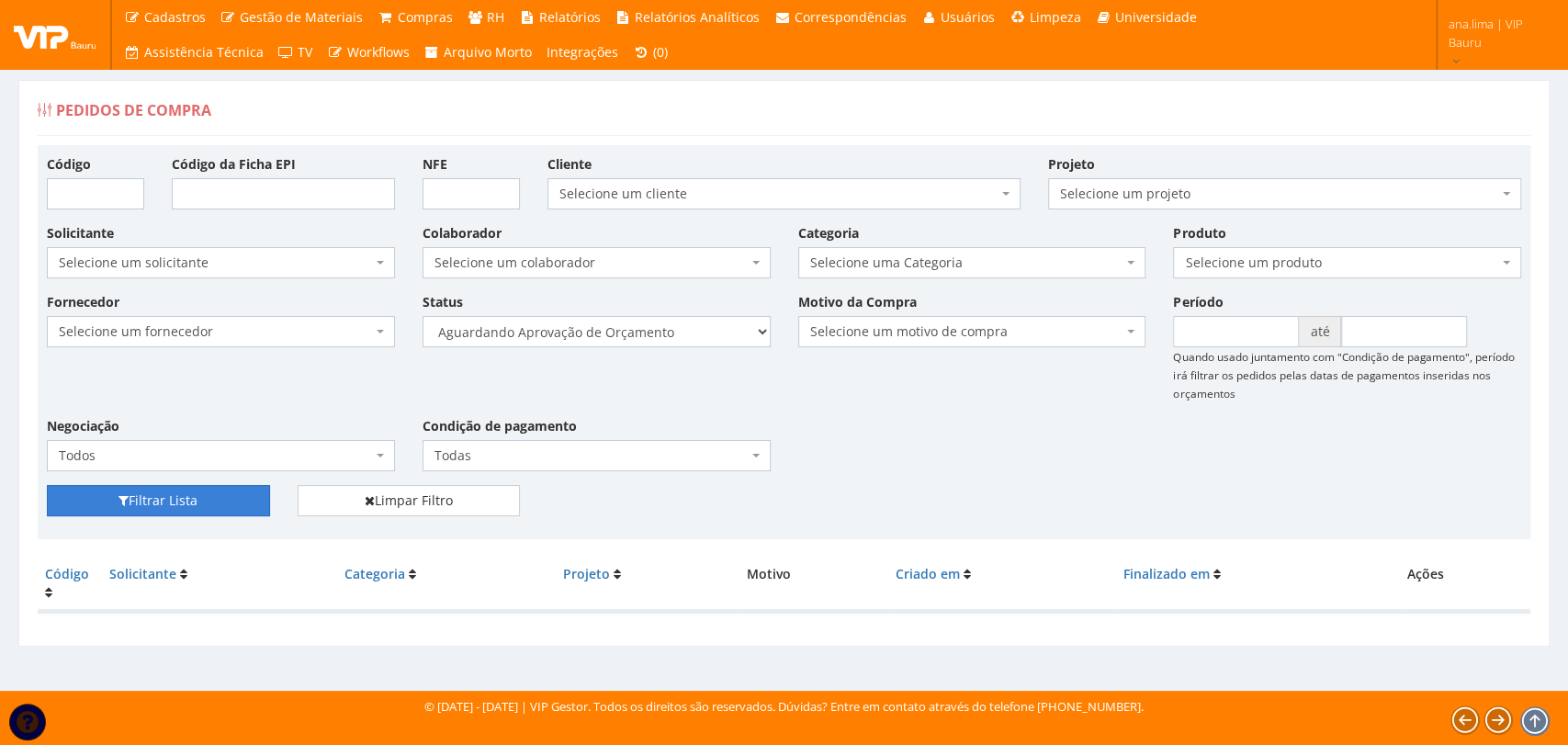
click at [248, 500] on button "Filtrar Lista" at bounding box center [158, 500] width 224 height 31
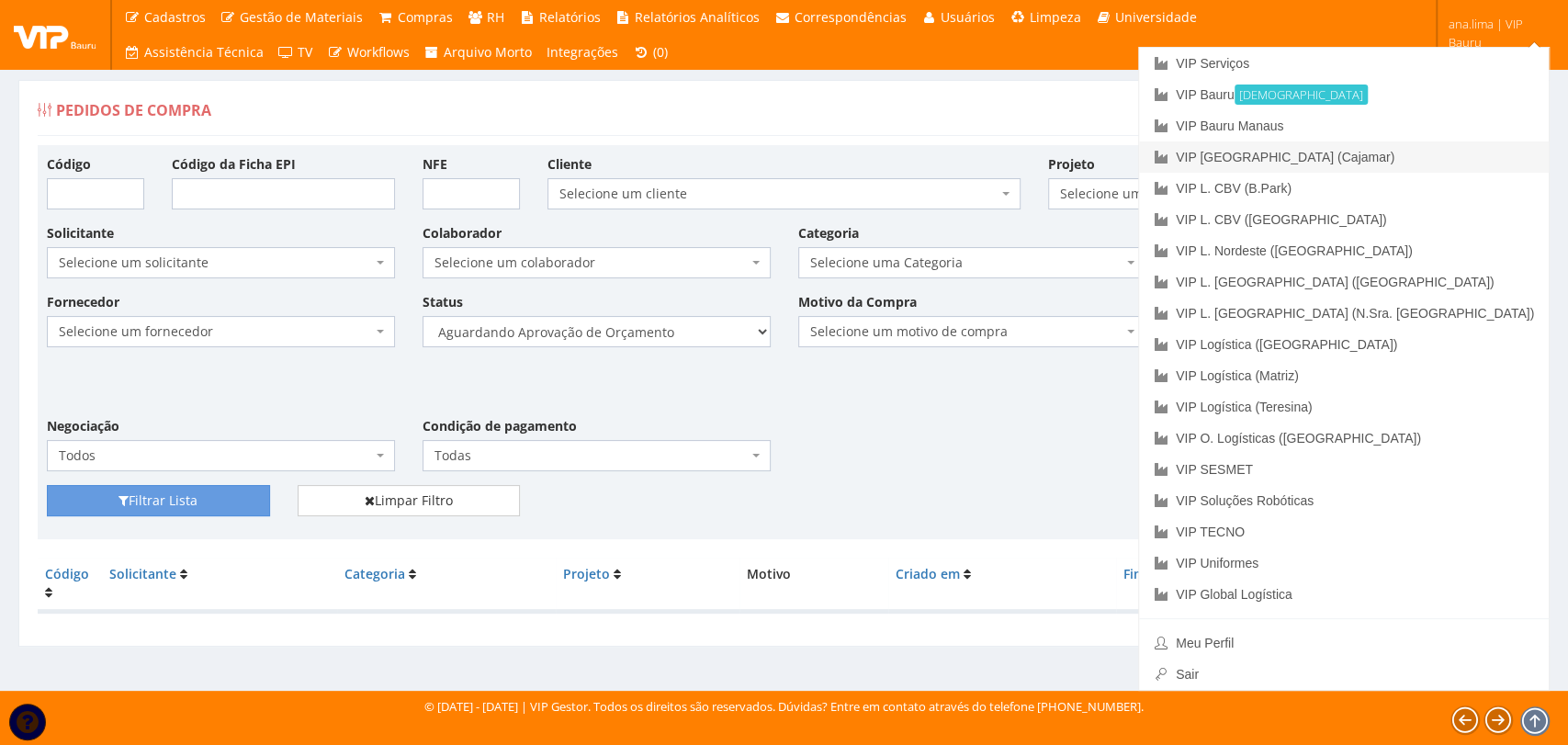
click at [1419, 156] on link "VIP [GEOGRAPHIC_DATA] (Cajamar)" at bounding box center [1343, 156] width 409 height 31
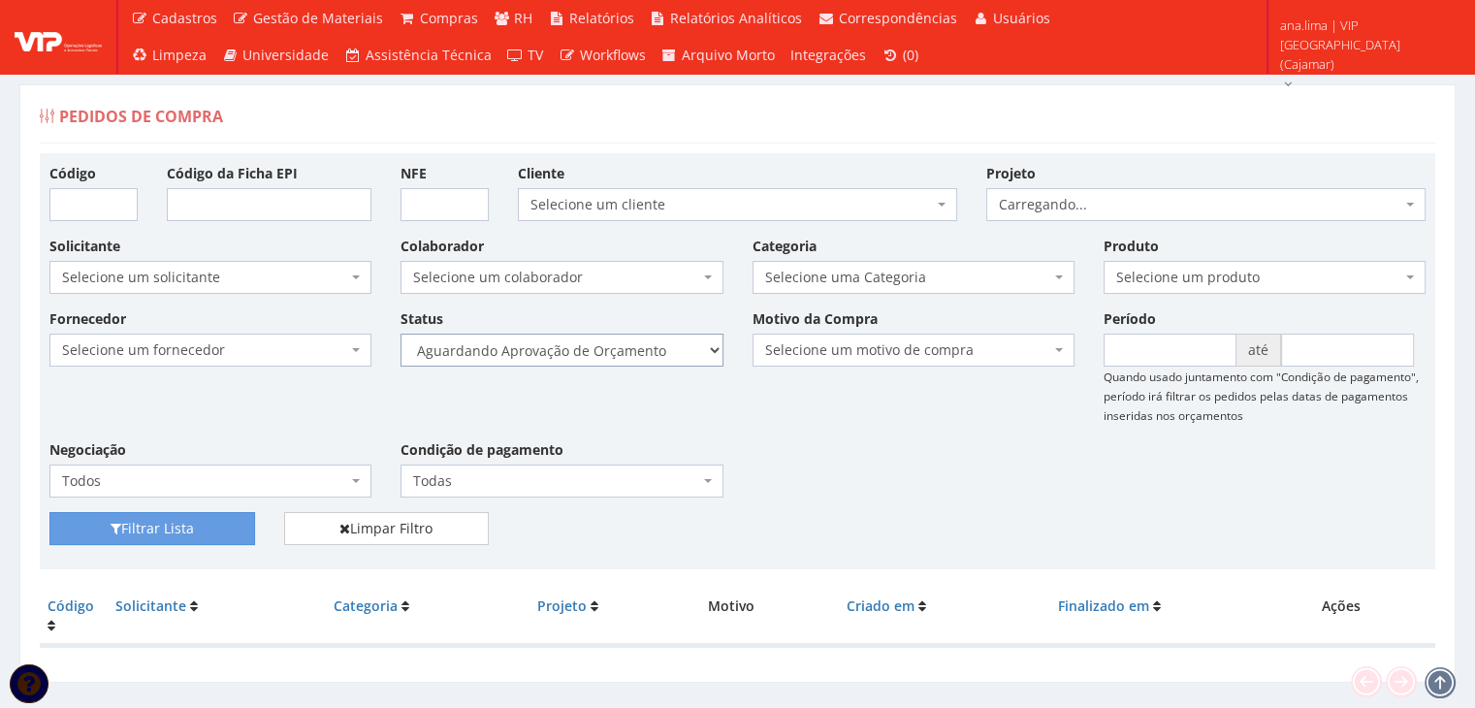
drag, startPoint x: 0, startPoint y: 0, endPoint x: 597, endPoint y: 360, distance: 697.2
click at [597, 348] on select "Selecione um status Cancelado Aguardando Aprovação Diretoria Pedido Aprovado Ag…" at bounding box center [561, 350] width 322 height 33
select select "1"
click at [400, 334] on select "Selecione um status Cancelado Aguardando Aprovação Diretoria Pedido Aprovado Ag…" at bounding box center [561, 350] width 322 height 33
drag, startPoint x: 225, startPoint y: 522, endPoint x: 555, endPoint y: 471, distance: 333.5
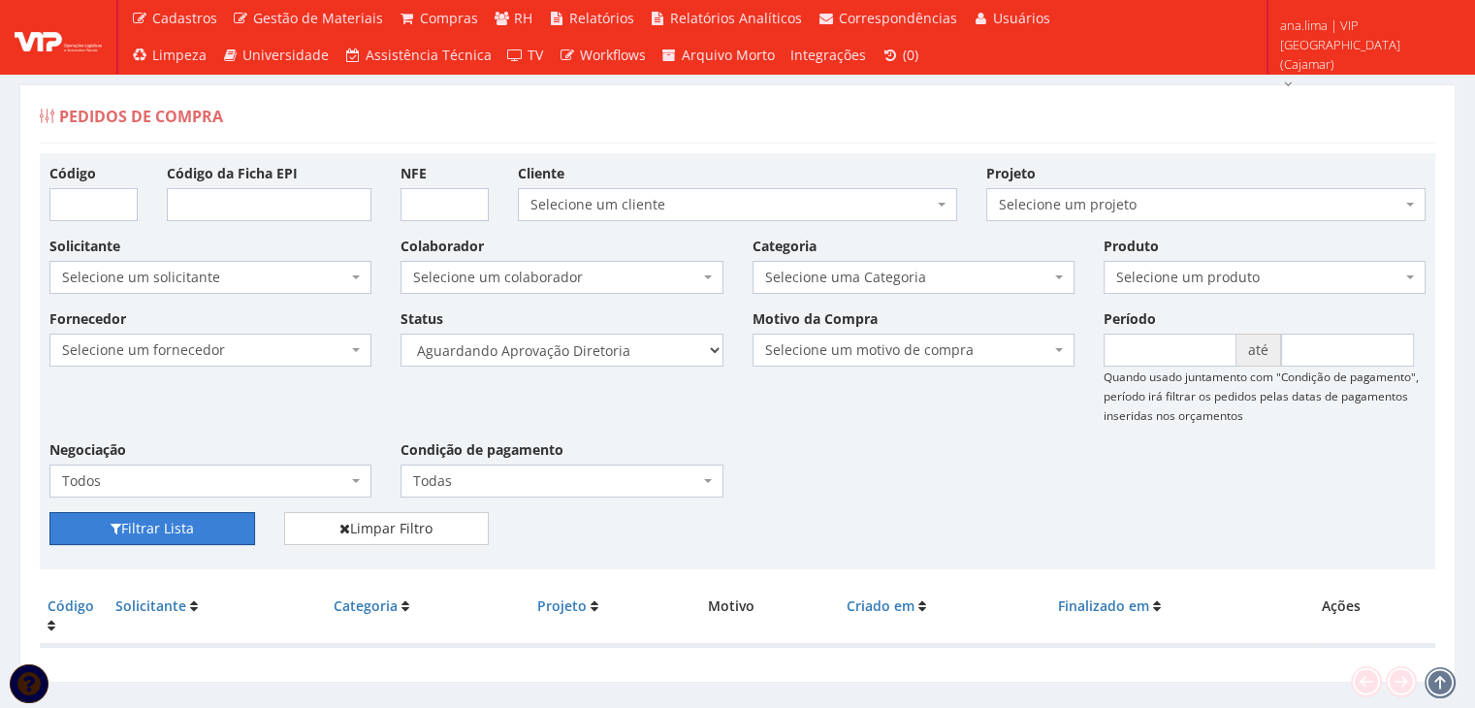
click at [224, 522] on button "Filtrar Lista" at bounding box center [152, 528] width 206 height 33
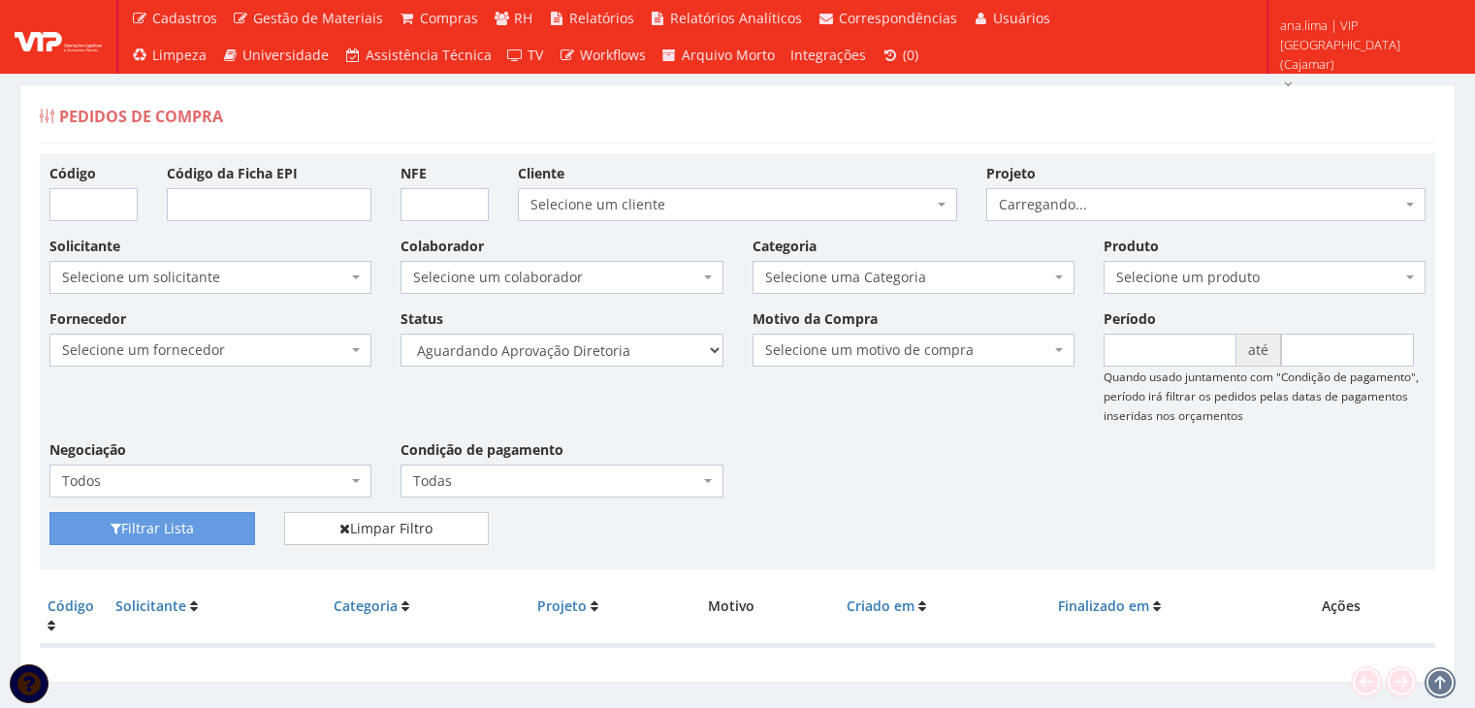
click at [613, 360] on select "Selecione um status Cancelado Aguardando Aprovação Diretoria Pedido Aprovado Ag…" at bounding box center [561, 350] width 322 height 33
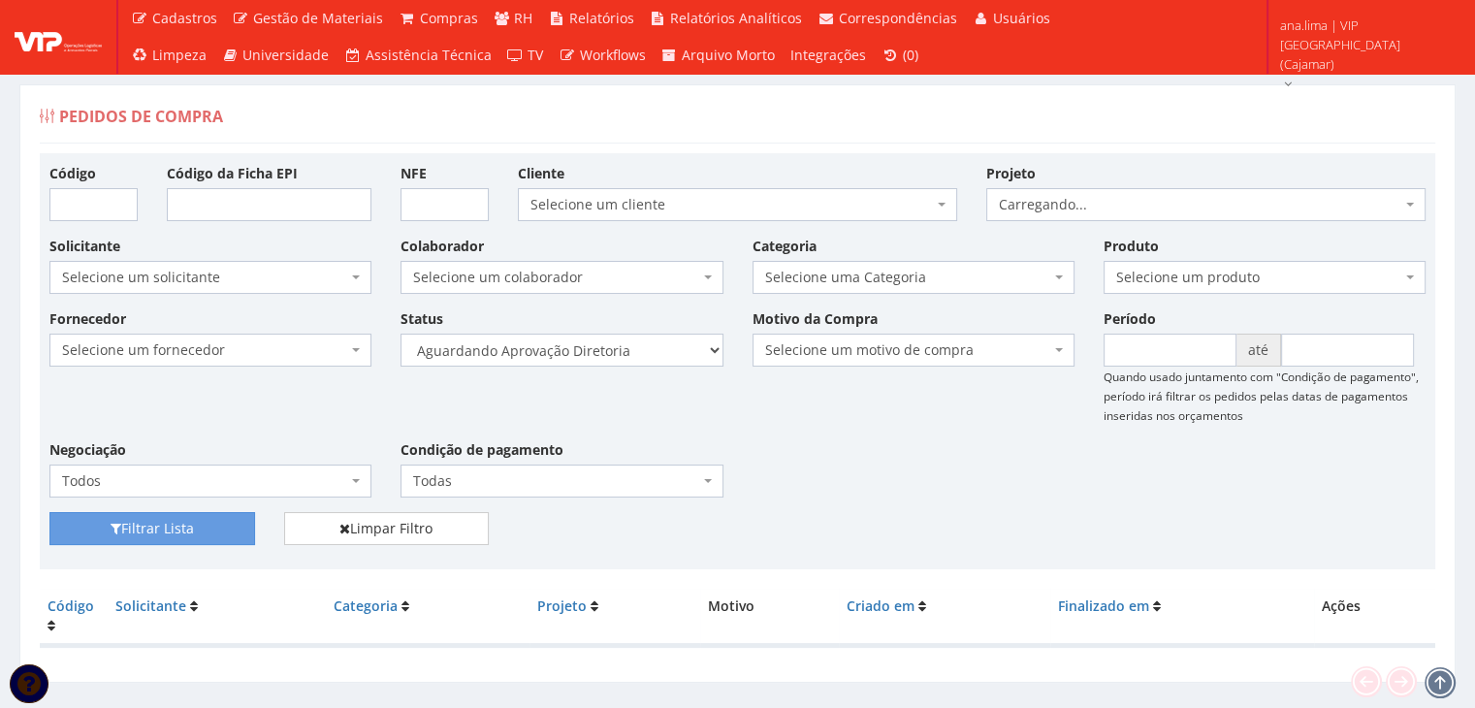
select select "4"
click at [400, 334] on select "Selecione um status Cancelado Aguardando Aprovação Diretoria Pedido Aprovado Ag…" at bounding box center [561, 350] width 322 height 33
click at [177, 528] on button "Filtrar Lista" at bounding box center [152, 528] width 206 height 33
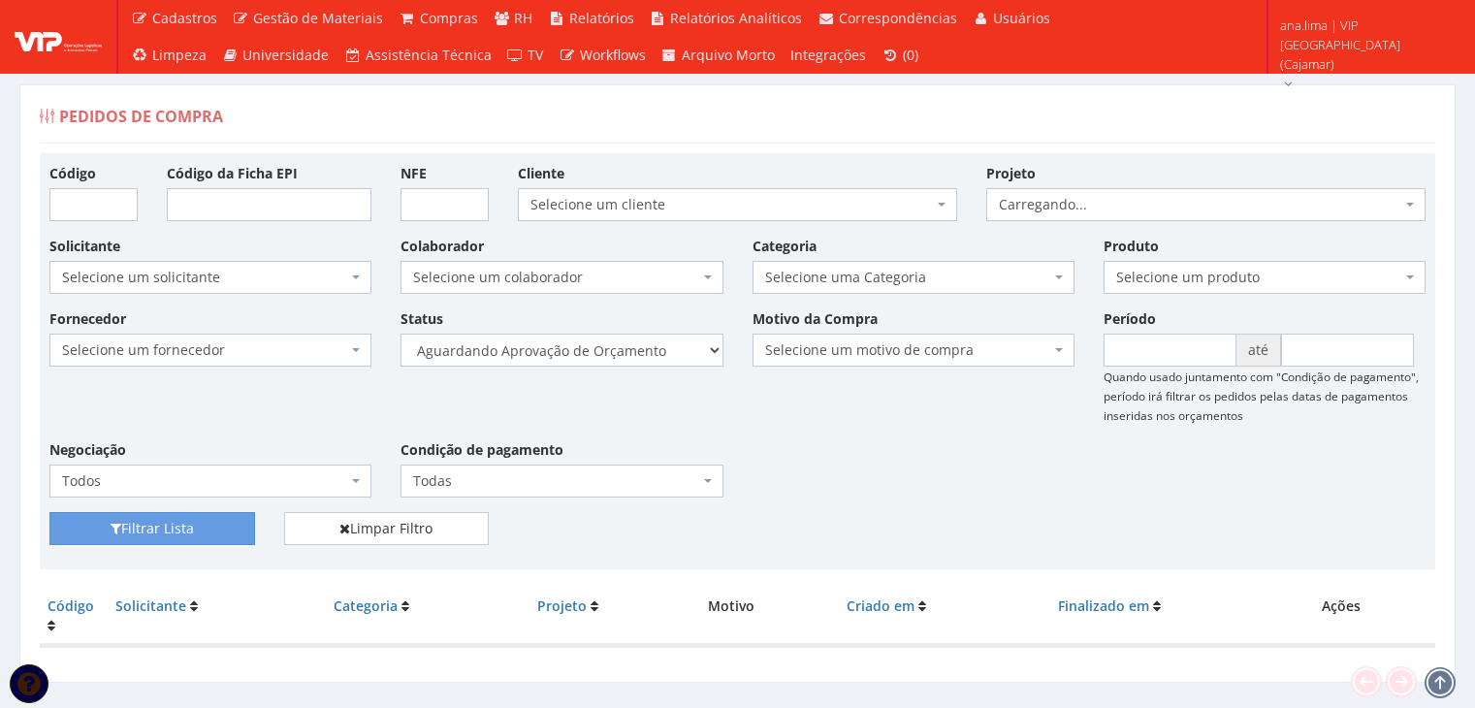
scroll to position [39, 0]
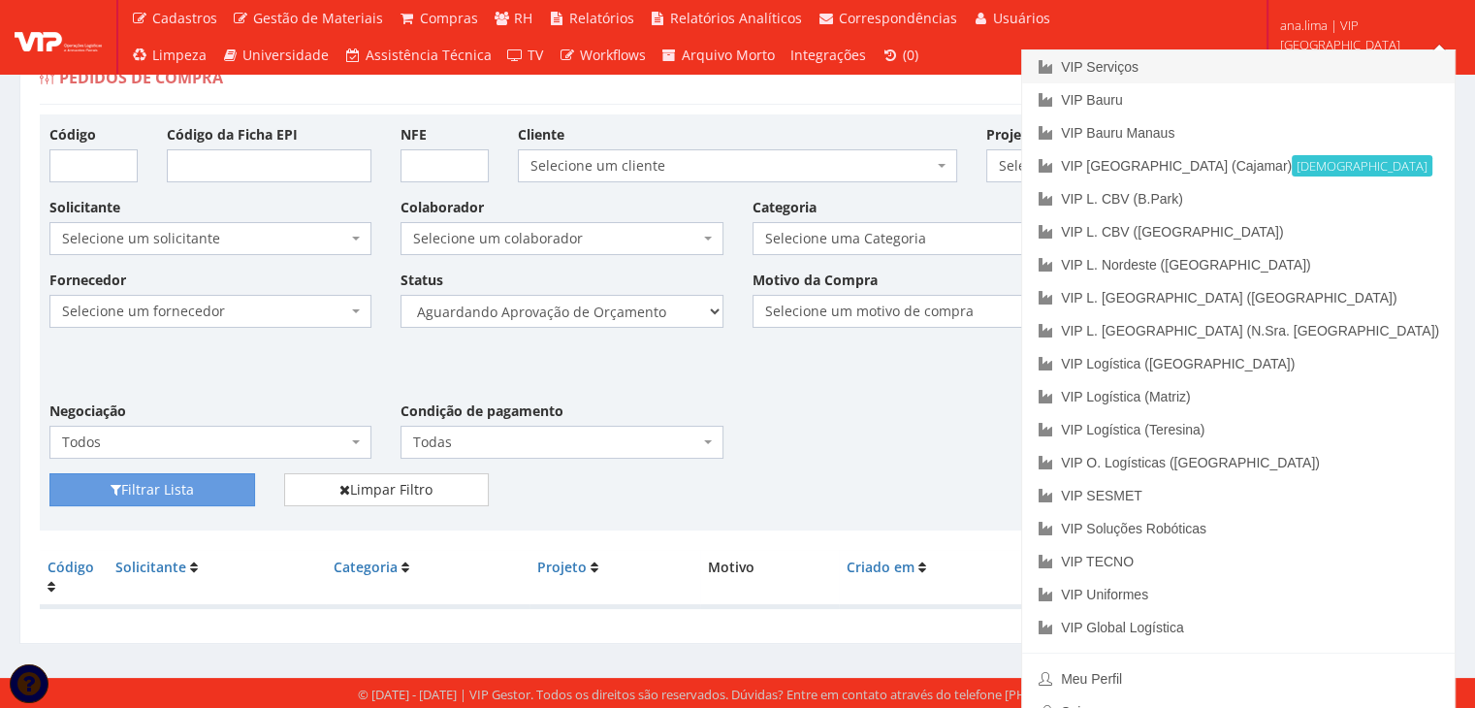
click at [1301, 66] on link "VIP Serviços" at bounding box center [1238, 66] width 432 height 33
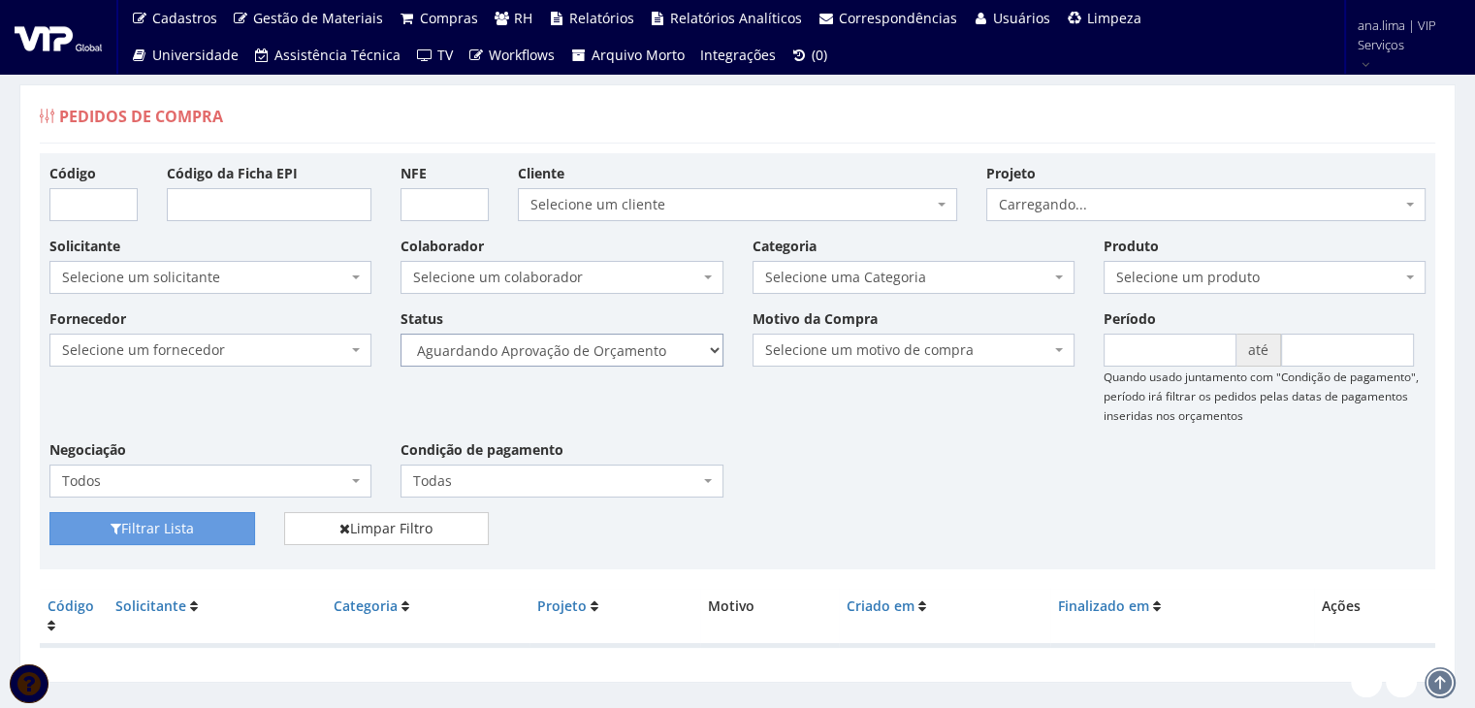
click at [597, 336] on select "Selecione um status Cancelado Aguardando Aprovação Diretoria Pedido Aprovado Ag…" at bounding box center [561, 350] width 322 height 33
select select "1"
click at [400, 334] on select "Selecione um status Cancelado Aguardando Aprovação Diretoria Pedido Aprovado Ag…" at bounding box center [561, 350] width 322 height 33
click at [190, 537] on button "Filtrar Lista" at bounding box center [152, 528] width 206 height 33
drag, startPoint x: 0, startPoint y: 0, endPoint x: 597, endPoint y: 356, distance: 695.2
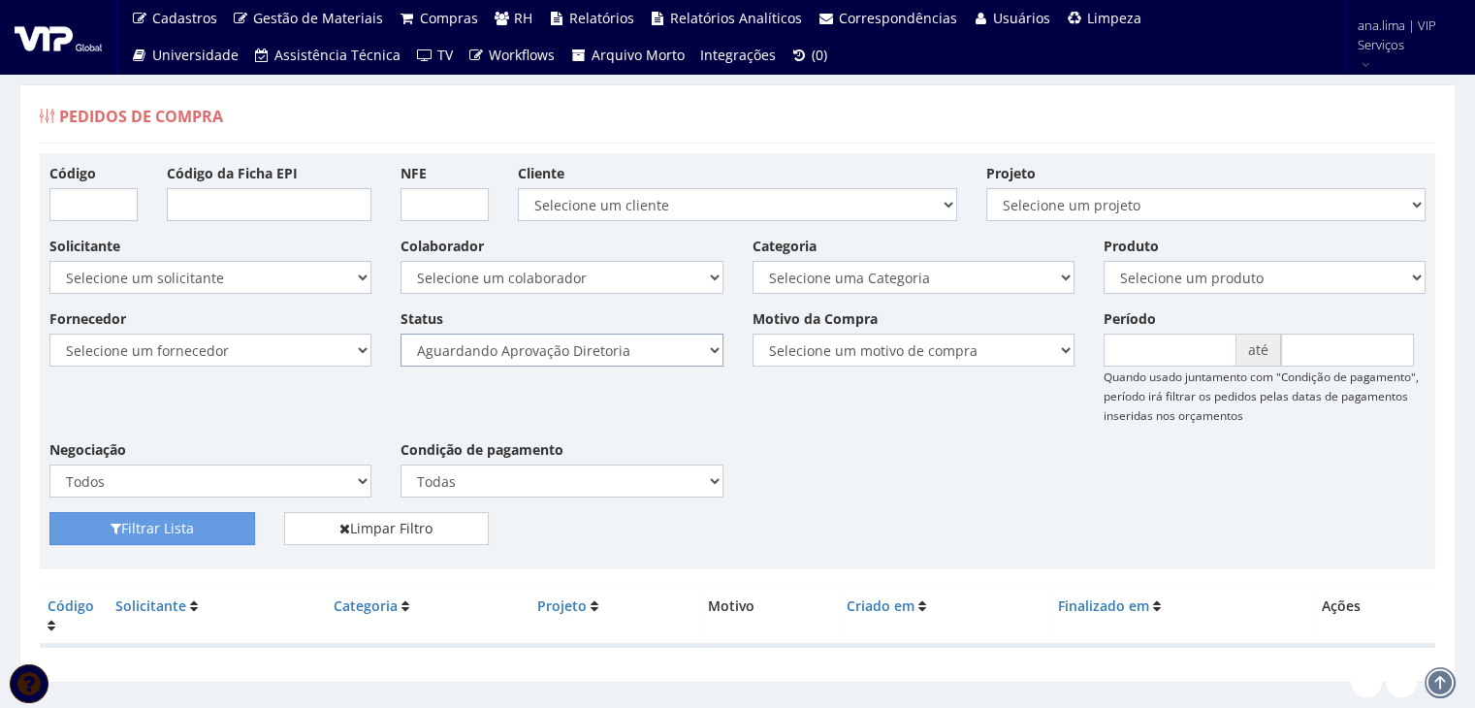
click at [597, 356] on select "Selecione um status Cancelado Aguardando Aprovação Diretoria Pedido Aprovado Ag…" at bounding box center [561, 350] width 322 height 33
select select "4"
click at [400, 334] on select "Selecione um status Cancelado Aguardando Aprovação Diretoria Pedido Aprovado Ag…" at bounding box center [561, 350] width 322 height 33
click at [177, 517] on button "Filtrar Lista" at bounding box center [152, 528] width 206 height 33
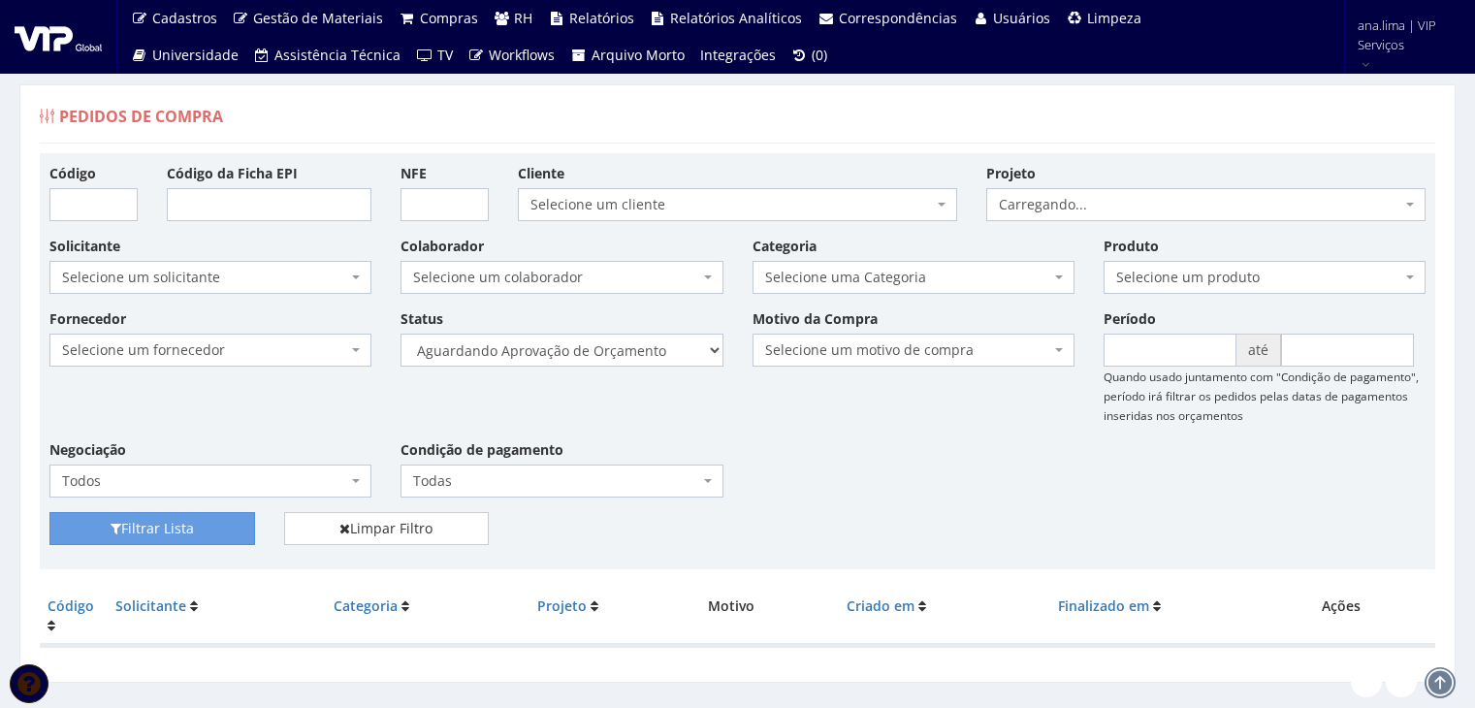
scroll to position [39, 0]
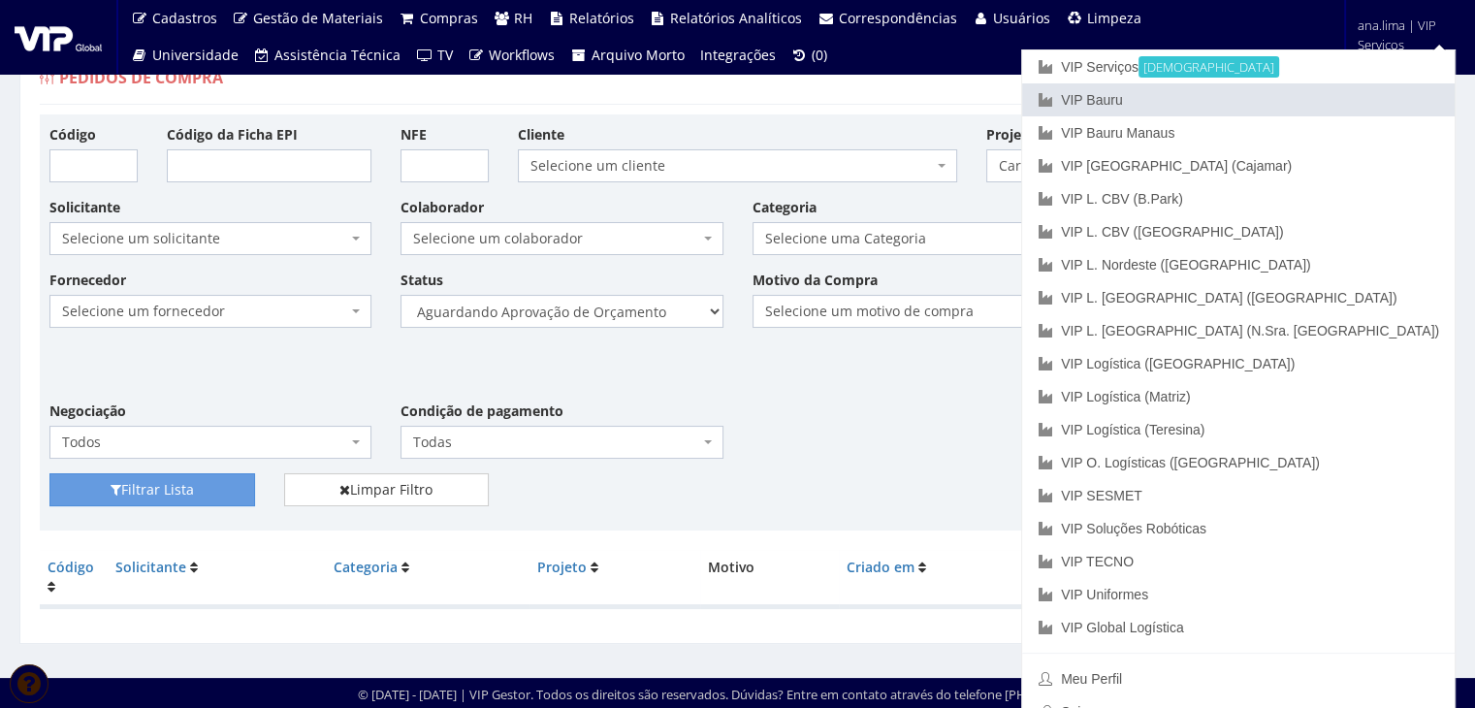
drag, startPoint x: 1338, startPoint y: 91, endPoint x: 1163, endPoint y: 139, distance: 180.9
click at [1338, 92] on link "VIP Bauru" at bounding box center [1238, 99] width 432 height 33
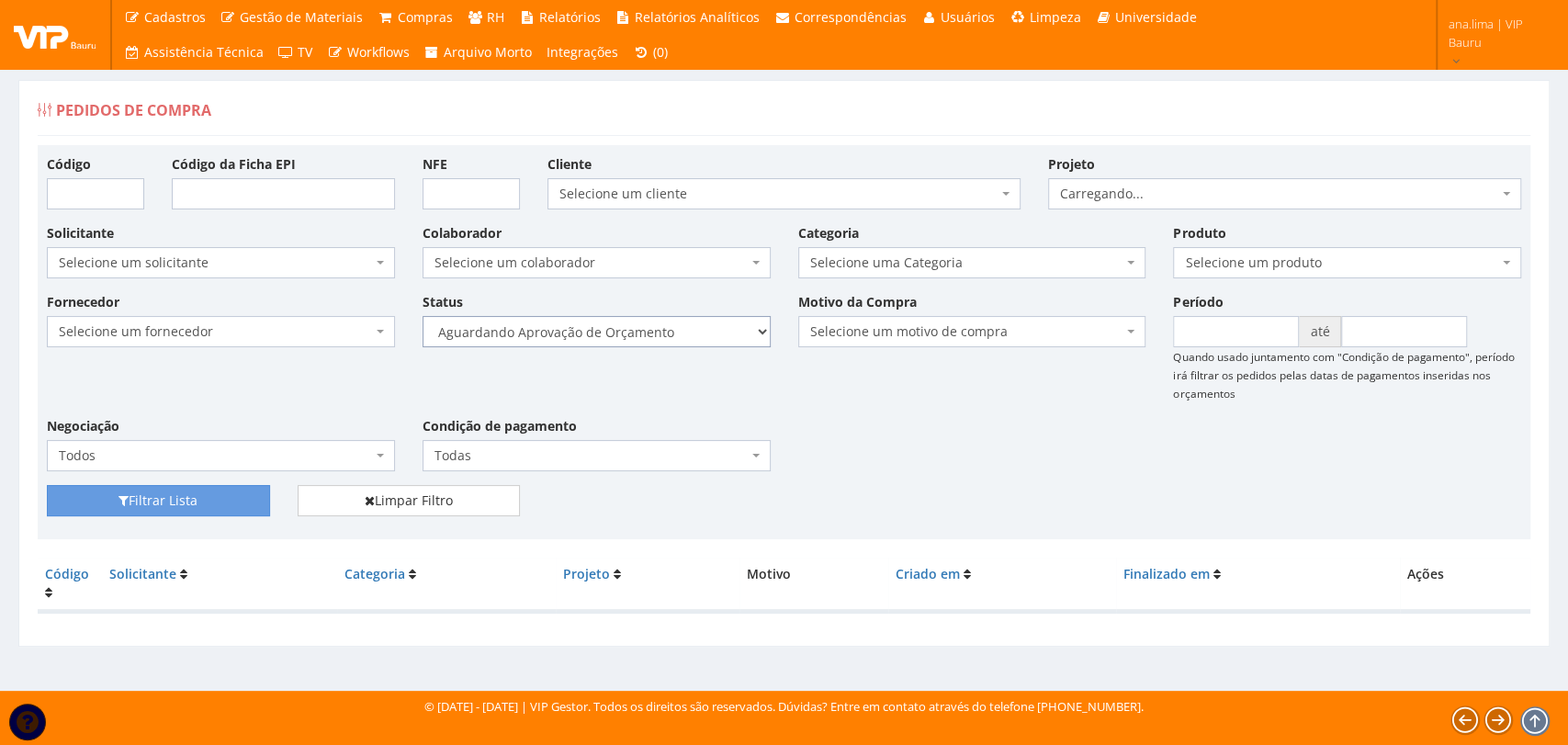
drag, startPoint x: 0, startPoint y: 0, endPoint x: 611, endPoint y: 343, distance: 700.7
click at [616, 332] on select "Selecione um status Cancelado Aguardando Aprovação Diretoria Pedido Aprovado Ag…" at bounding box center [596, 332] width 348 height 31
select select "1"
click at [423, 317] on select "Selecione um status Cancelado Aguardando Aprovação Diretoria Pedido Aprovado Ag…" at bounding box center [596, 332] width 348 height 31
drag, startPoint x: 260, startPoint y: 487, endPoint x: 273, endPoint y: 482, distance: 13.9
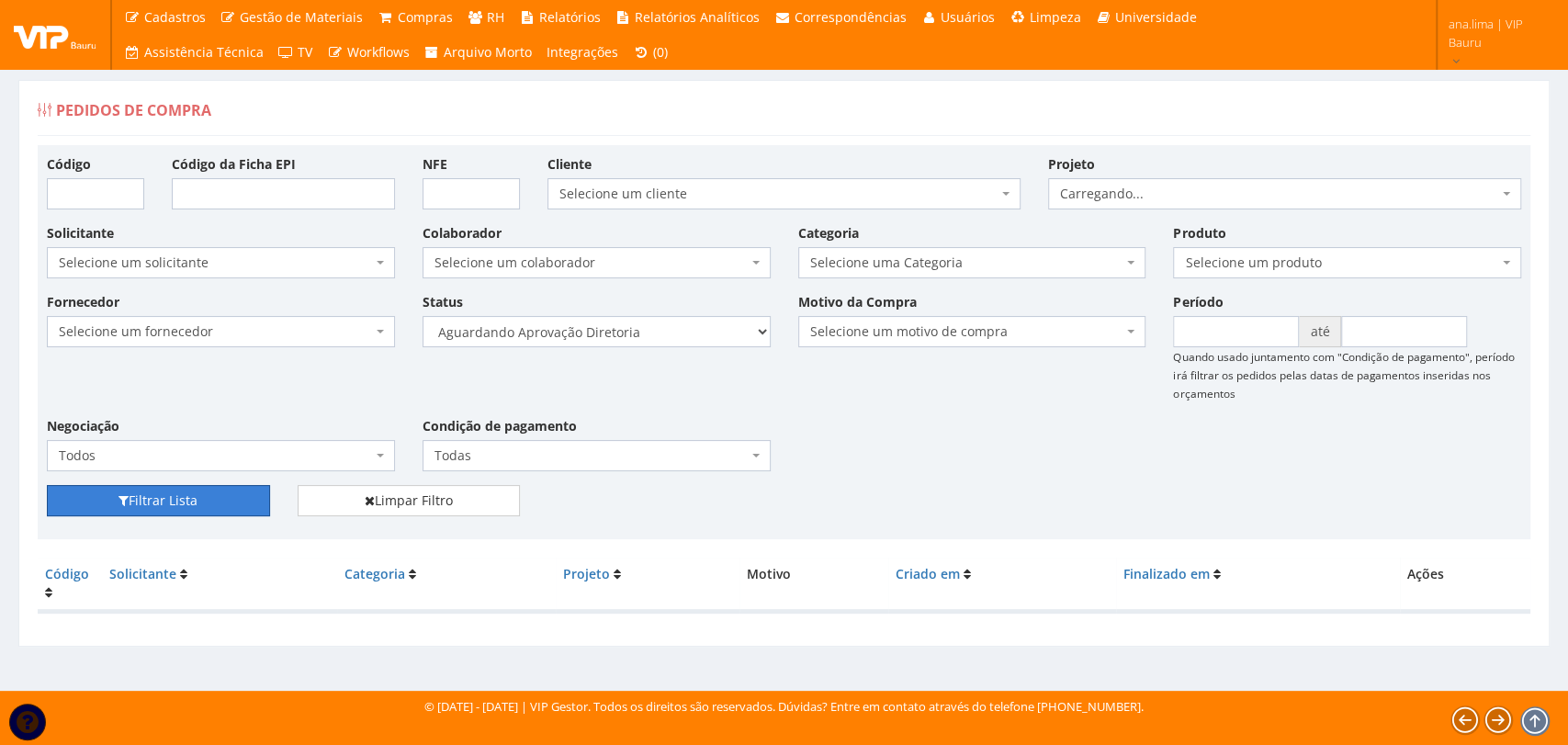
click at [260, 487] on button "Filtrar Lista" at bounding box center [158, 500] width 224 height 31
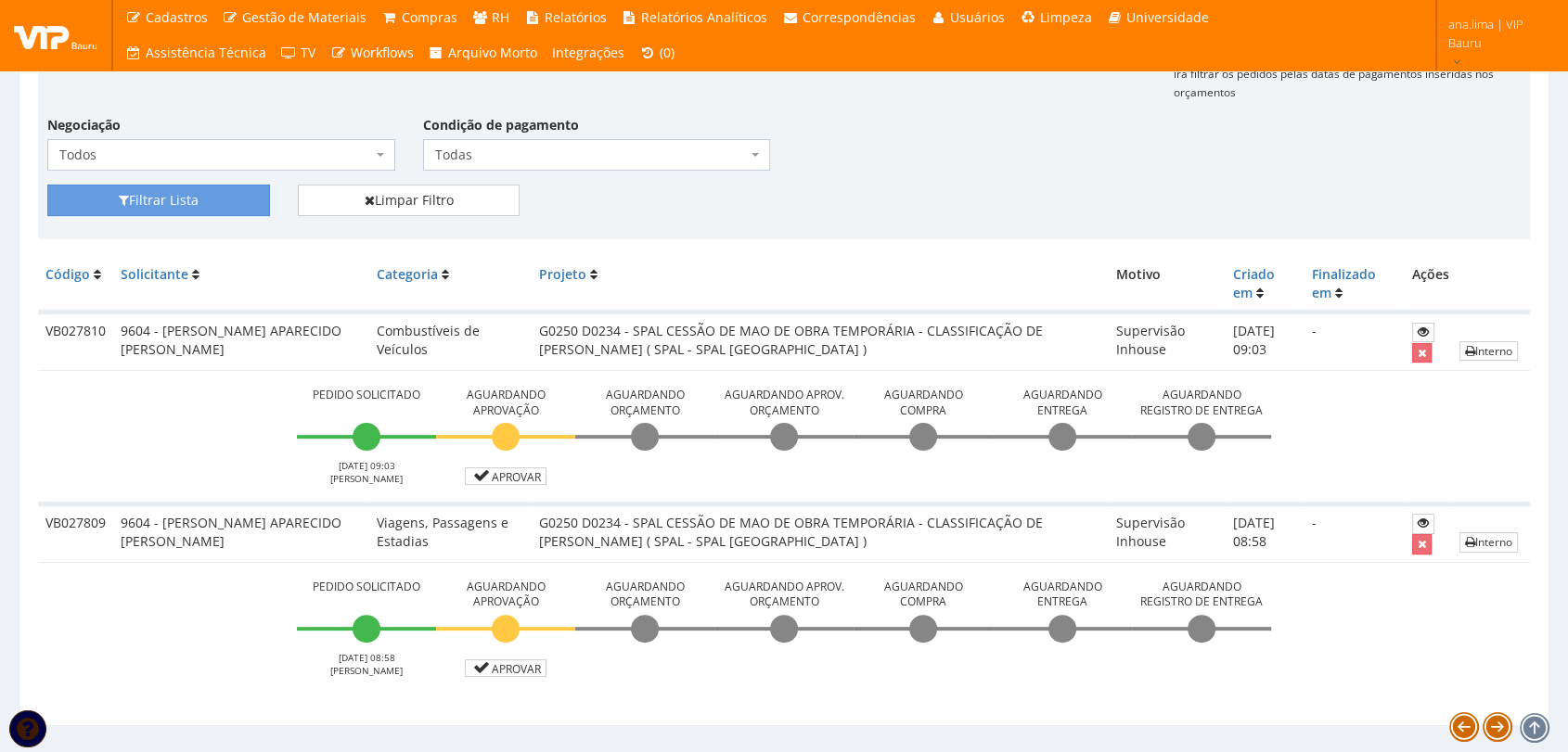
scroll to position [309, 0]
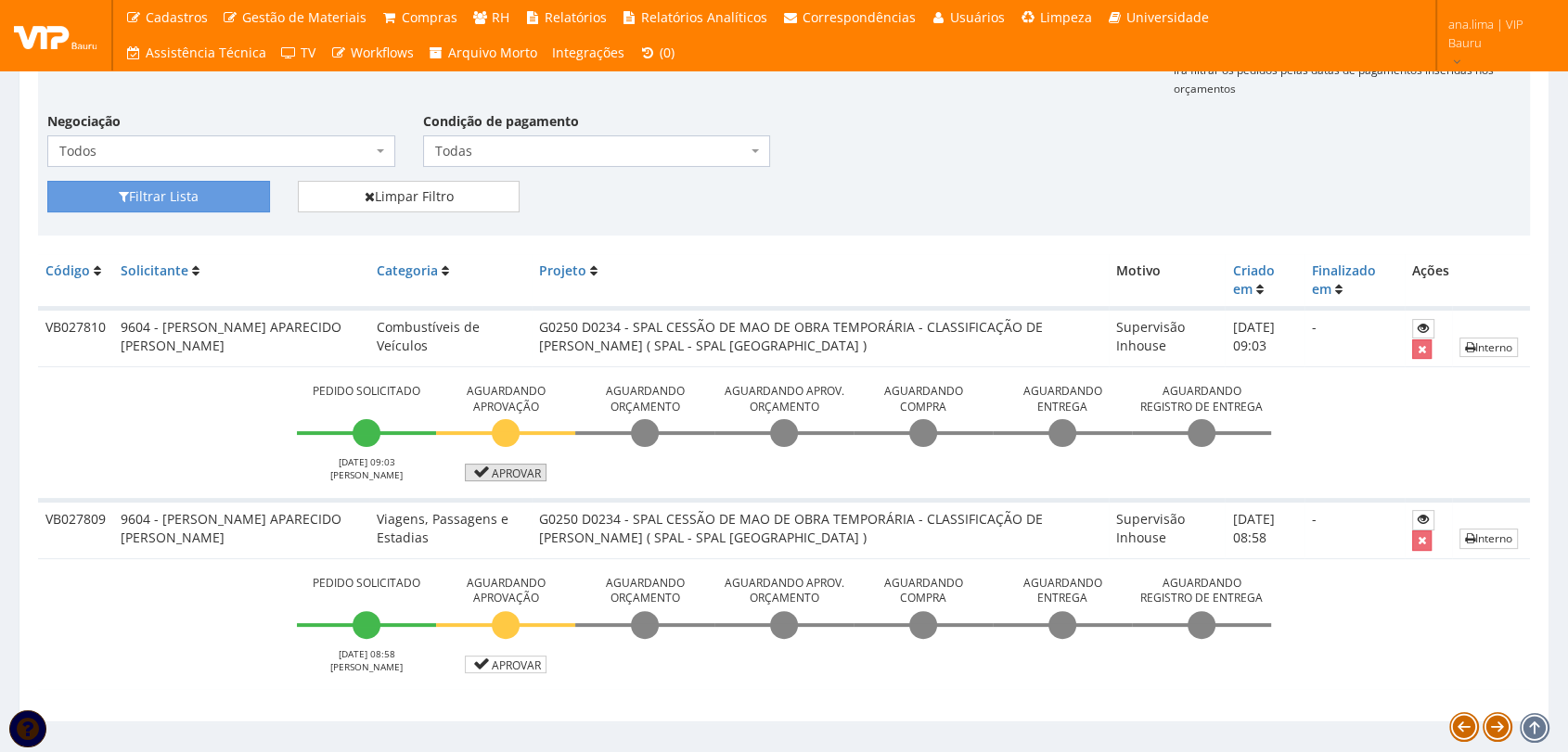
click at [499, 472] on link "Aprovar" at bounding box center [505, 473] width 81 height 17
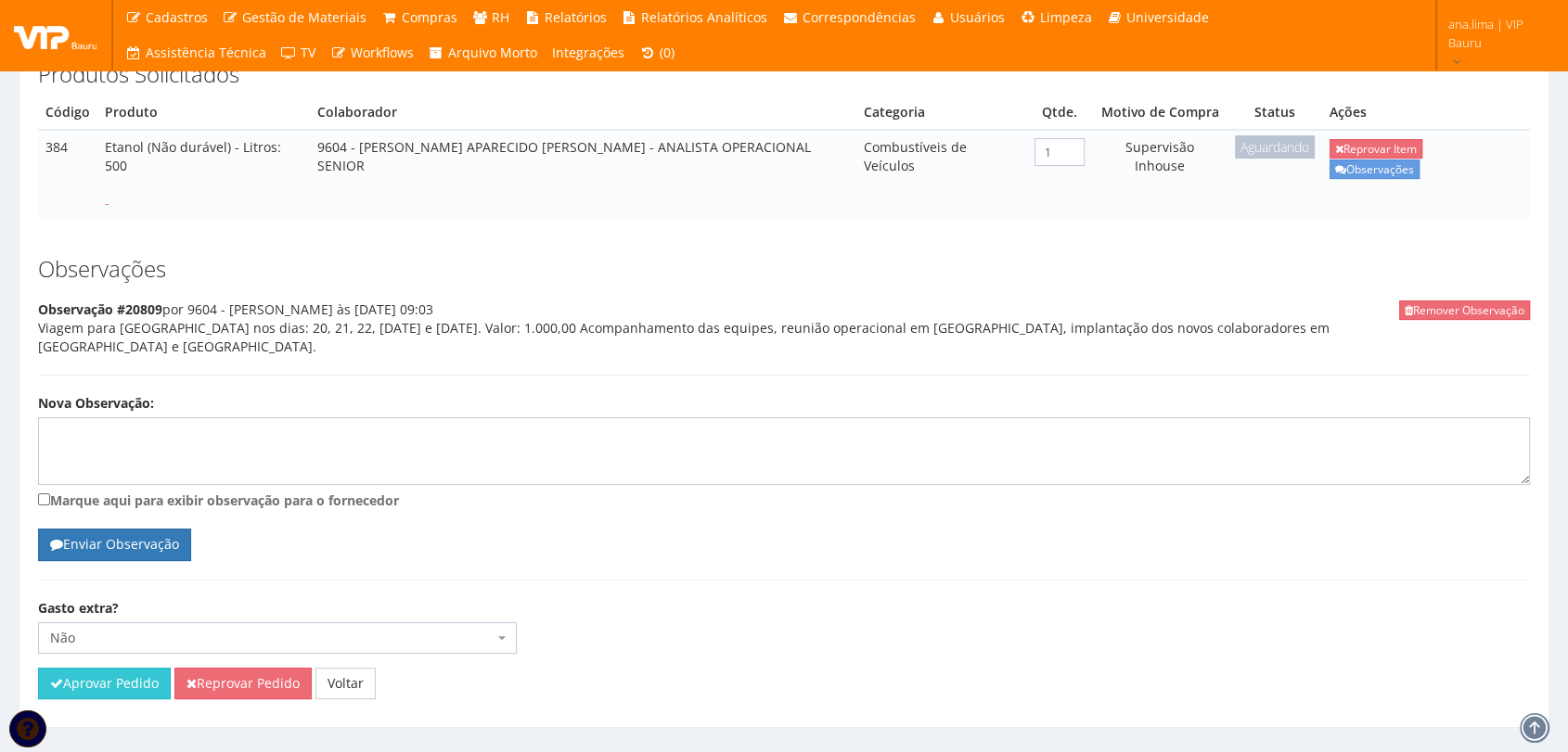
scroll to position [364, 0]
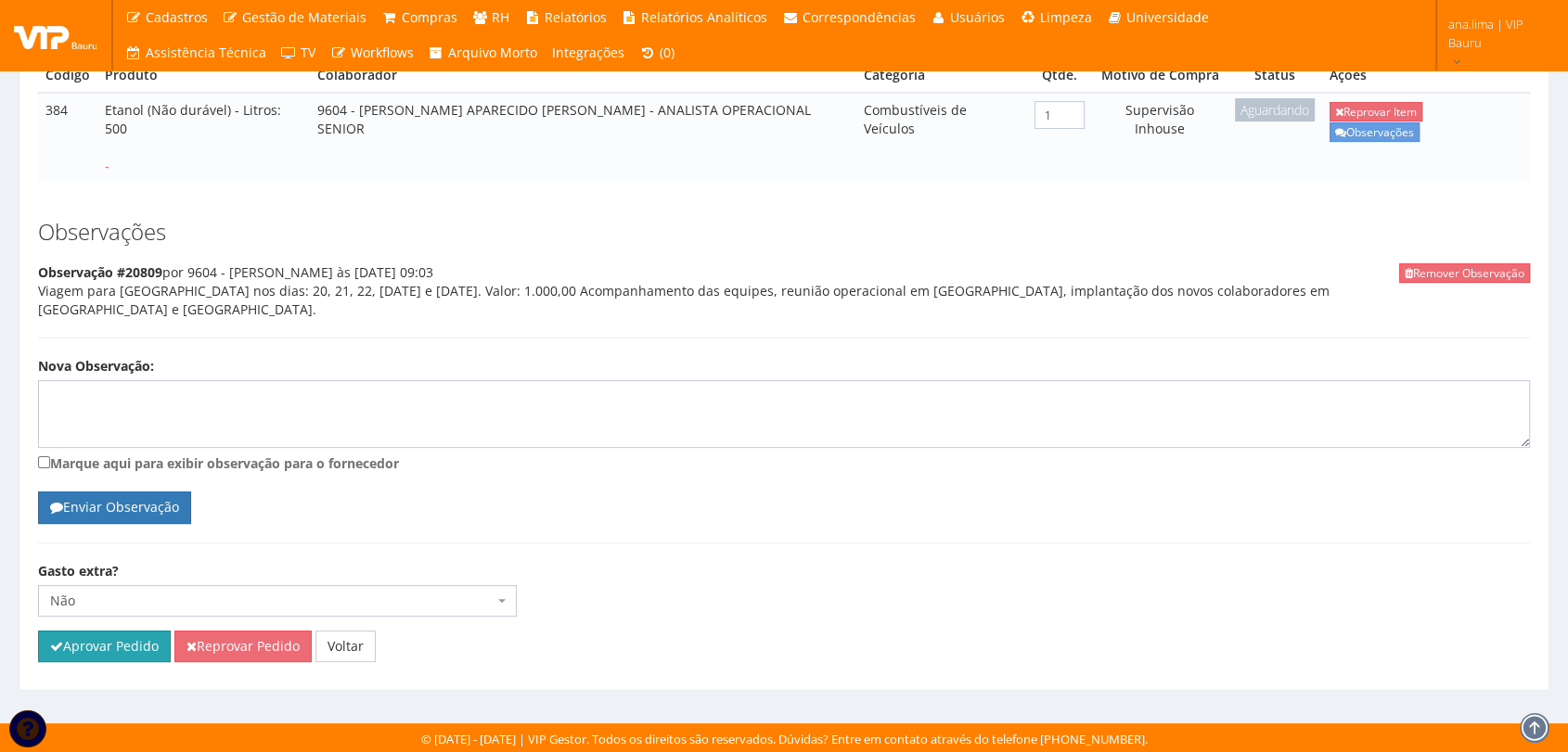
click at [100, 640] on button "Aprovar Pedido" at bounding box center [104, 646] width 133 height 32
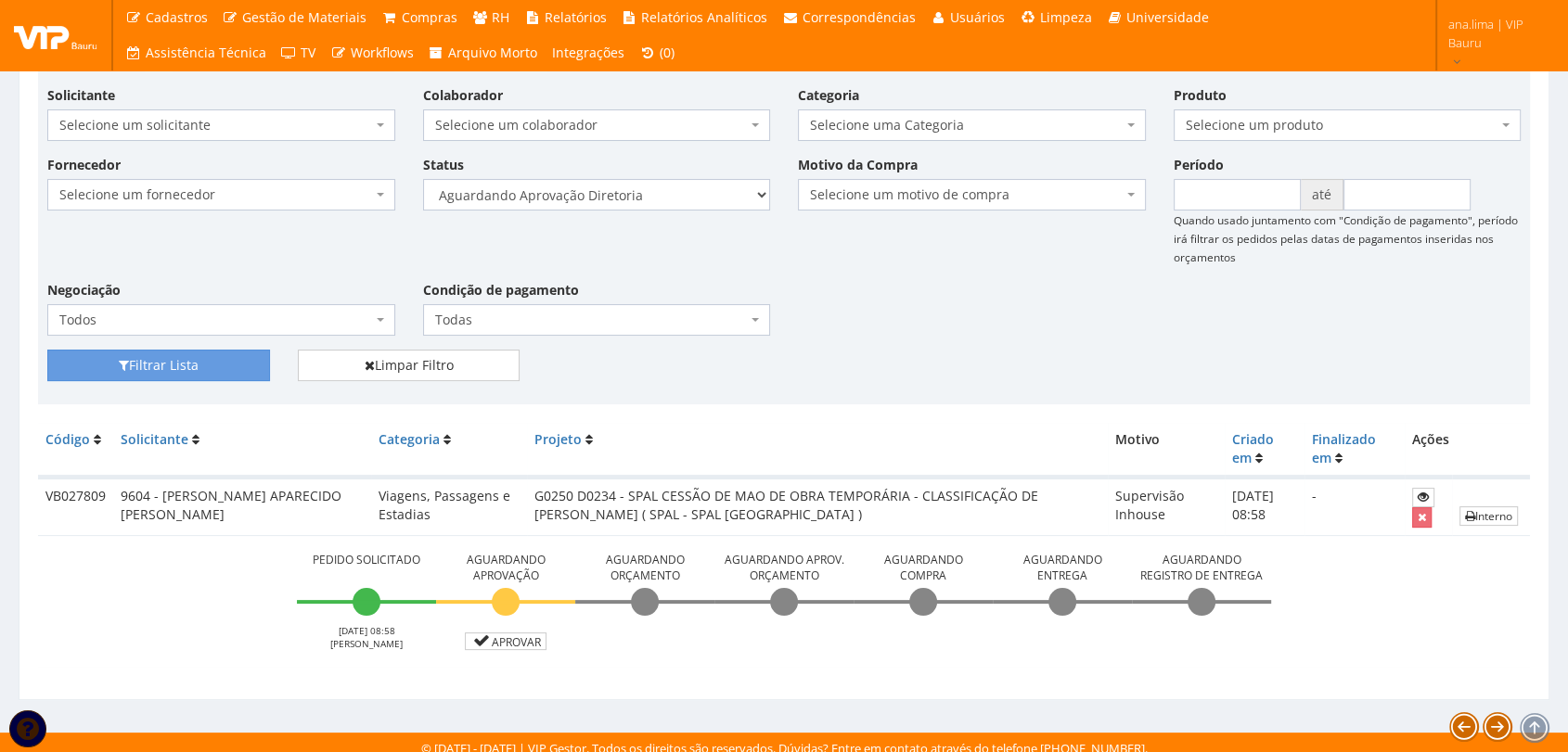
scroll to position [216, 0]
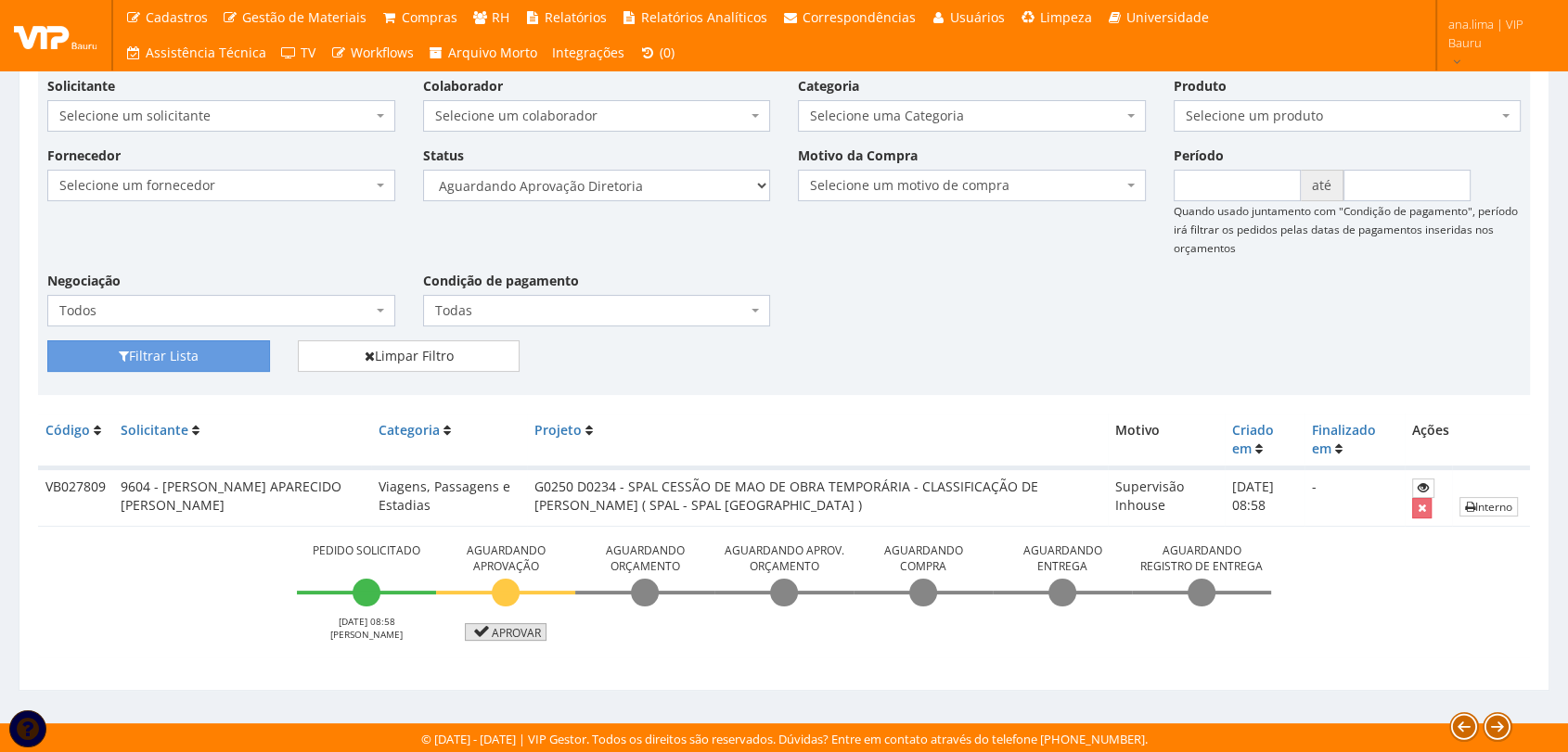
click at [540, 631] on link "Aprovar" at bounding box center [505, 632] width 81 height 17
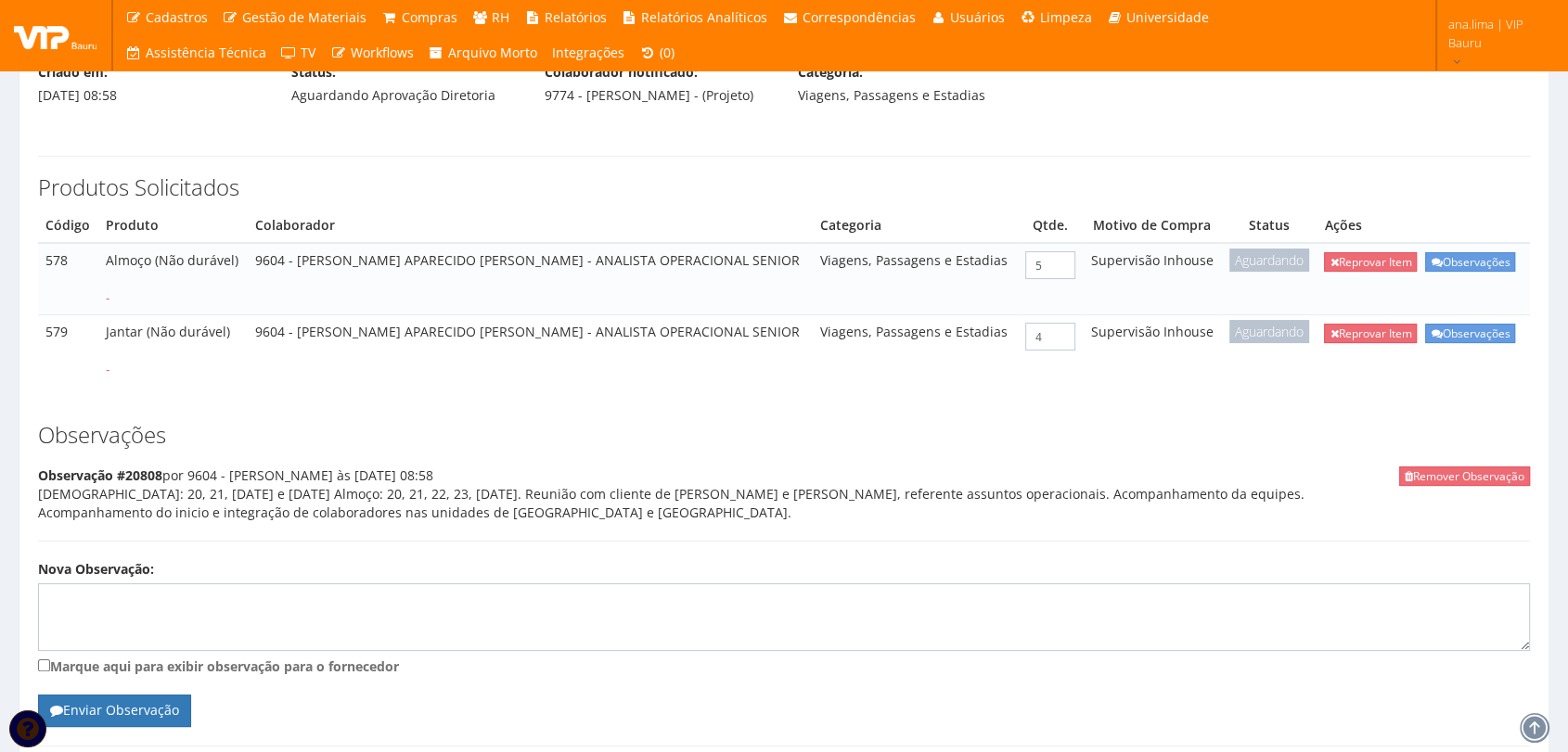
scroll to position [435, 0]
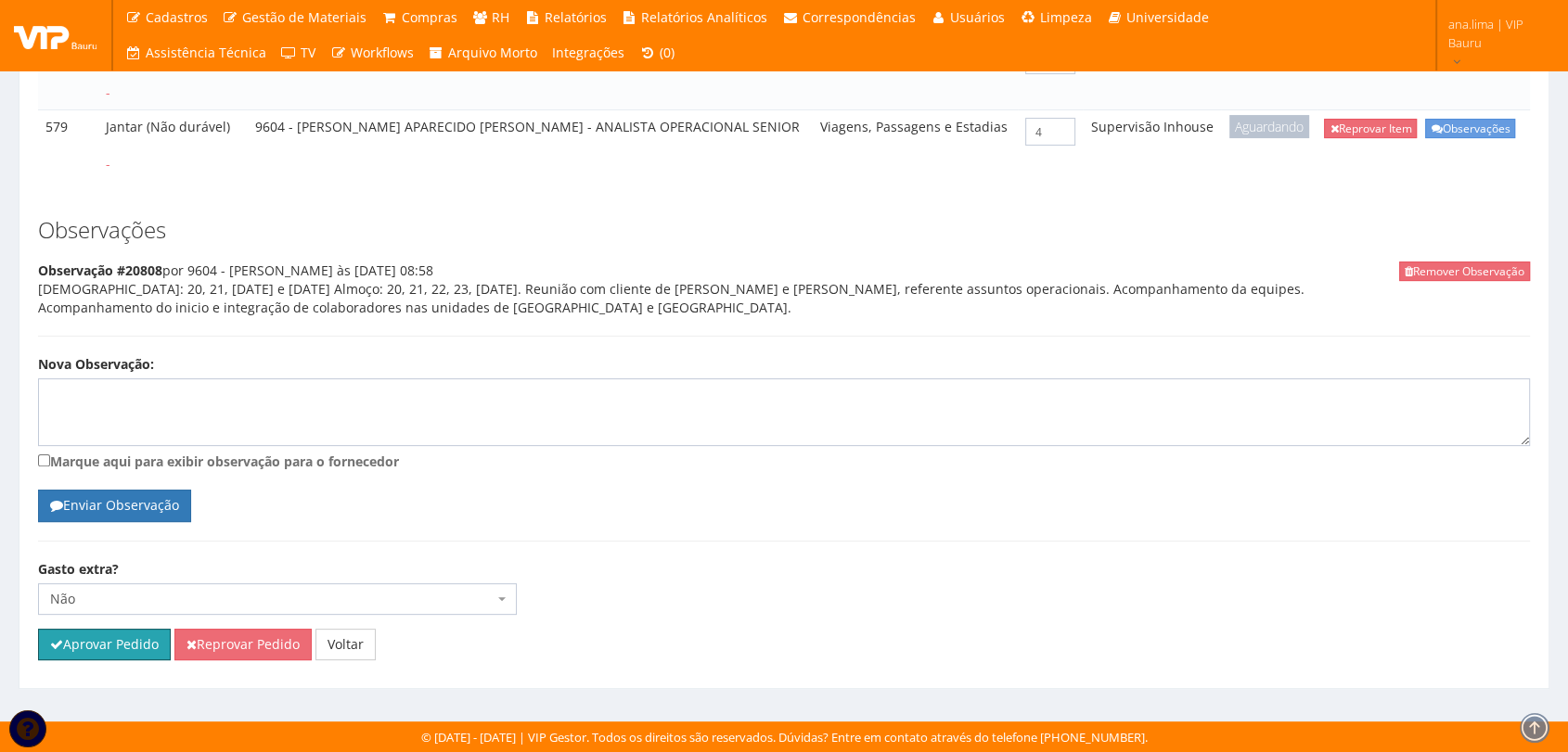
drag, startPoint x: 86, startPoint y: 645, endPoint x: 862, endPoint y: 100, distance: 948.3
click at [86, 644] on button "Aprovar Pedido" at bounding box center [104, 644] width 133 height 32
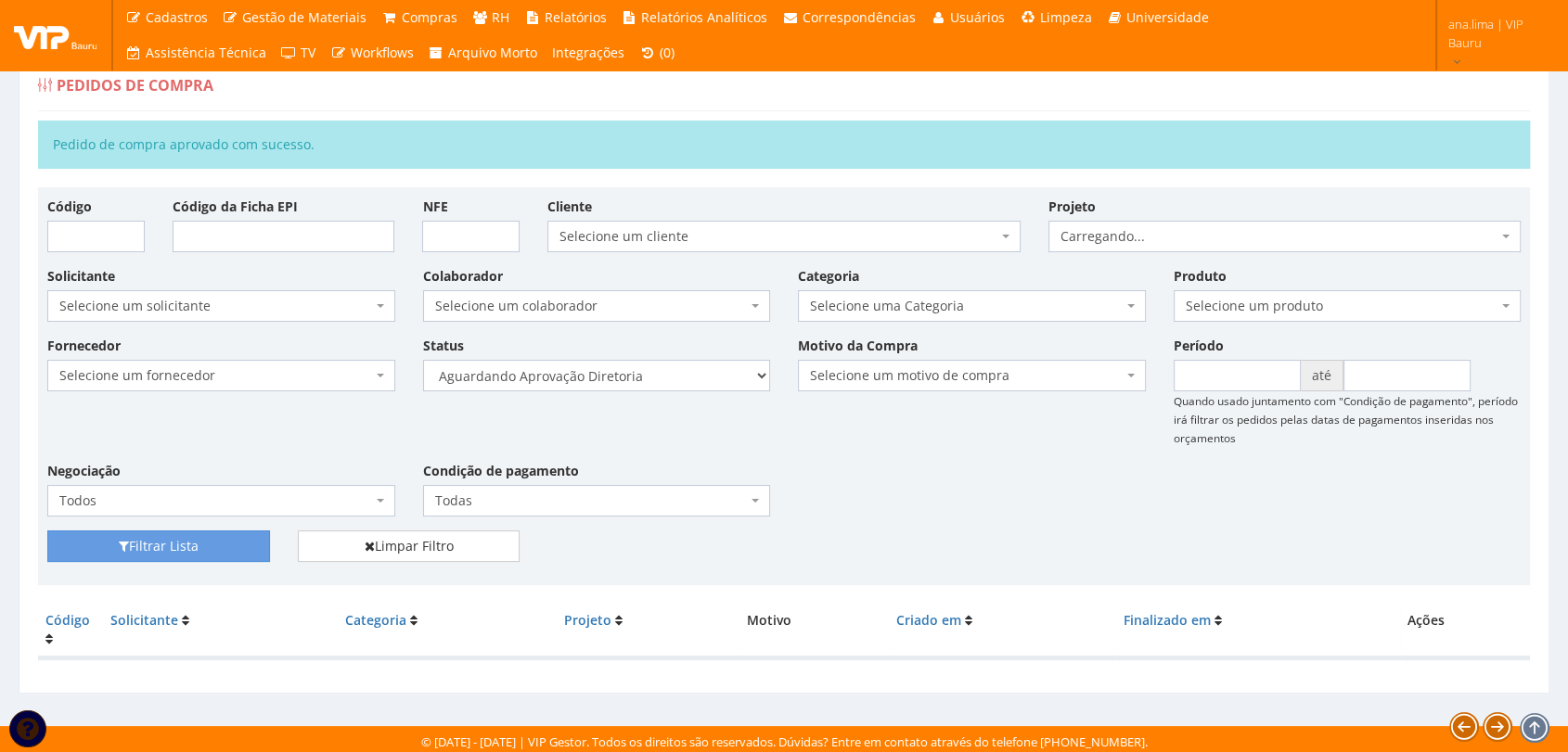
scroll to position [30, 0]
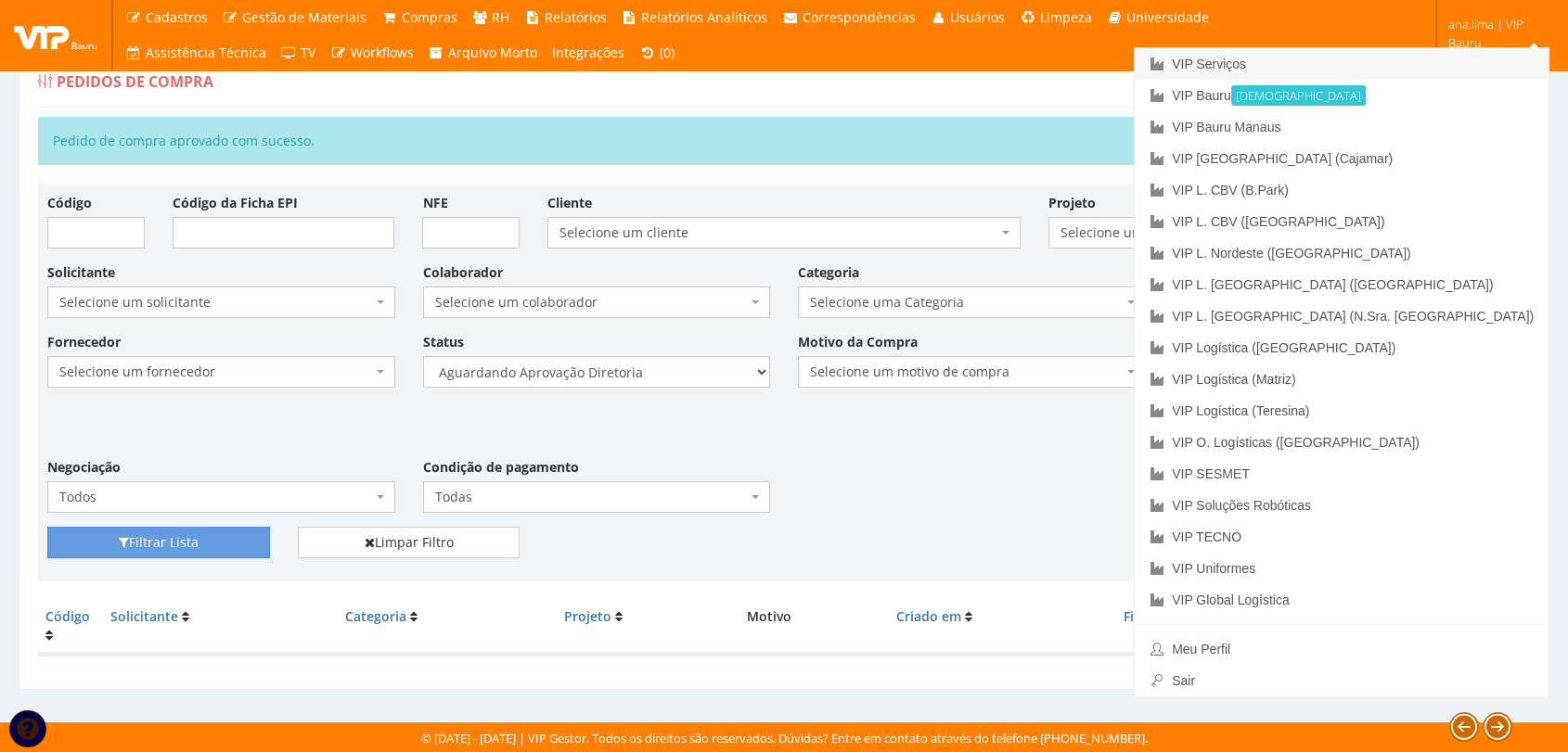
click at [1400, 61] on link "VIP Serviços" at bounding box center [1342, 63] width 414 height 32
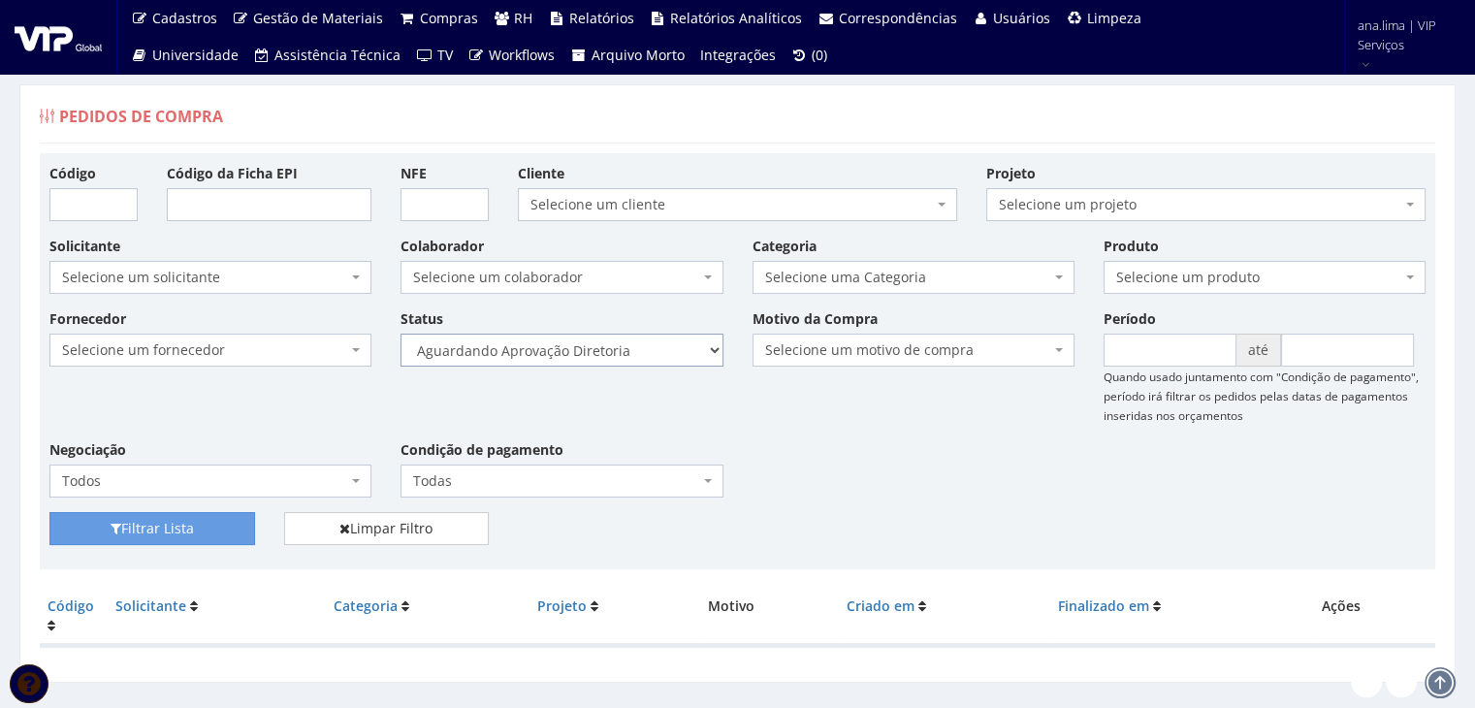
click at [624, 334] on select "Selecione um status Cancelado Aguardando Aprovação Diretoria Pedido Aprovado Ag…" at bounding box center [561, 350] width 322 height 33
click at [400, 334] on select "Selecione um status Cancelado Aguardando Aprovação Diretoria Pedido Aprovado Ag…" at bounding box center [561, 350] width 322 height 33
drag, startPoint x: 187, startPoint y: 540, endPoint x: 429, endPoint y: 497, distance: 246.1
click at [189, 540] on button "Filtrar Lista" at bounding box center [152, 528] width 206 height 33
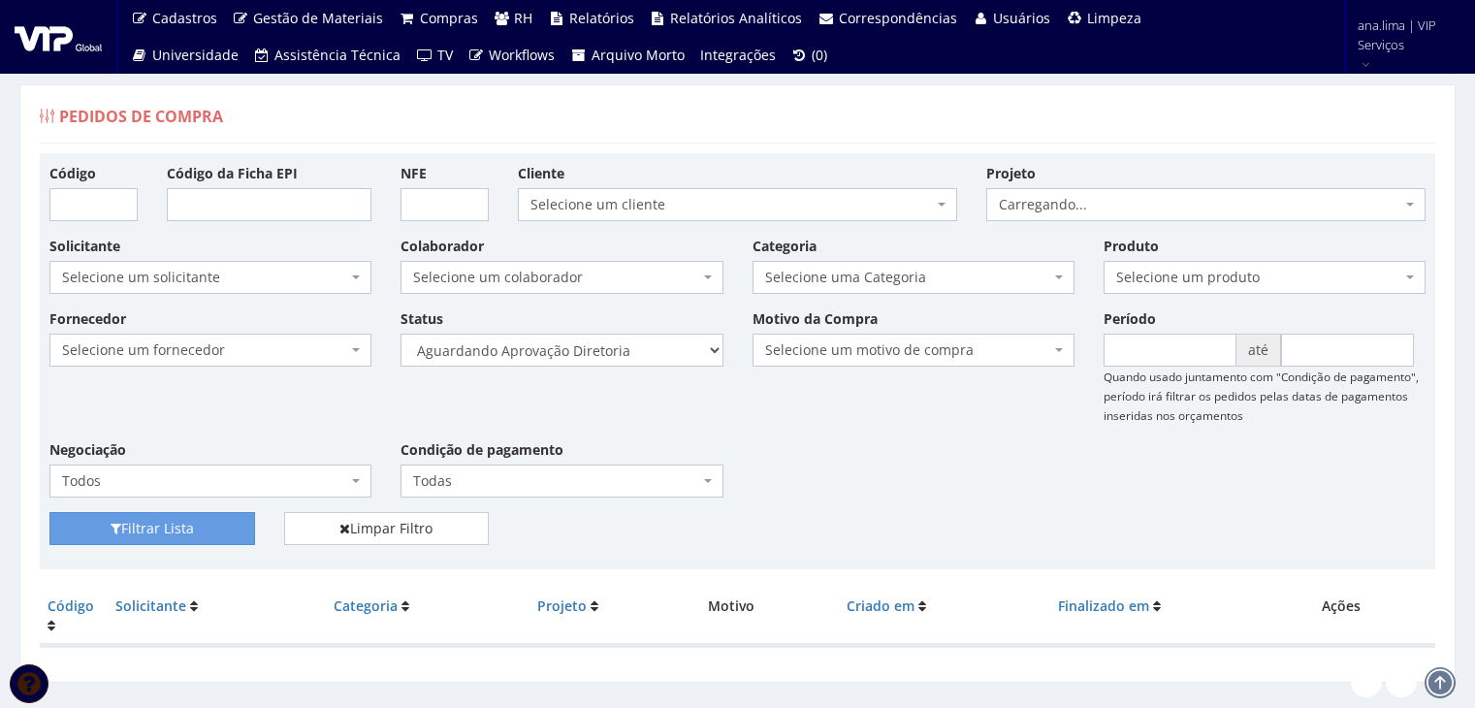
click at [602, 361] on select "Selecione um status Cancelado Aguardando Aprovação Diretoria Pedido Aprovado Ag…" at bounding box center [561, 350] width 322 height 33
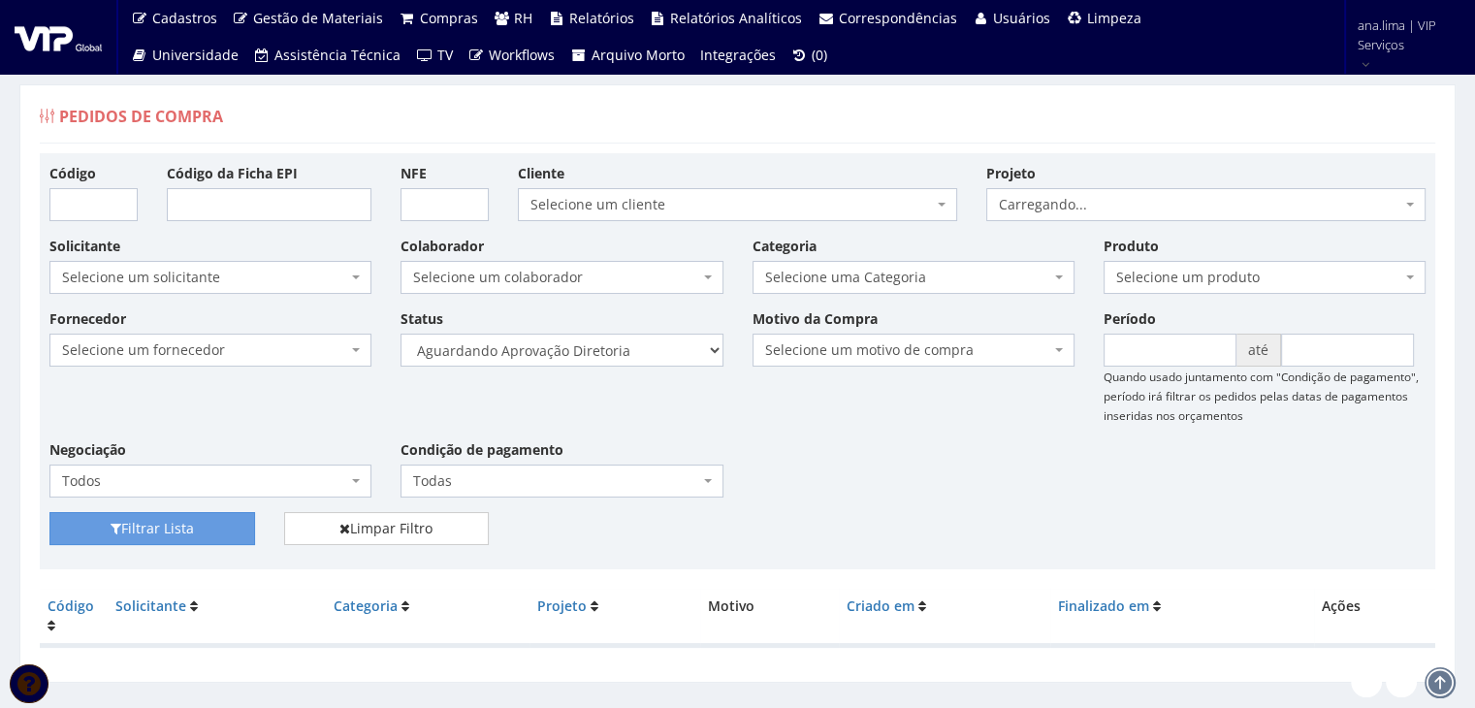
select select "4"
click at [400, 334] on select "Selecione um status Cancelado Aguardando Aprovação Diretoria Pedido Aprovado Ag…" at bounding box center [561, 350] width 322 height 33
drag, startPoint x: 204, startPoint y: 531, endPoint x: 631, endPoint y: 463, distance: 432.9
click at [204, 532] on button "Filtrar Lista" at bounding box center [152, 528] width 206 height 33
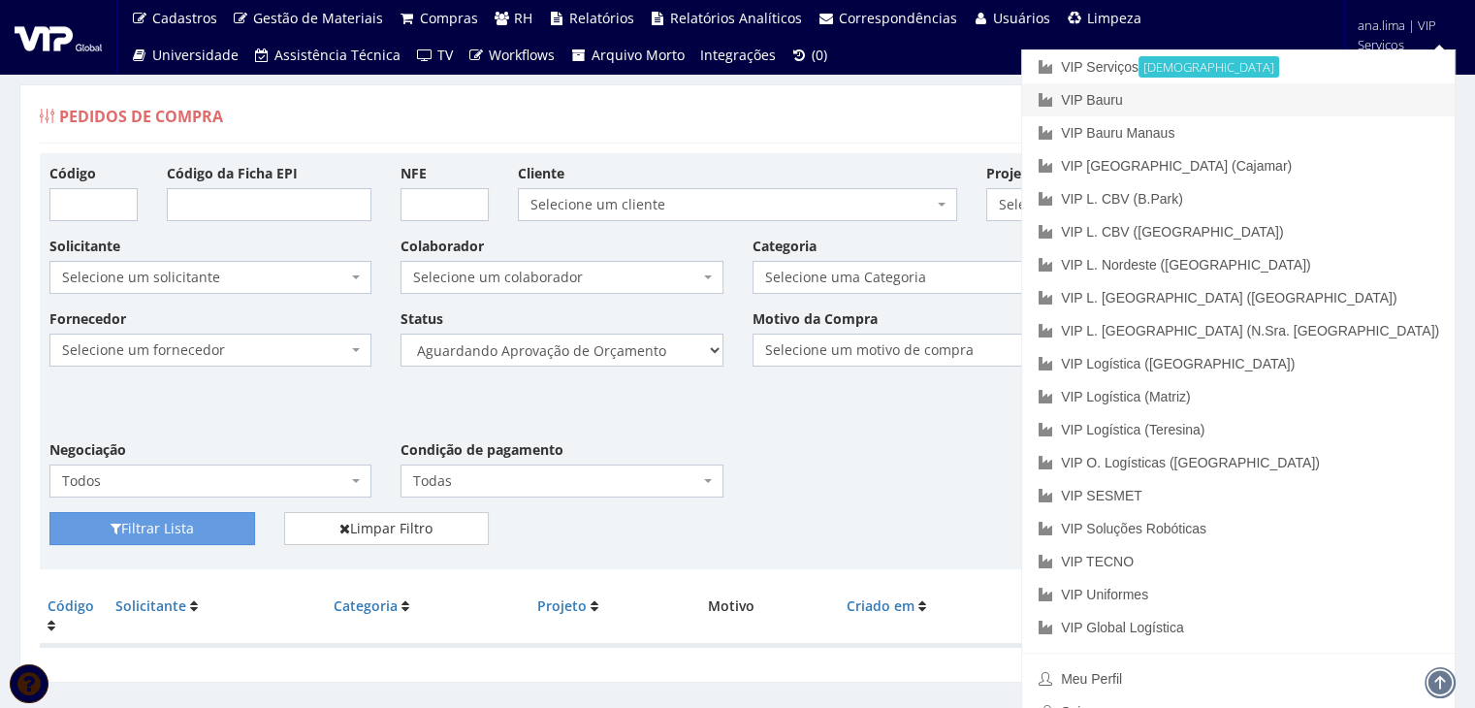
click at [1327, 111] on link "VIP Bauru" at bounding box center [1238, 99] width 432 height 33
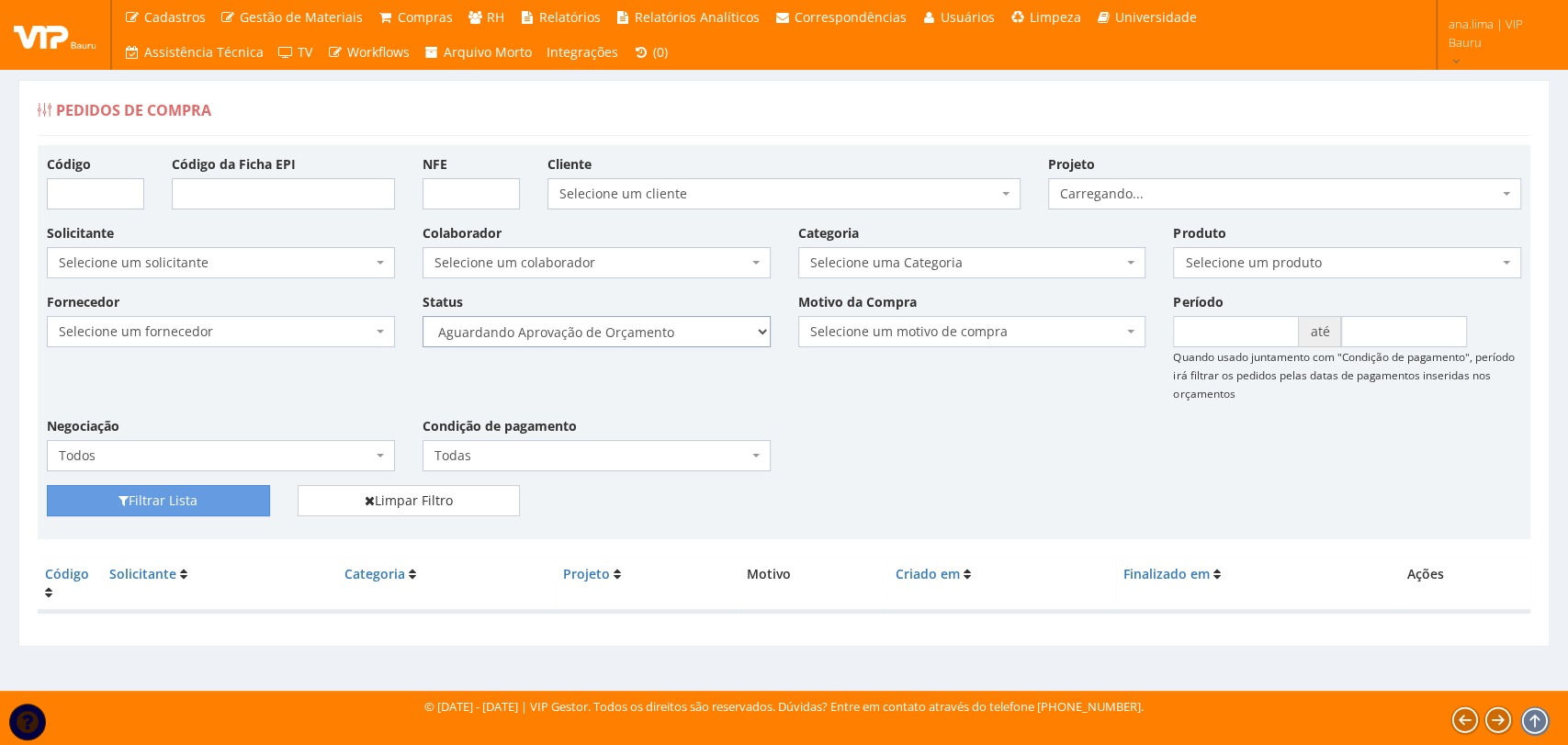
click at [677, 338] on select "Selecione um status Cancelado Aguardando Aprovação Diretoria Pedido Aprovado Ag…" at bounding box center [596, 332] width 348 height 31
select select "1"
click at [423, 317] on select "Selecione um status Cancelado Aguardando Aprovação Diretoria Pedido Aprovado Ag…" at bounding box center [596, 332] width 348 height 31
click at [206, 492] on button "Filtrar Lista" at bounding box center [158, 500] width 224 height 31
drag, startPoint x: 0, startPoint y: 0, endPoint x: 657, endPoint y: 344, distance: 741.6
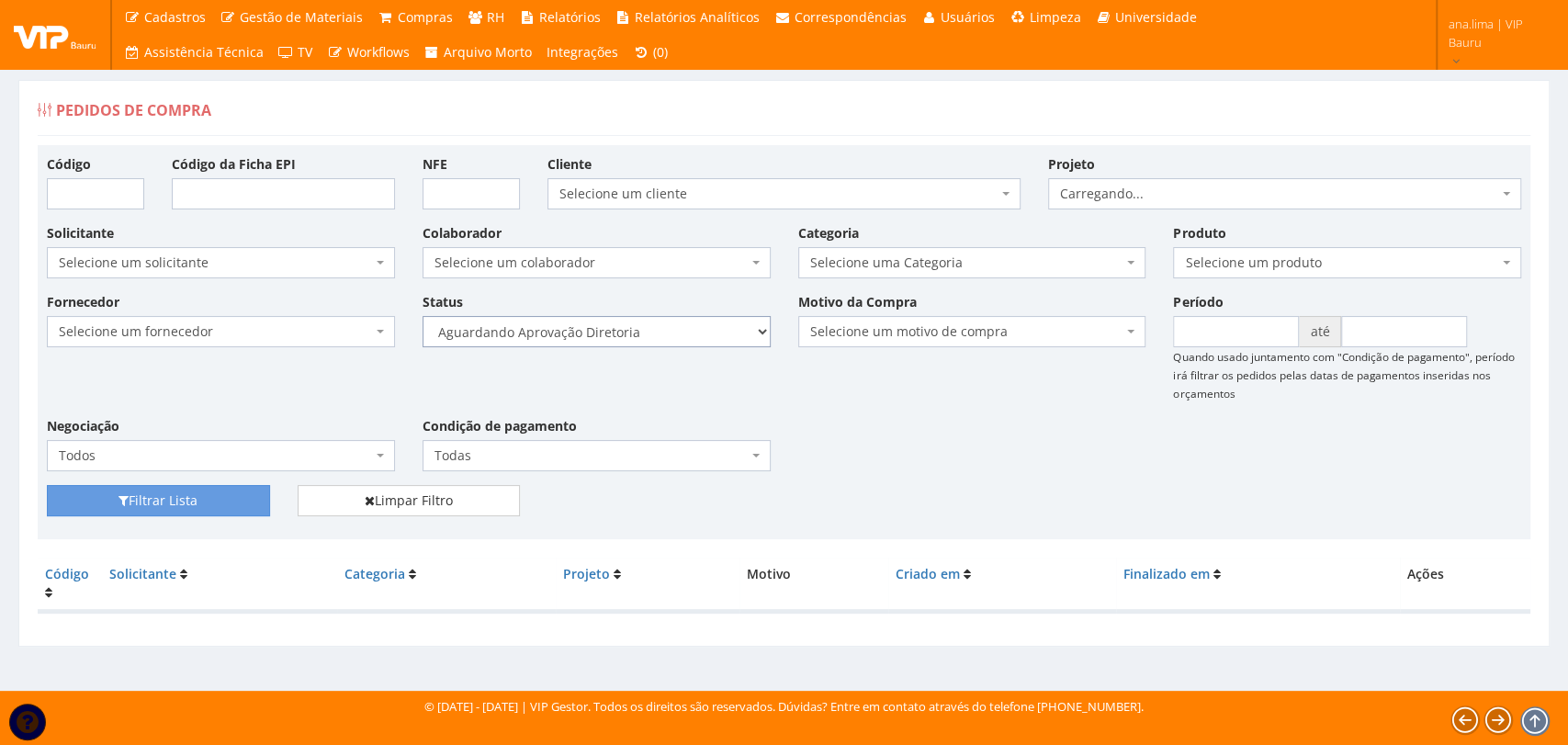
click at [652, 327] on select "Selecione um status Cancelado Aguardando Aprovação Diretoria Pedido Aprovado Ag…" at bounding box center [596, 332] width 348 height 31
select select "4"
click at [423, 317] on select "Selecione um status Cancelado Aguardando Aprovação Diretoria Pedido Aprovado Ag…" at bounding box center [596, 332] width 348 height 31
click at [221, 500] on button "Filtrar Lista" at bounding box center [158, 500] width 224 height 31
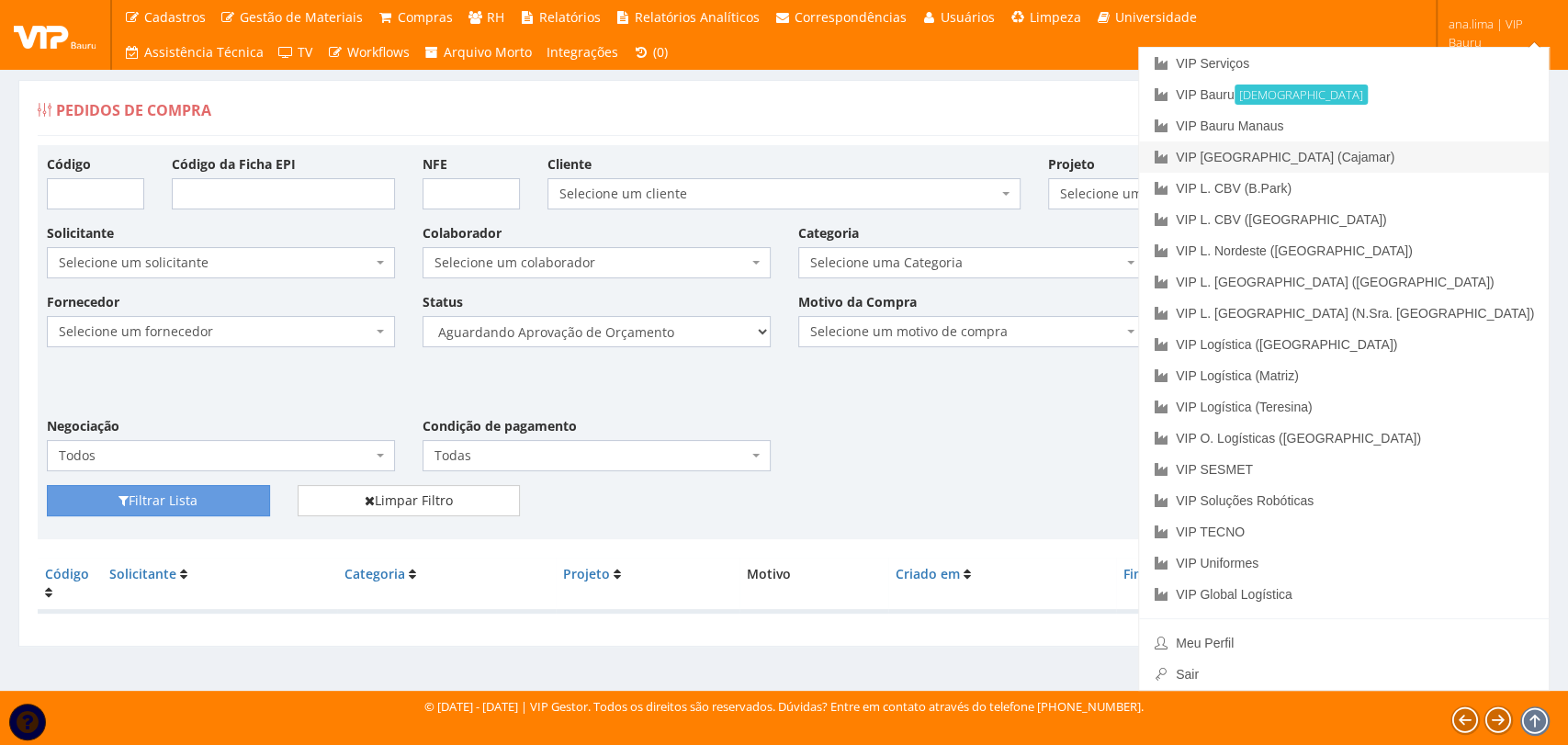
click at [1393, 156] on link "VIP [GEOGRAPHIC_DATA] (Cajamar)" at bounding box center [1343, 156] width 409 height 31
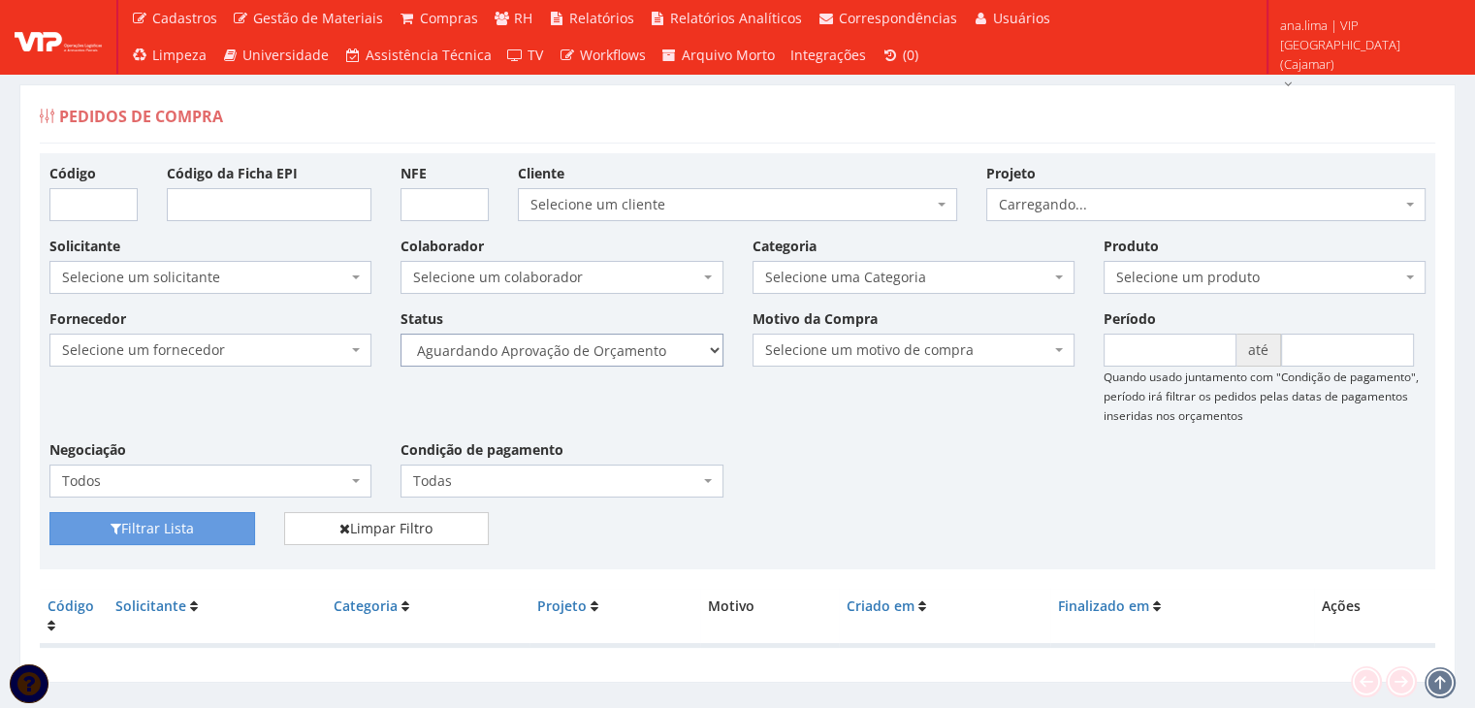
click at [605, 352] on select "Selecione um status Cancelado Aguardando Aprovação Diretoria Pedido Aprovado Ag…" at bounding box center [561, 350] width 322 height 33
select select "1"
click at [400, 334] on select "Selecione um status Cancelado Aguardando Aprovação Diretoria Pedido Aprovado Ag…" at bounding box center [561, 350] width 322 height 33
click at [137, 532] on button "Filtrar Lista" at bounding box center [152, 528] width 206 height 33
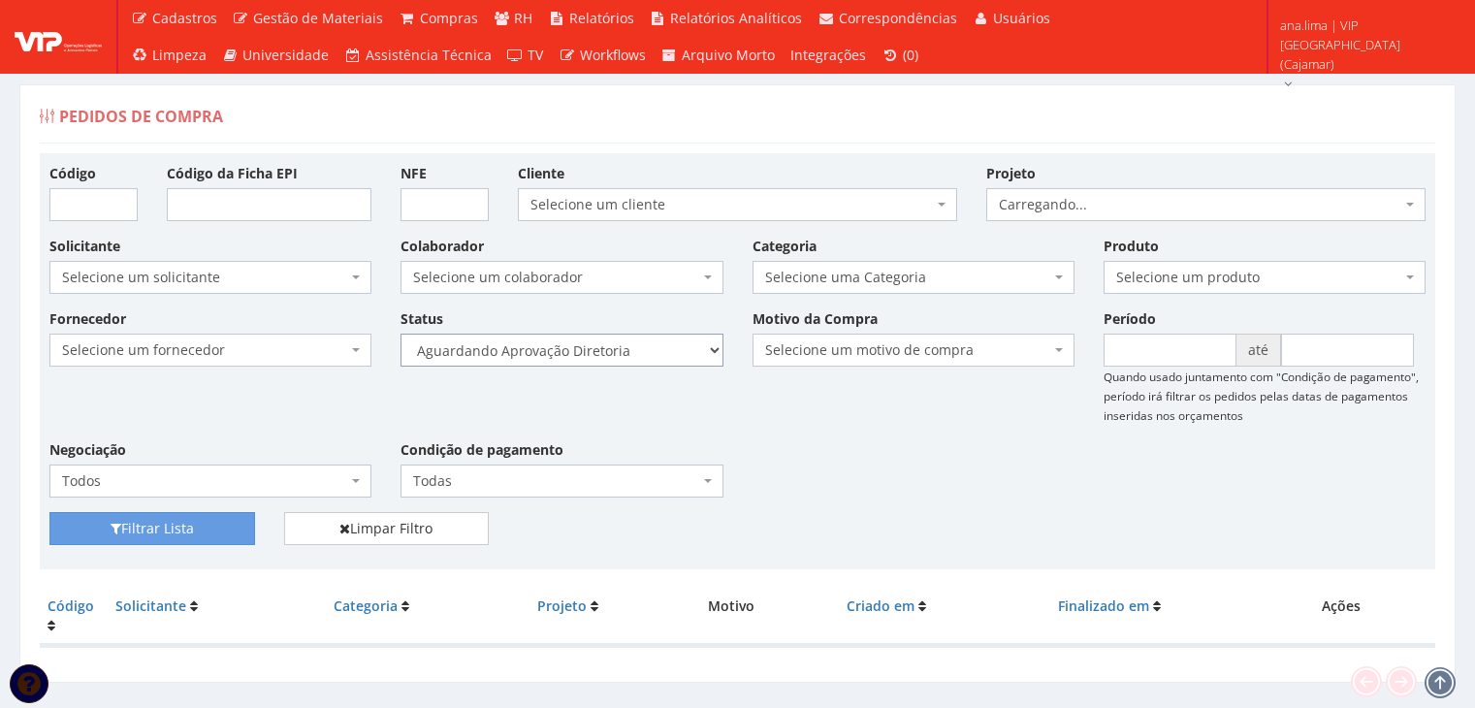
drag, startPoint x: 0, startPoint y: 0, endPoint x: 622, endPoint y: 361, distance: 719.4
click at [617, 346] on select "Selecione um status Cancelado Aguardando Aprovação Diretoria Pedido Aprovado Ag…" at bounding box center [561, 350] width 322 height 33
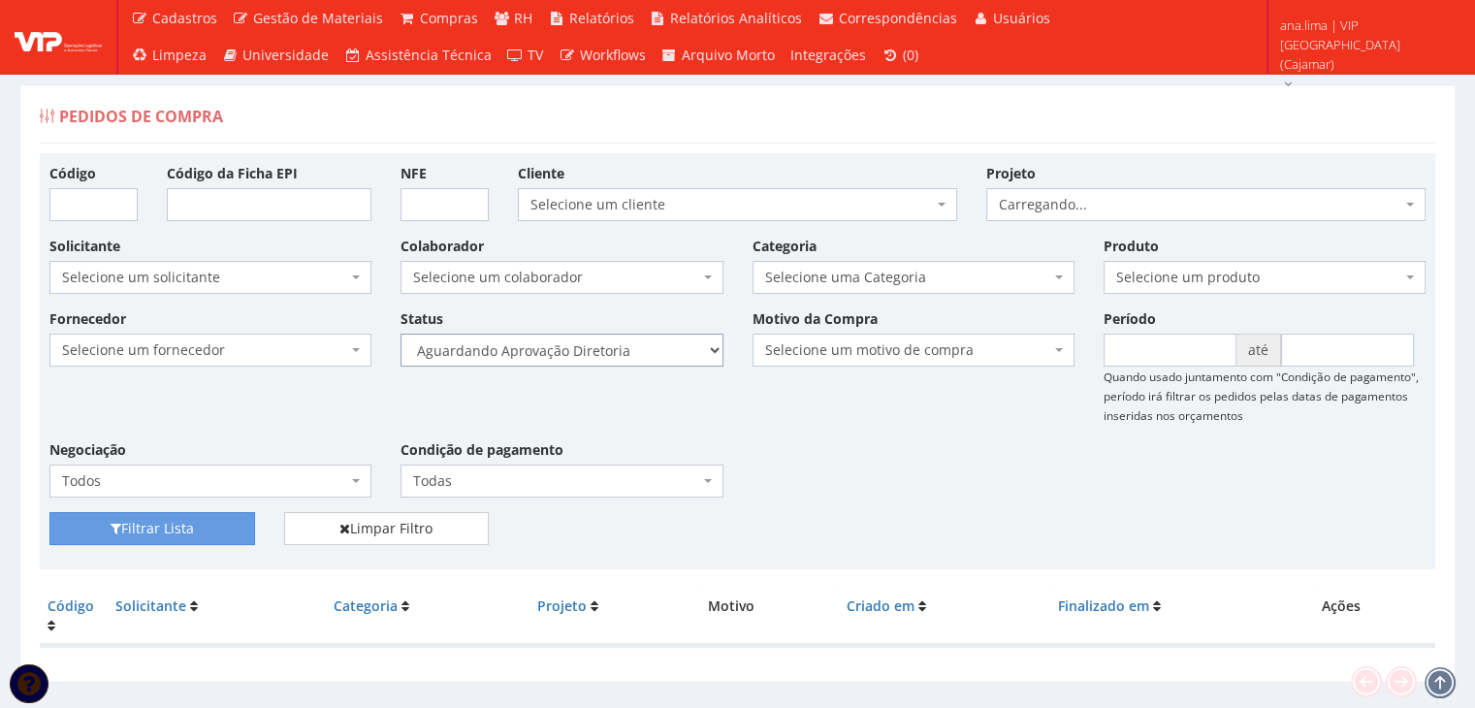
select select "4"
click at [400, 334] on select "Selecione um status Cancelado Aguardando Aprovação Diretoria Pedido Aprovado Ag…" at bounding box center [561, 350] width 322 height 33
click at [158, 529] on button "Filtrar Lista" at bounding box center [152, 528] width 206 height 33
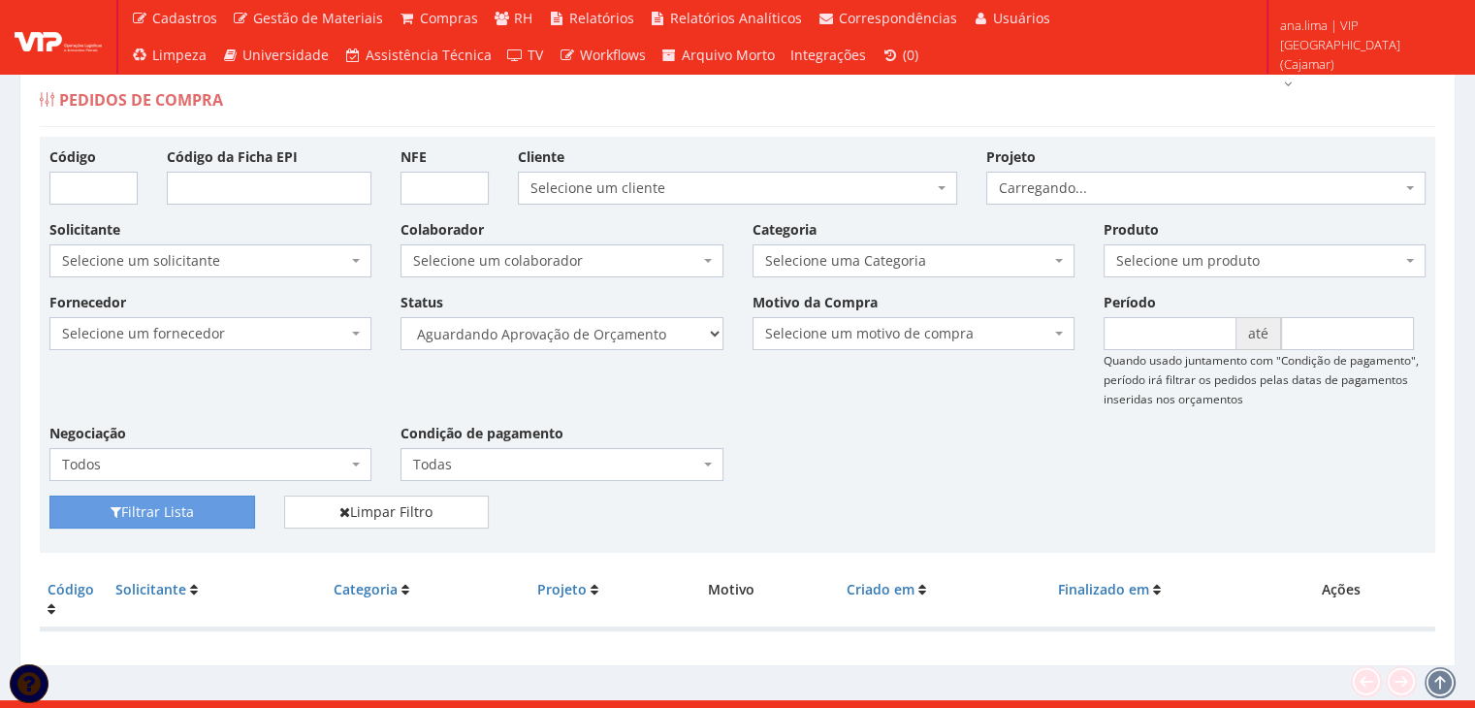
scroll to position [39, 0]
